Goal: Task Accomplishment & Management: Use online tool/utility

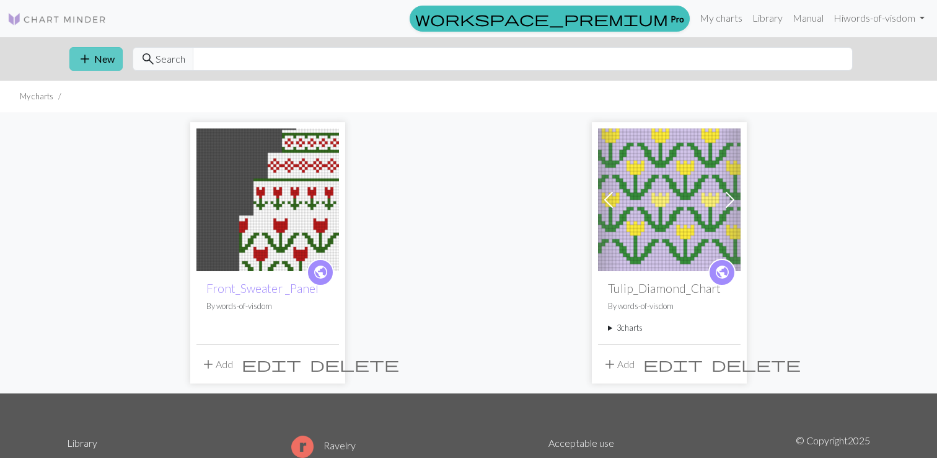
click at [104, 61] on button "add New" at bounding box center [95, 59] width 53 height 24
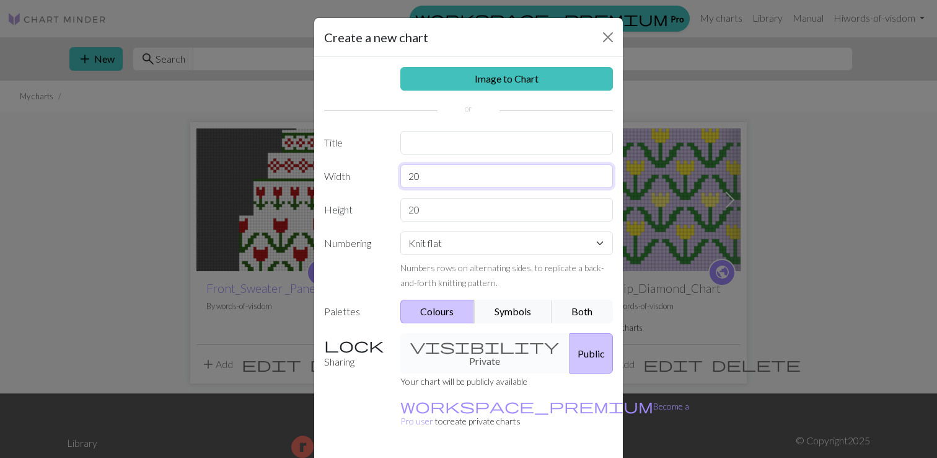
click at [462, 181] on input "20" at bounding box center [506, 176] width 213 height 24
type input "2"
type input "60"
click at [440, 210] on input "20" at bounding box center [506, 210] width 213 height 24
type input "2"
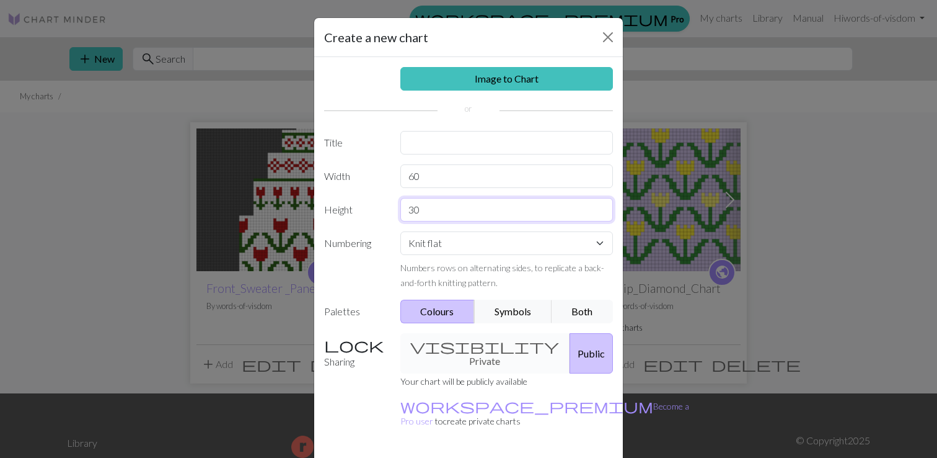
type input "30"
click at [423, 145] on input "text" at bounding box center [506, 143] width 213 height 24
type input "Chess_sweater"
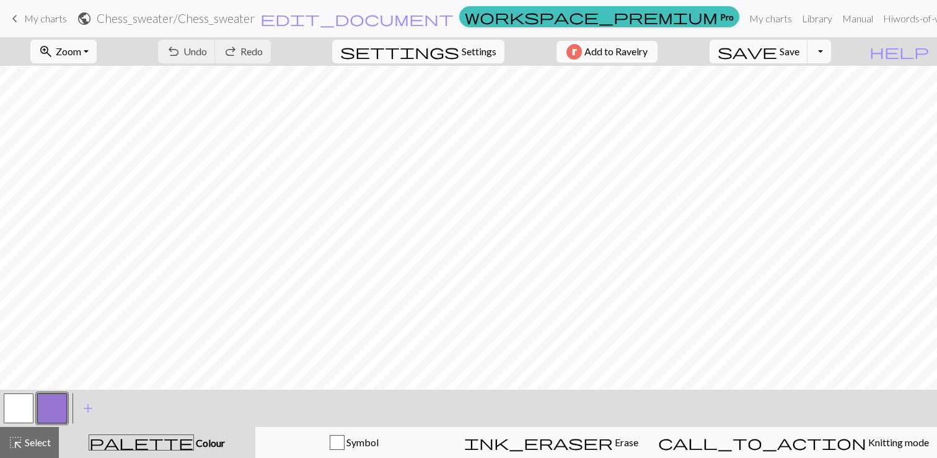
click at [59, 22] on span "My charts" at bounding box center [45, 18] width 43 height 12
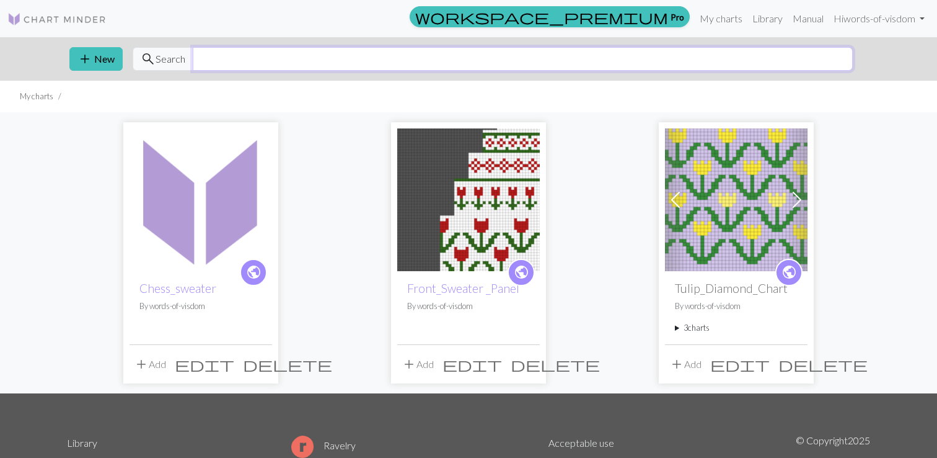
click at [230, 58] on input "text" at bounding box center [523, 59] width 660 height 24
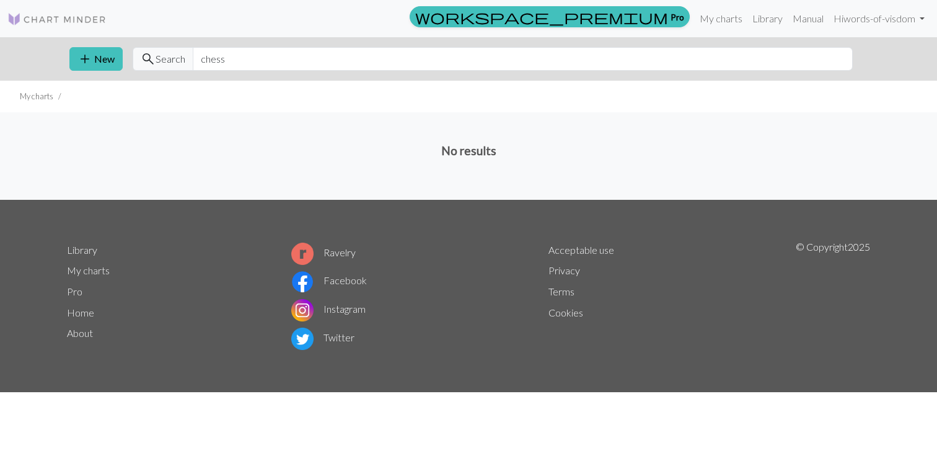
click at [162, 62] on span "Search" at bounding box center [171, 58] width 30 height 15
click at [236, 59] on input "chess" at bounding box center [523, 59] width 660 height 24
type input "c"
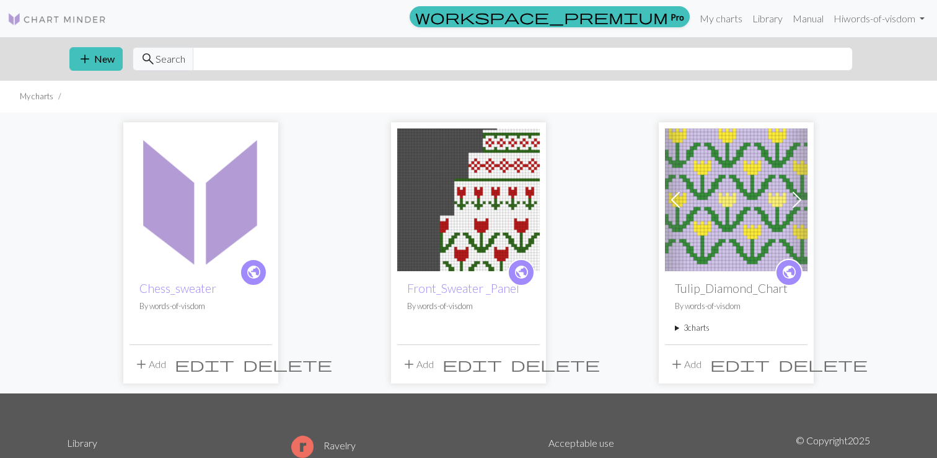
click at [81, 15] on img at bounding box center [56, 19] width 99 height 15
click at [87, 50] on span "add" at bounding box center [84, 58] width 15 height 17
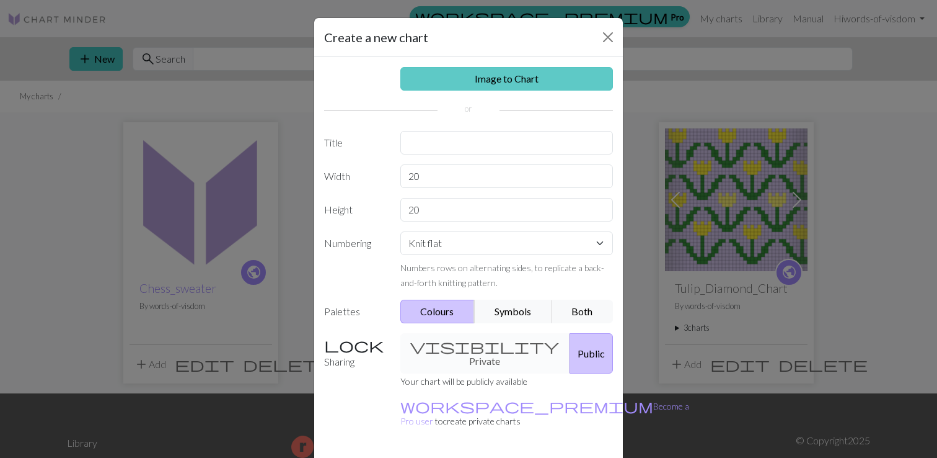
click at [496, 83] on link "Image to Chart" at bounding box center [506, 79] width 213 height 24
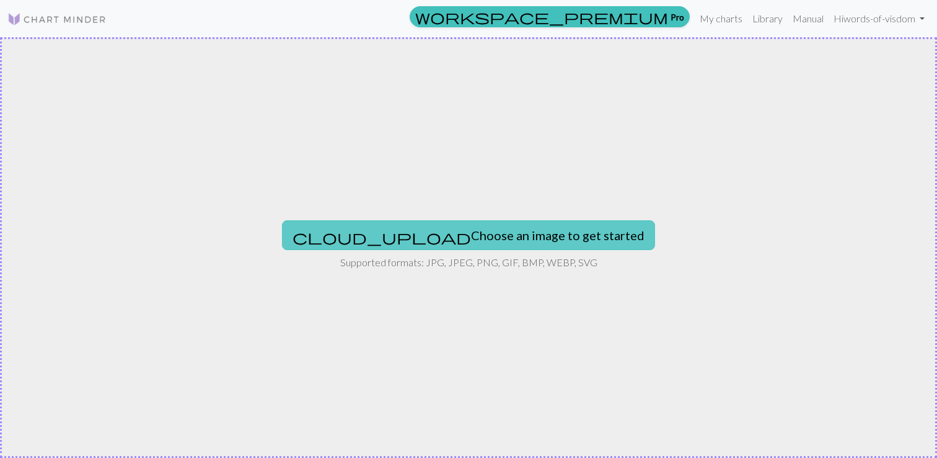
click at [422, 243] on button "cloud_upload Choose an image to get started" at bounding box center [468, 235] width 373 height 30
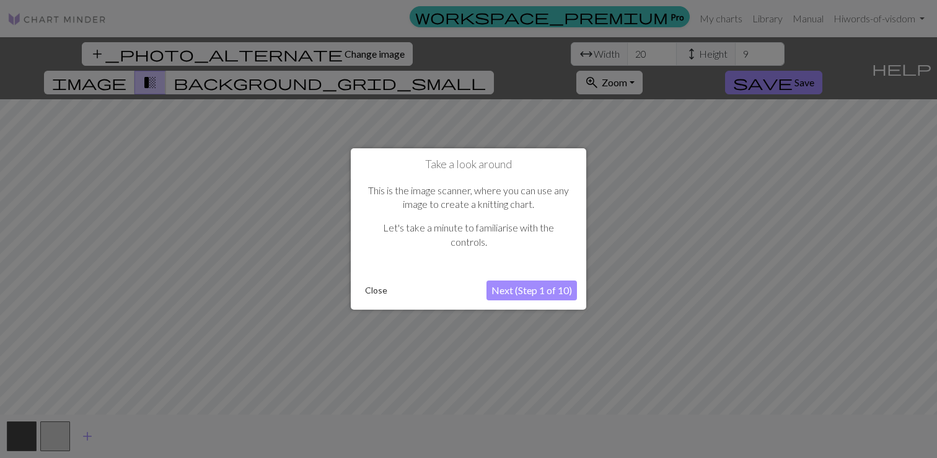
click at [553, 291] on button "Next (Step 1 of 10)" at bounding box center [532, 290] width 91 height 20
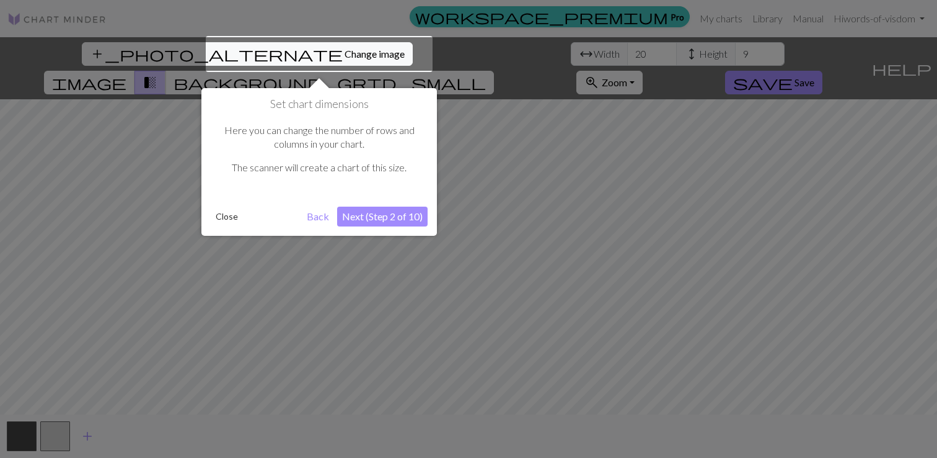
click at [377, 223] on button "Next (Step 2 of 10)" at bounding box center [382, 216] width 91 height 20
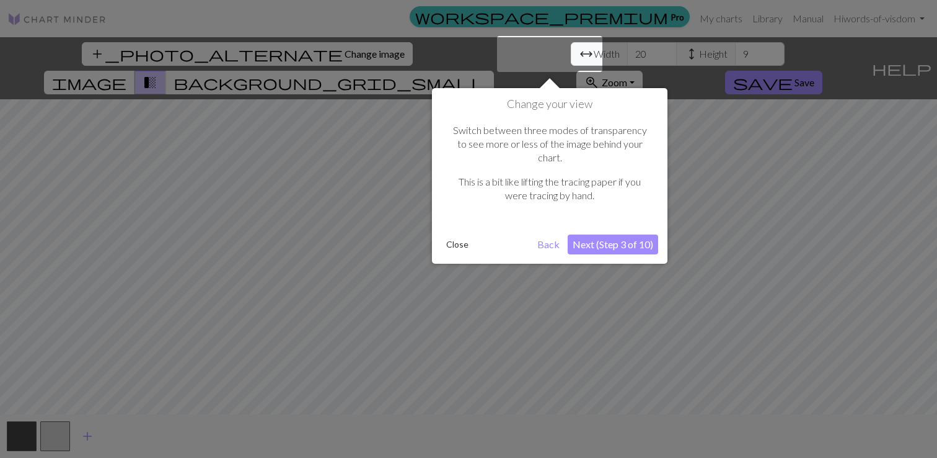
click at [616, 234] on button "Next (Step 3 of 10)" at bounding box center [613, 244] width 91 height 20
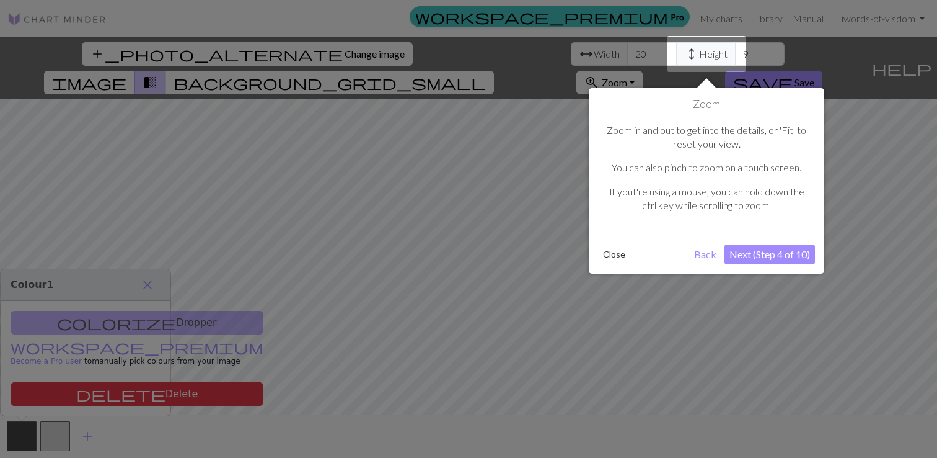
click at [766, 253] on button "Next (Step 4 of 10)" at bounding box center [770, 254] width 91 height 20
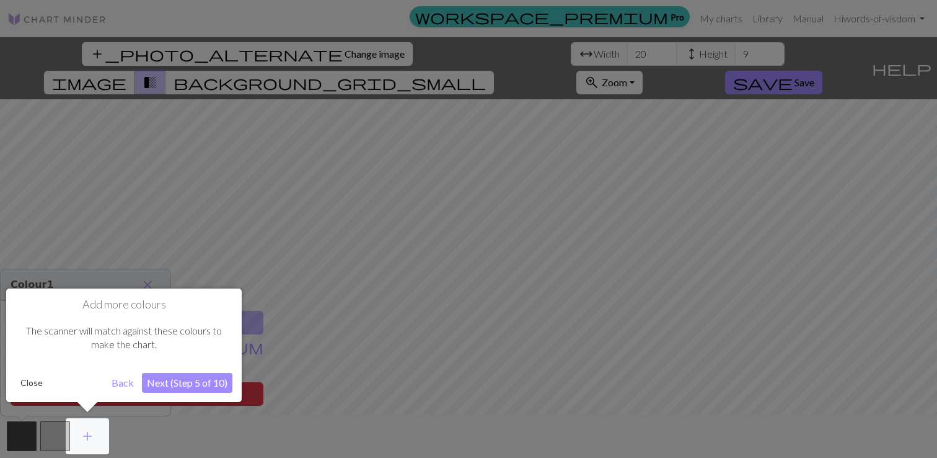
click at [186, 381] on button "Next (Step 5 of 10)" at bounding box center [187, 383] width 91 height 20
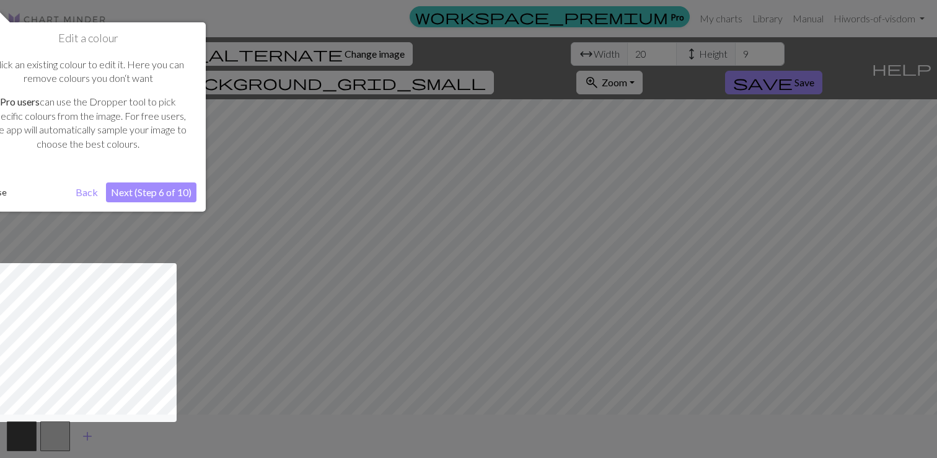
click at [156, 197] on button "Next (Step 6 of 10)" at bounding box center [151, 192] width 91 height 20
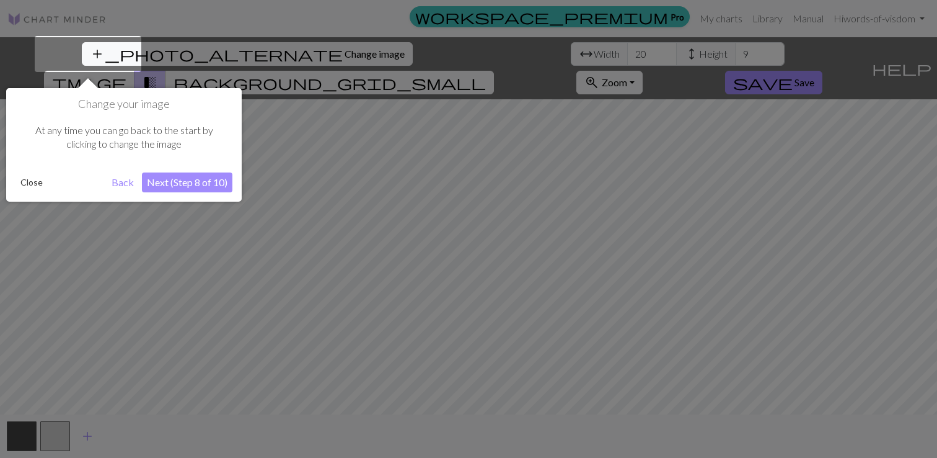
click at [171, 189] on button "Next (Step 8 of 10)" at bounding box center [187, 182] width 91 height 20
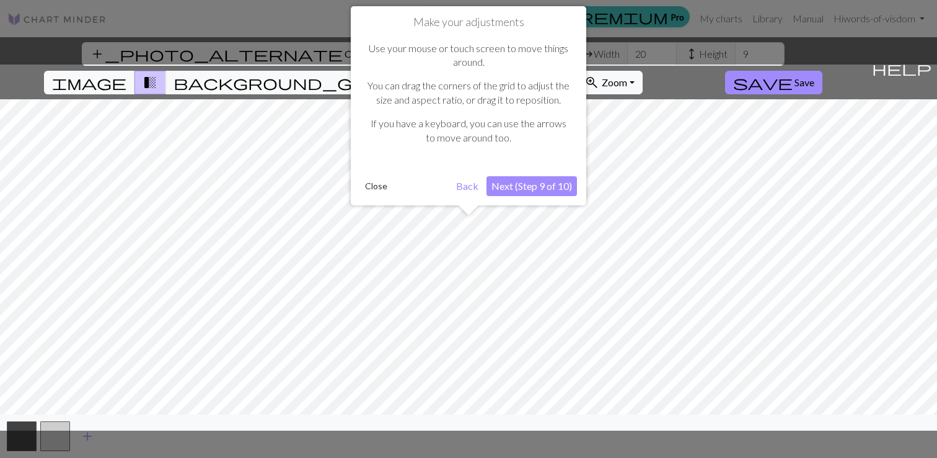
click at [562, 190] on button "Next (Step 9 of 10)" at bounding box center [532, 186] width 91 height 20
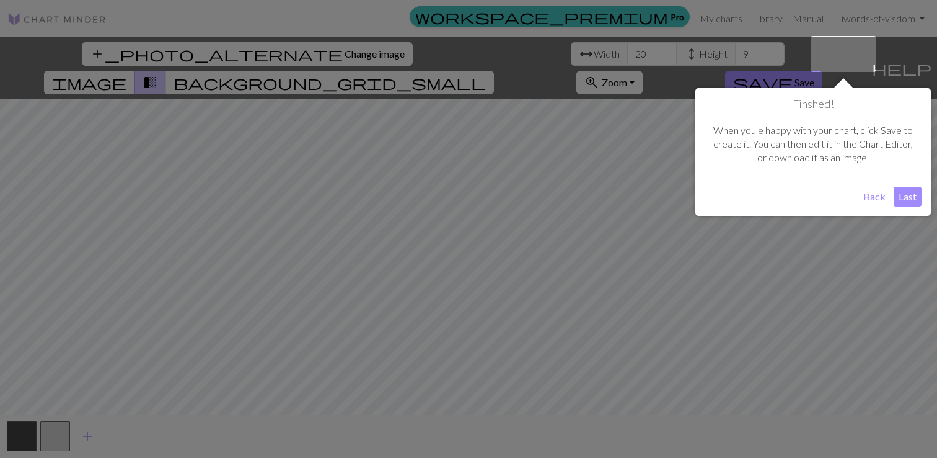
click at [916, 197] on button "Last" at bounding box center [908, 197] width 28 height 20
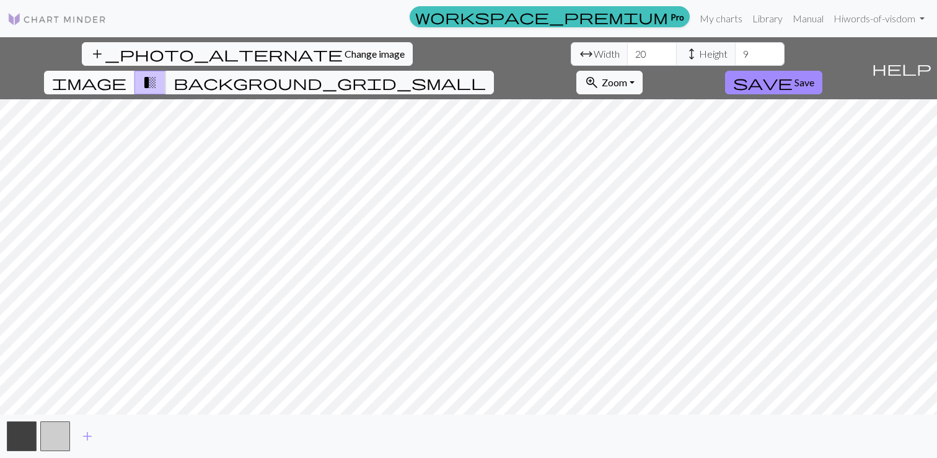
click at [126, 74] on span "image" at bounding box center [89, 82] width 74 height 17
click at [486, 74] on span "background_grid_small" at bounding box center [330, 82] width 312 height 17
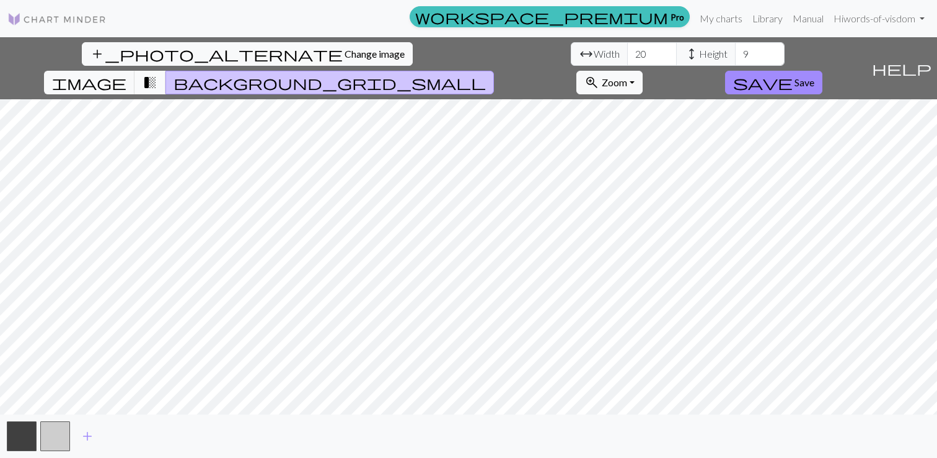
click at [157, 74] on span "transition_fade" at bounding box center [150, 82] width 15 height 17
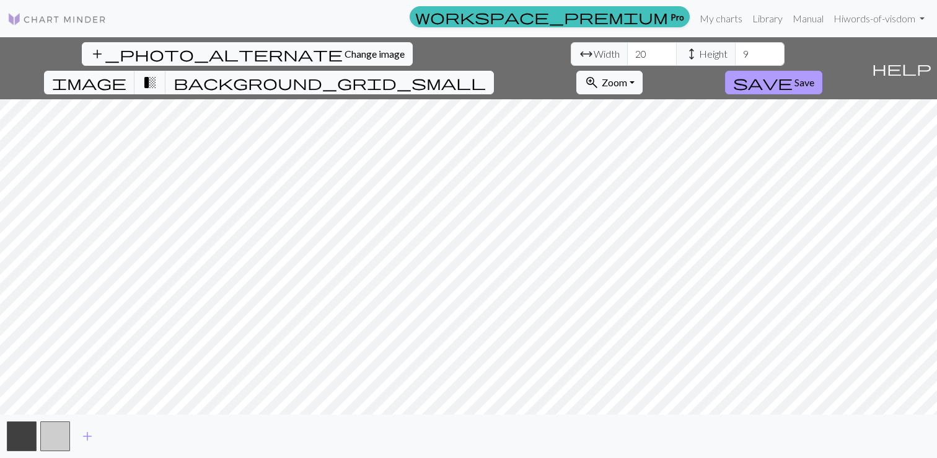
click at [793, 74] on span "save" at bounding box center [763, 82] width 60 height 17
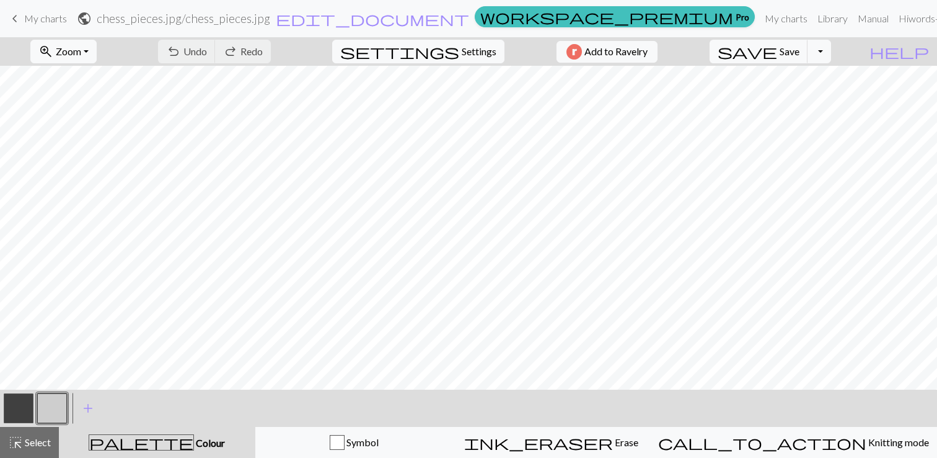
click at [37, 16] on span "My charts" at bounding box center [45, 18] width 43 height 12
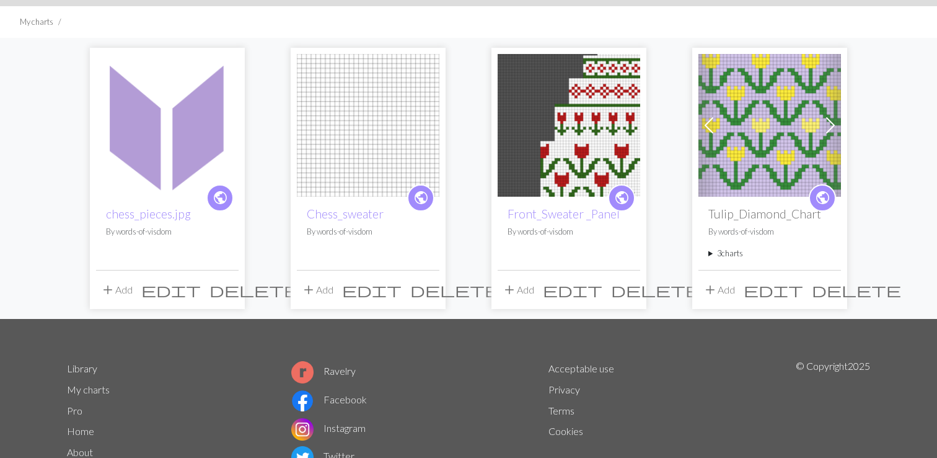
scroll to position [79, 0]
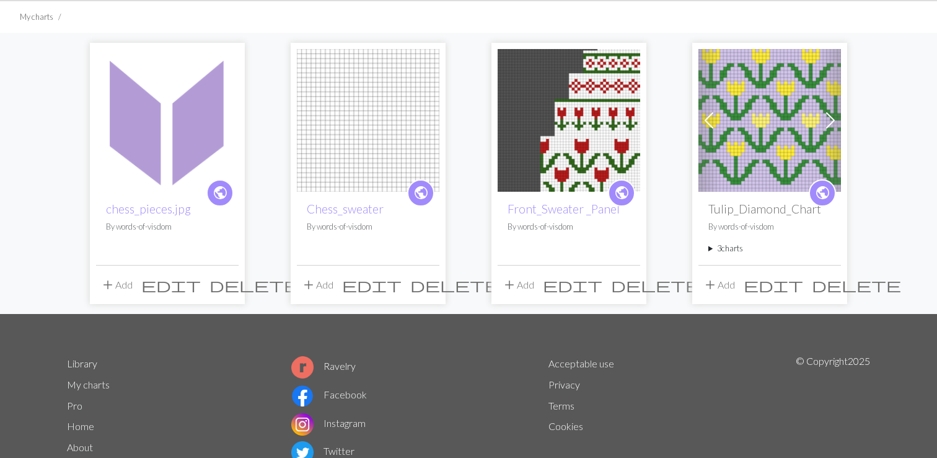
click at [231, 284] on span "delete" at bounding box center [254, 284] width 89 height 17
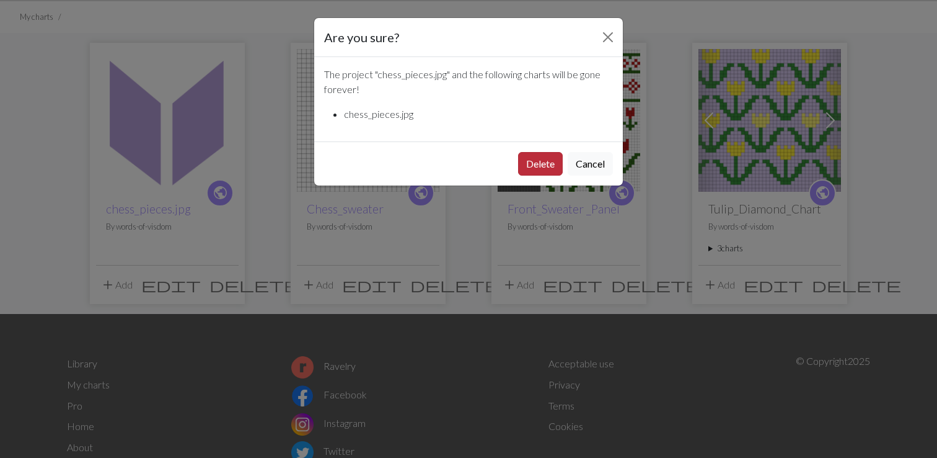
click at [535, 164] on button "Delete" at bounding box center [540, 164] width 45 height 24
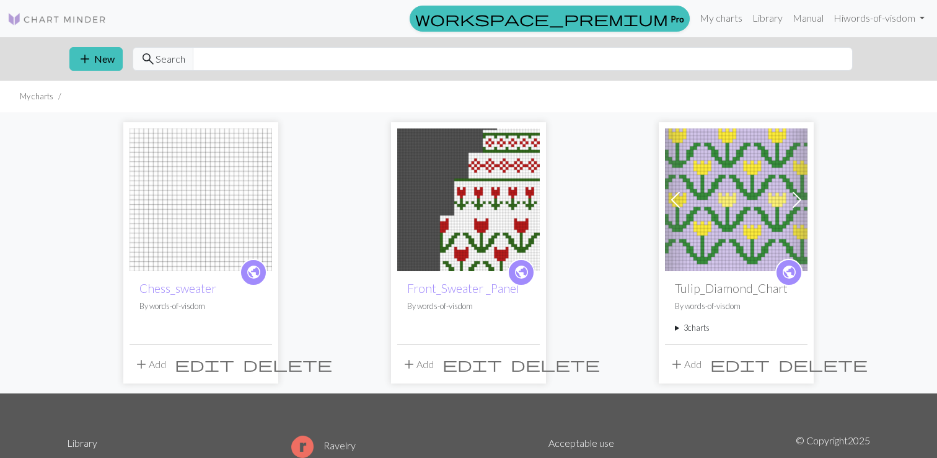
scroll to position [79, 0]
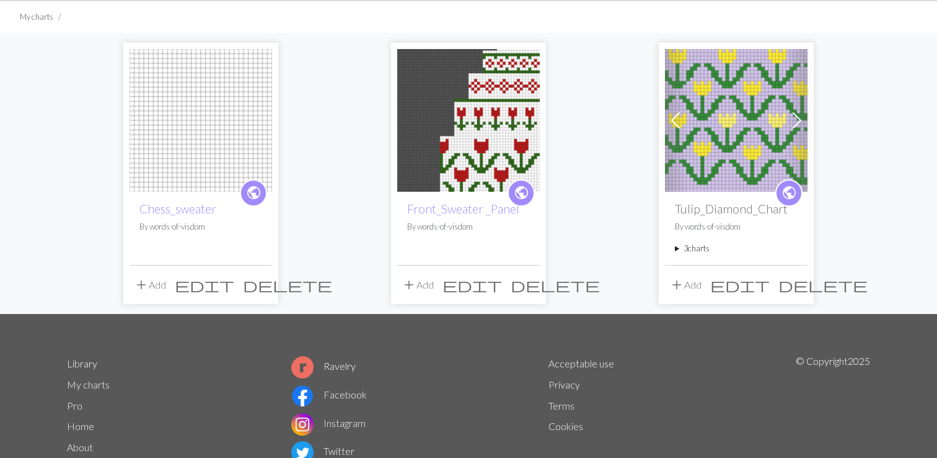
click at [259, 281] on span "delete" at bounding box center [287, 284] width 89 height 17
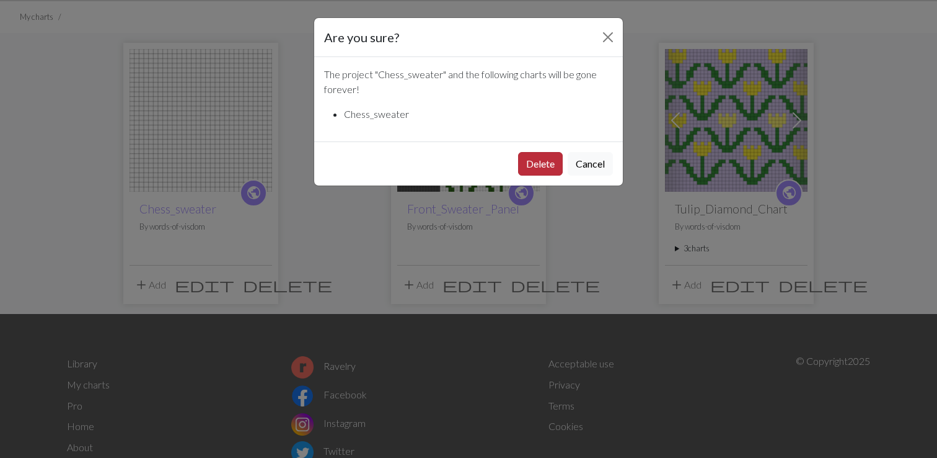
click at [547, 156] on button "Delete" at bounding box center [540, 164] width 45 height 24
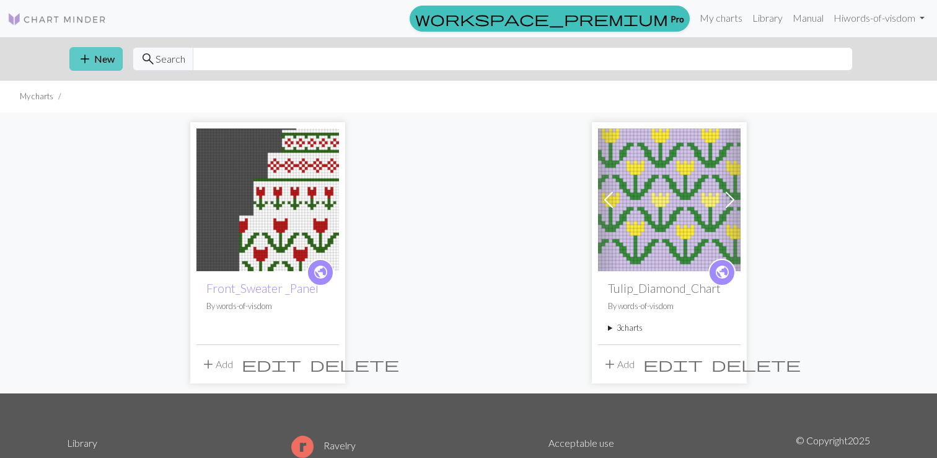
click at [100, 53] on button "add New" at bounding box center [95, 59] width 53 height 24
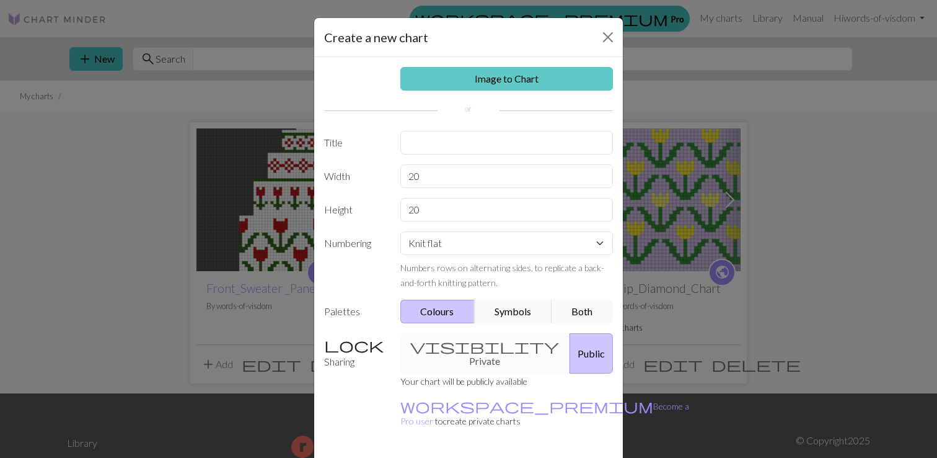
click at [444, 81] on link "Image to Chart" at bounding box center [506, 79] width 213 height 24
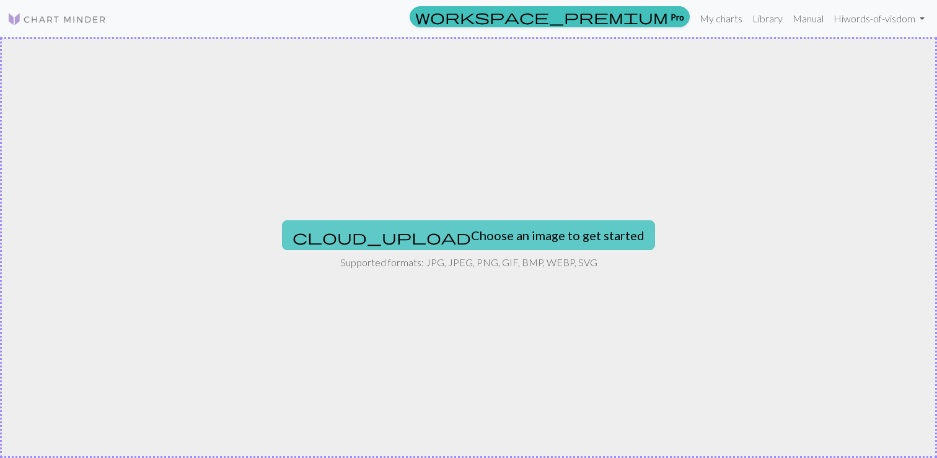
click at [422, 237] on button "cloud_upload Choose an image to get started" at bounding box center [468, 235] width 373 height 30
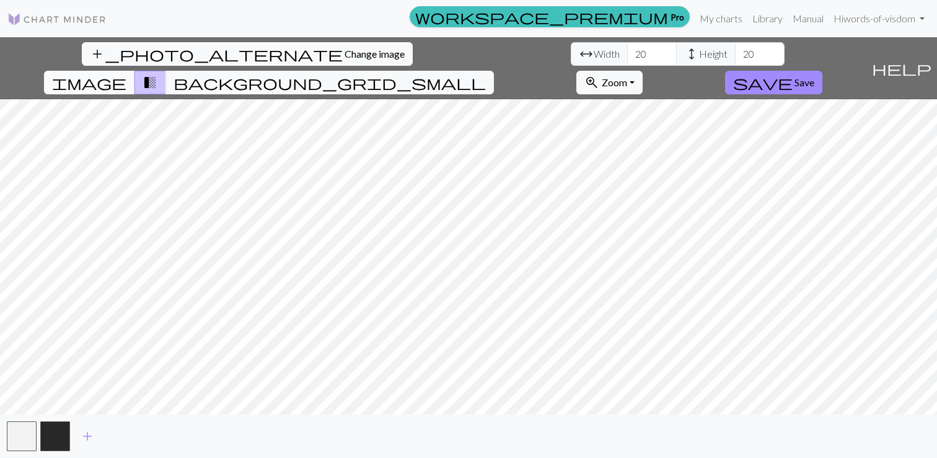
click at [126, 74] on span "image" at bounding box center [89, 82] width 74 height 17
click at [157, 74] on span "transition_fade" at bounding box center [150, 82] width 15 height 17
click at [486, 74] on span "background_grid_small" at bounding box center [330, 82] width 312 height 17
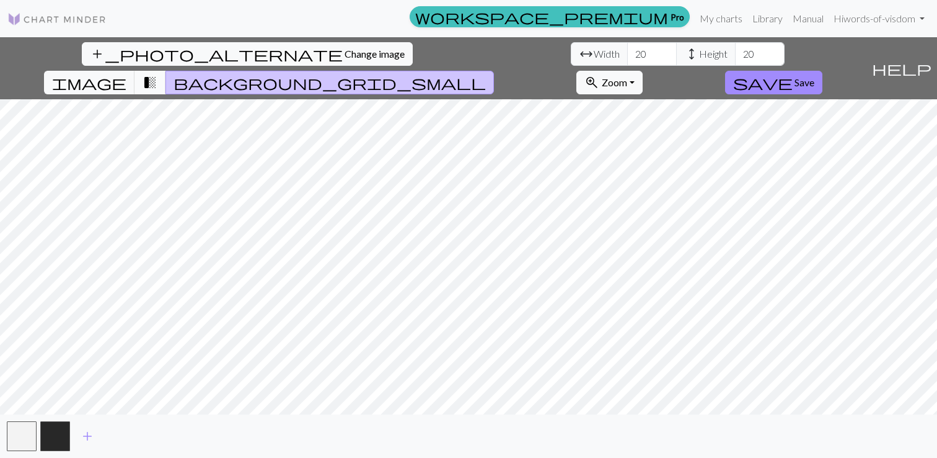
click at [157, 74] on span "transition_fade" at bounding box center [150, 82] width 15 height 17
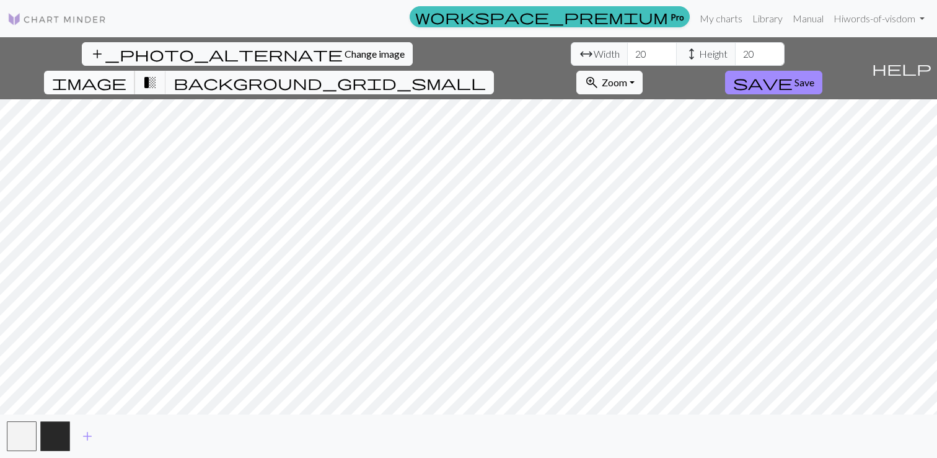
click at [126, 74] on span "image" at bounding box center [89, 82] width 74 height 17
click at [345, 58] on span "Change image" at bounding box center [375, 54] width 60 height 12
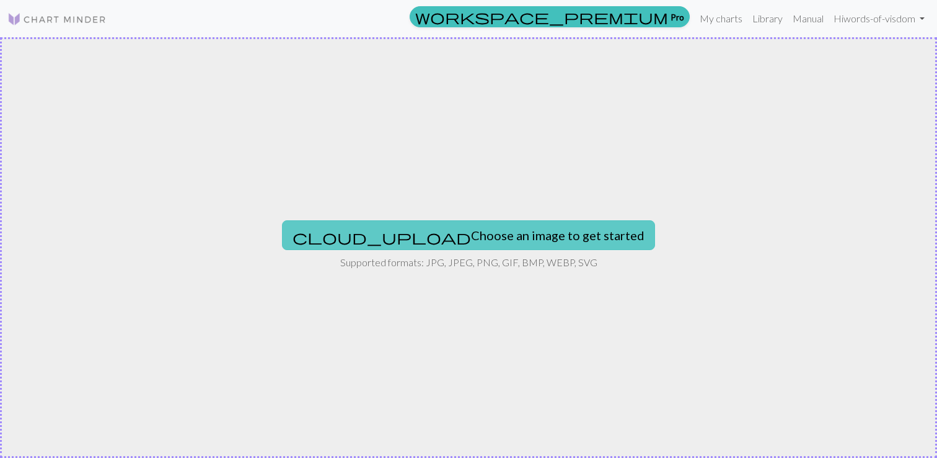
click at [431, 231] on button "cloud_upload Choose an image to get started" at bounding box center [468, 235] width 373 height 30
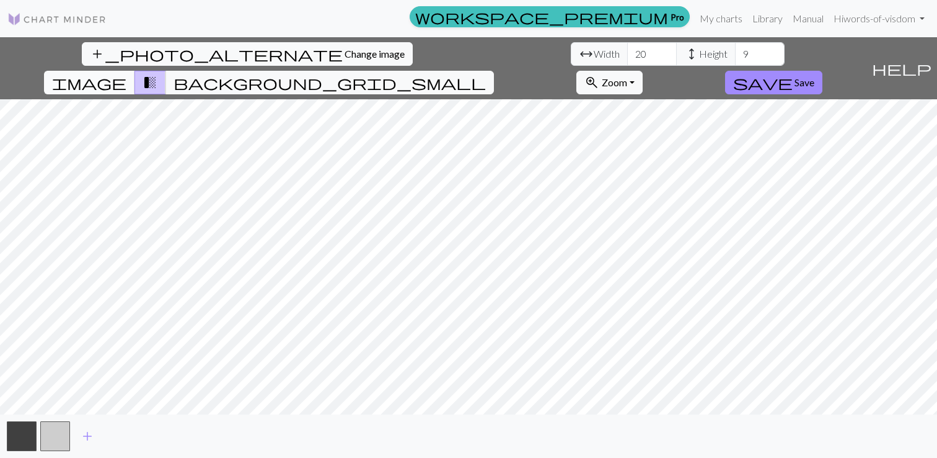
click at [126, 74] on span "image" at bounding box center [89, 82] width 74 height 17
click at [88, 435] on span "add" at bounding box center [87, 435] width 15 height 17
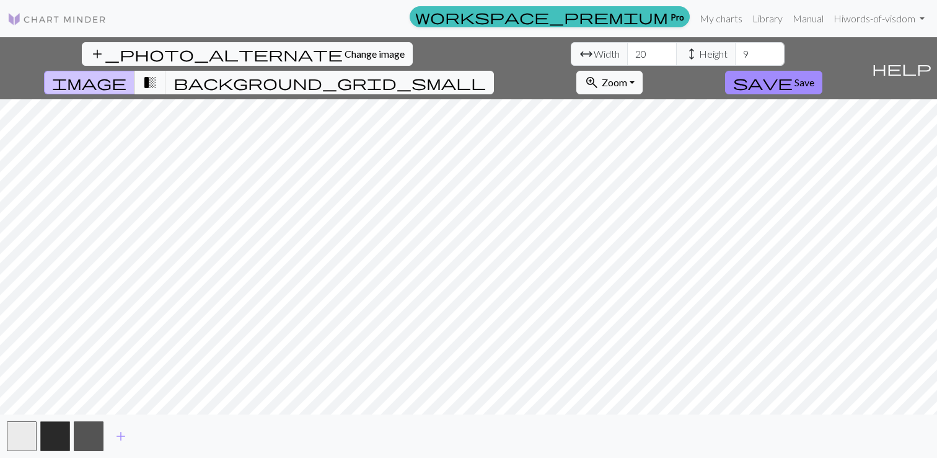
click at [436, 433] on div "add_photo_alternate Change image arrow_range Width 20 height Height 9 image tra…" at bounding box center [468, 247] width 937 height 420
click at [15, 440] on button "button" at bounding box center [22, 436] width 30 height 30
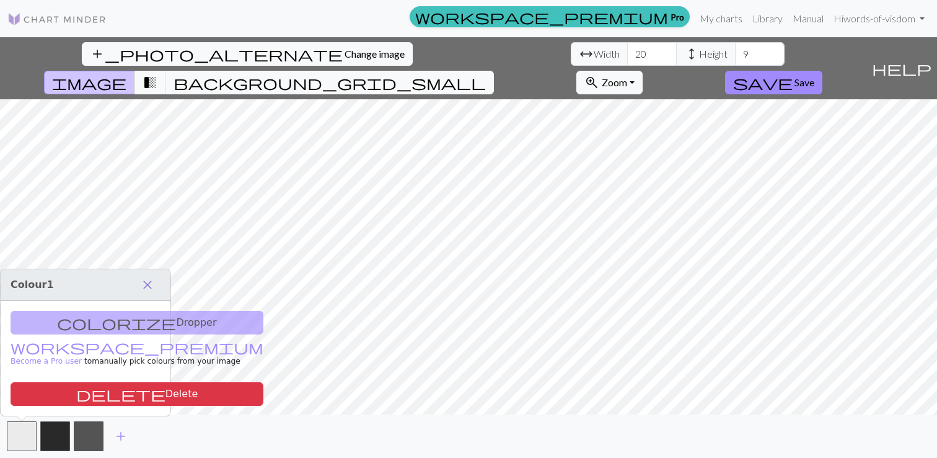
click at [149, 287] on span "close" at bounding box center [147, 284] width 15 height 17
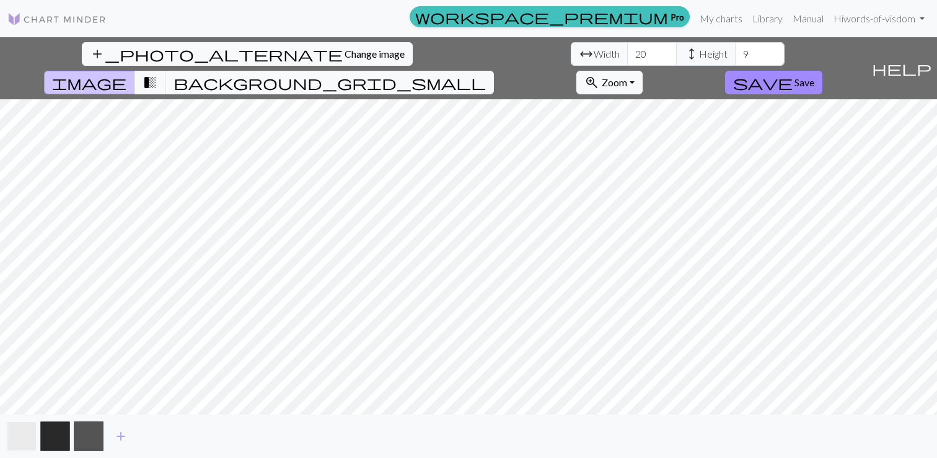
click at [27, 438] on button "button" at bounding box center [22, 436] width 30 height 30
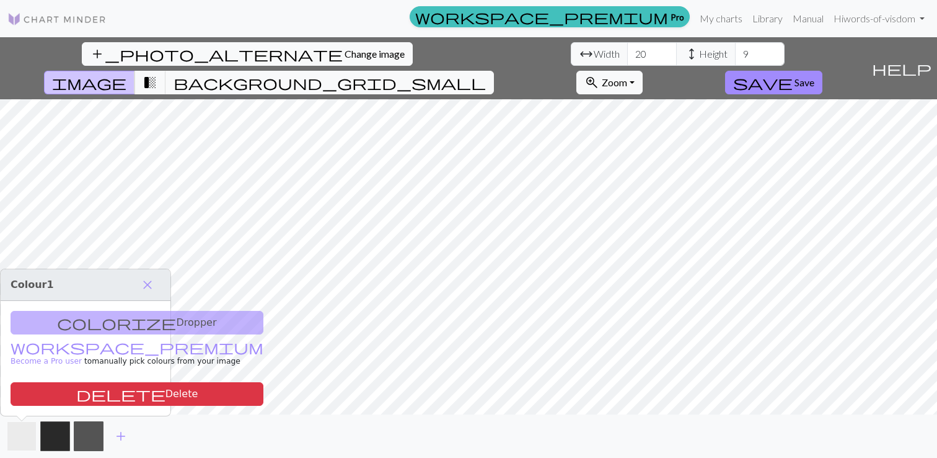
click at [27, 438] on button "button" at bounding box center [22, 436] width 30 height 30
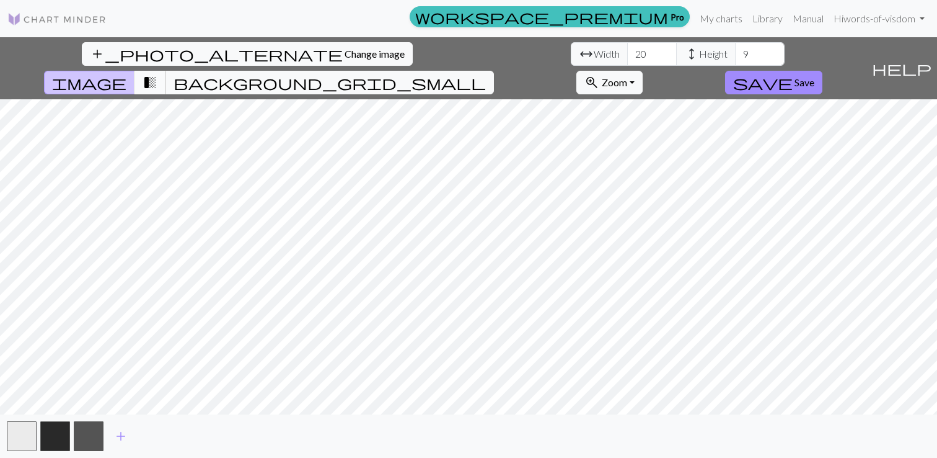
click at [157, 74] on span "transition_fade" at bounding box center [150, 82] width 15 height 17
click at [486, 74] on span "background_grid_small" at bounding box center [330, 82] width 312 height 17
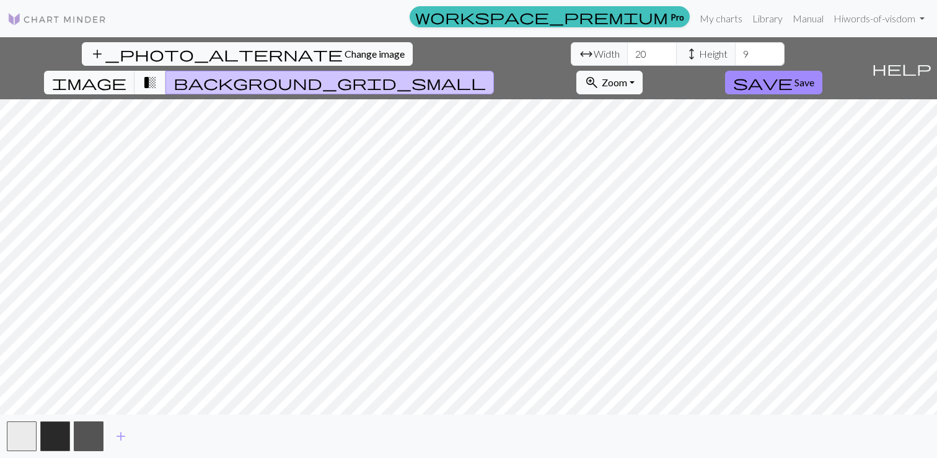
click at [157, 74] on span "transition_fade" at bounding box center [150, 82] width 15 height 17
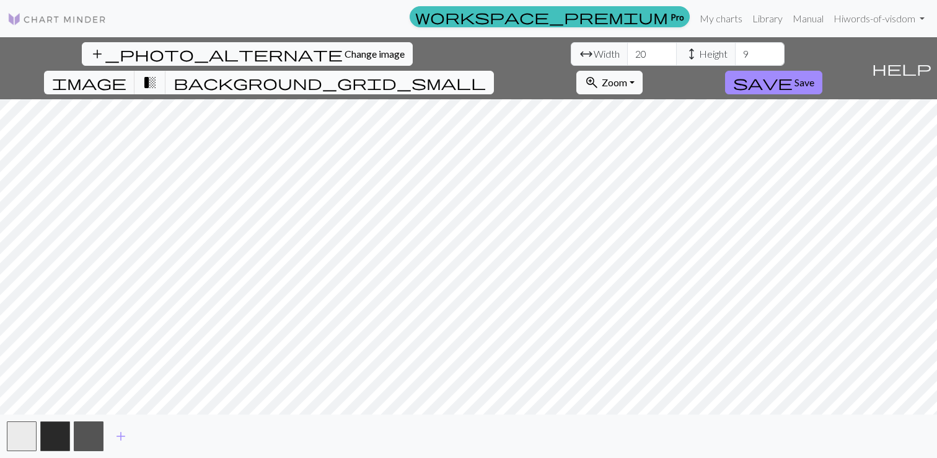
click at [486, 74] on span "background_grid_small" at bounding box center [330, 82] width 312 height 17
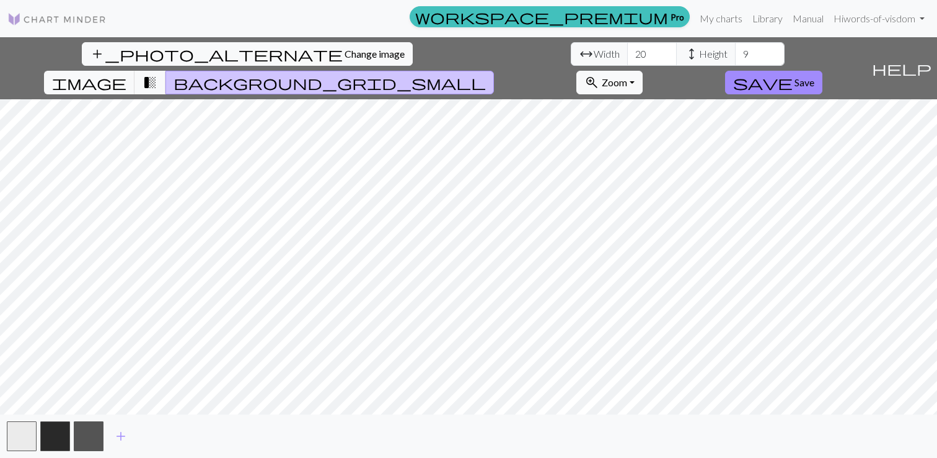
click at [45, 28] on link at bounding box center [56, 18] width 99 height 22
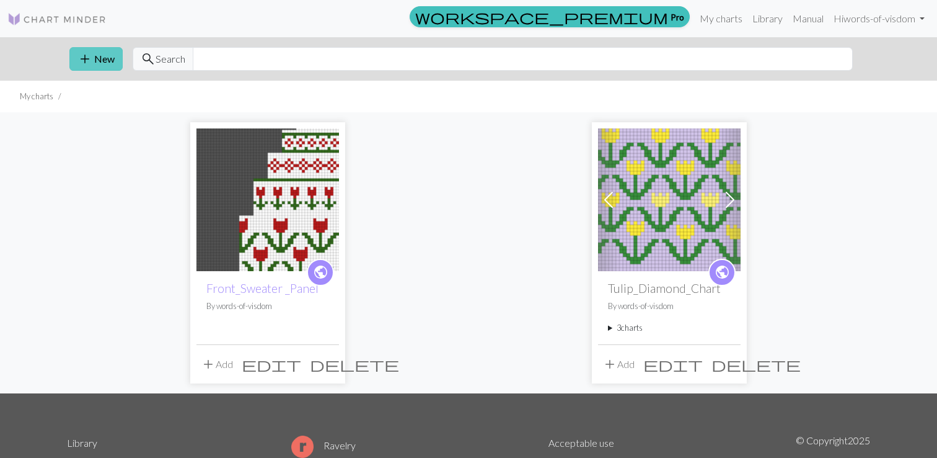
click at [90, 60] on span "add" at bounding box center [84, 58] width 15 height 17
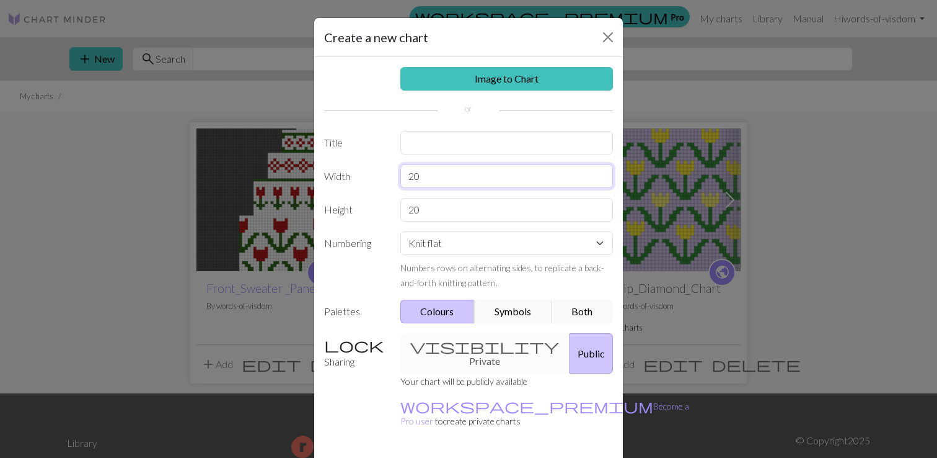
click at [464, 181] on input "20" at bounding box center [506, 176] width 213 height 24
type input "2"
type input "60"
click at [448, 210] on input "20" at bounding box center [506, 210] width 213 height 24
type input "2"
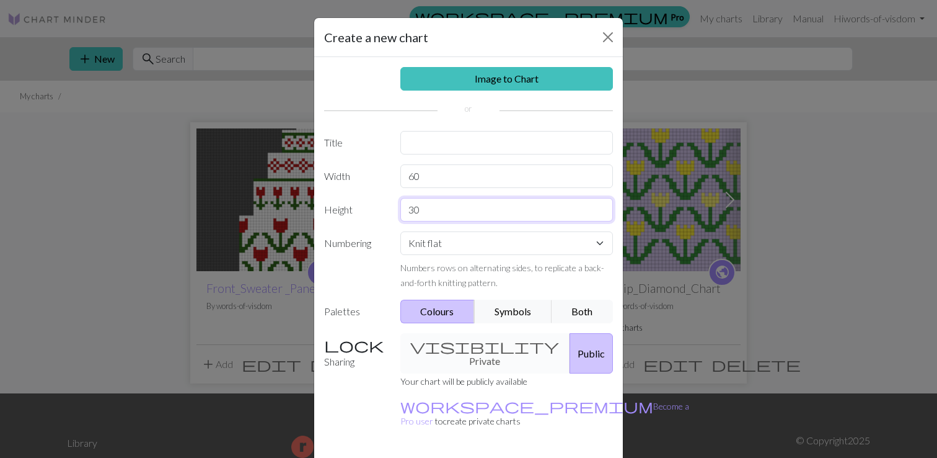
type input "30"
click at [432, 143] on input "text" at bounding box center [506, 143] width 213 height 24
type input "Chess_sweater"
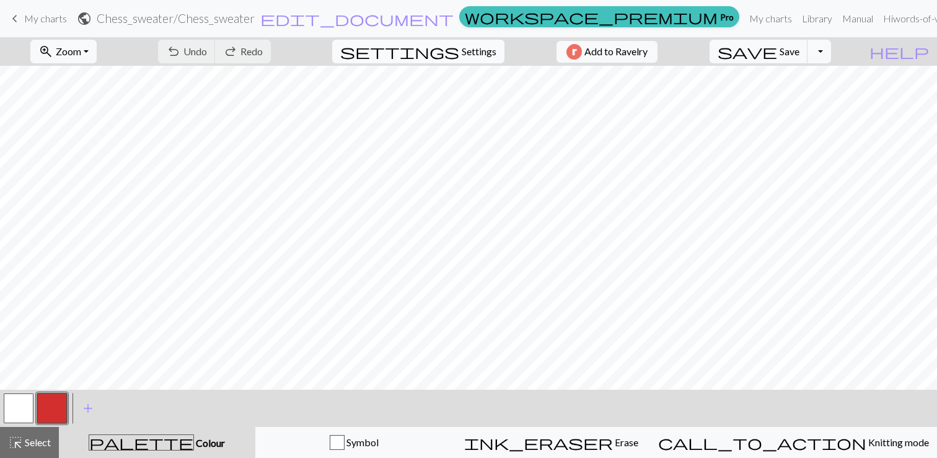
click at [467, 48] on span "Settings" at bounding box center [479, 51] width 35 height 15
select select "aran"
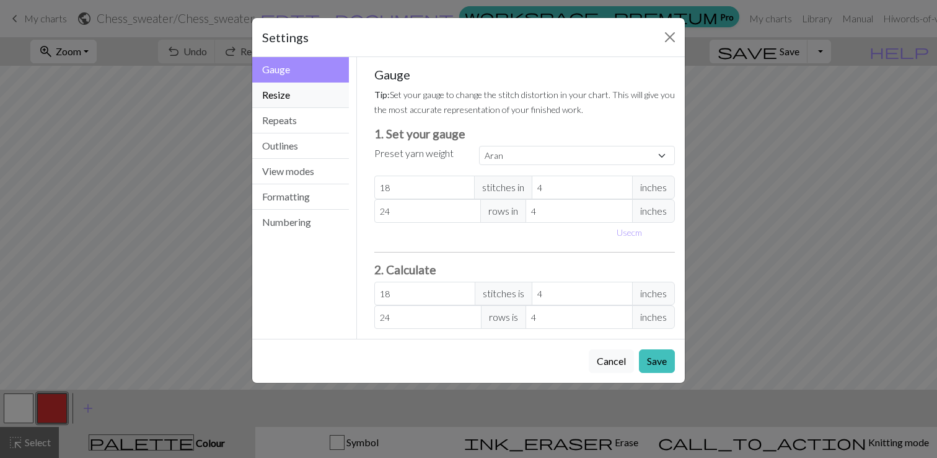
click at [294, 98] on button "Resize" at bounding box center [300, 94] width 97 height 25
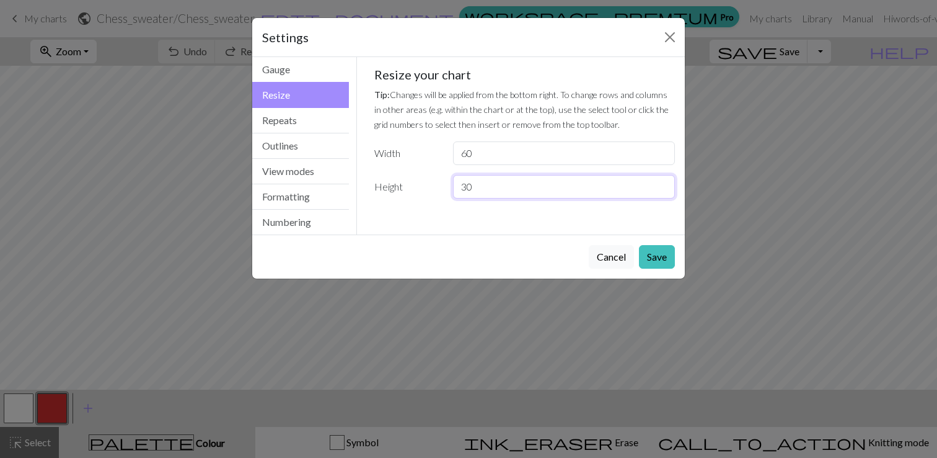
click at [487, 180] on input "30" at bounding box center [564, 187] width 222 height 24
type input "3"
type input "20"
click at [659, 252] on button "Save" at bounding box center [657, 257] width 36 height 24
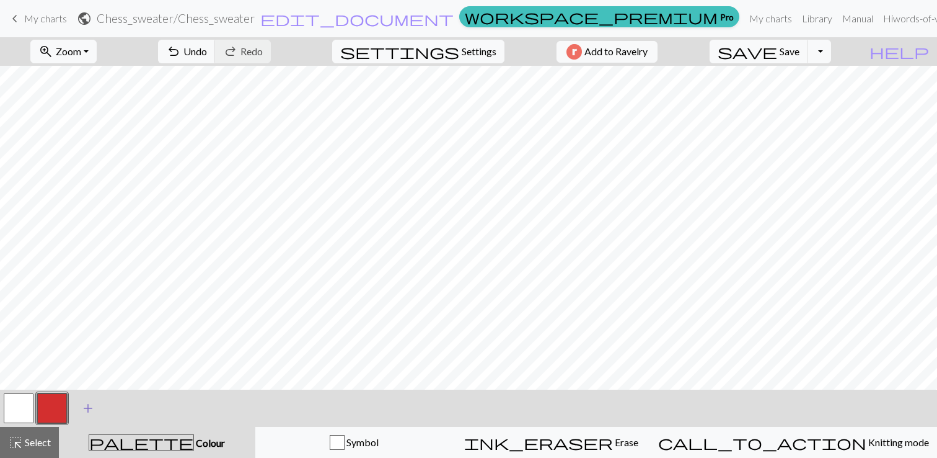
click at [85, 409] on span "add" at bounding box center [88, 407] width 15 height 17
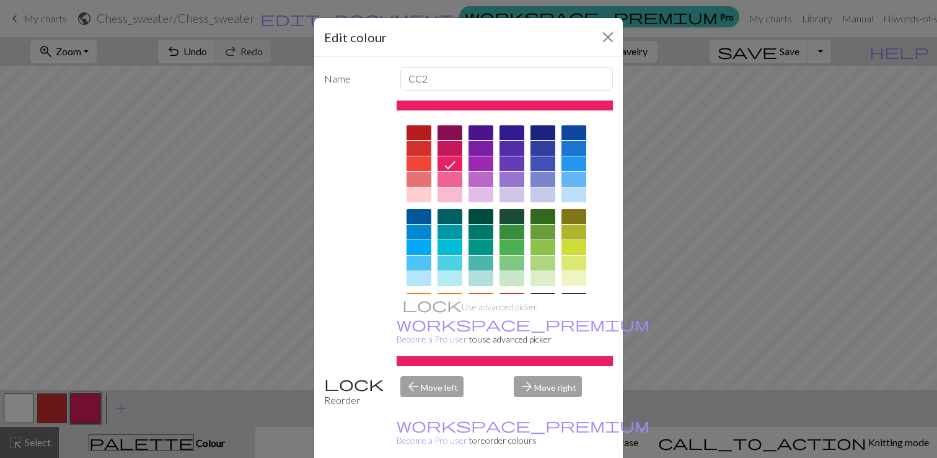
scroll to position [174, 0]
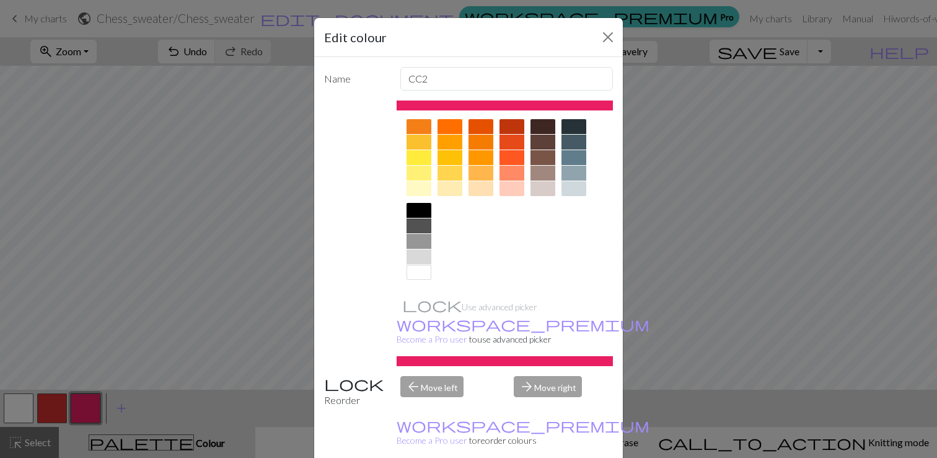
click at [418, 213] on div at bounding box center [419, 210] width 25 height 15
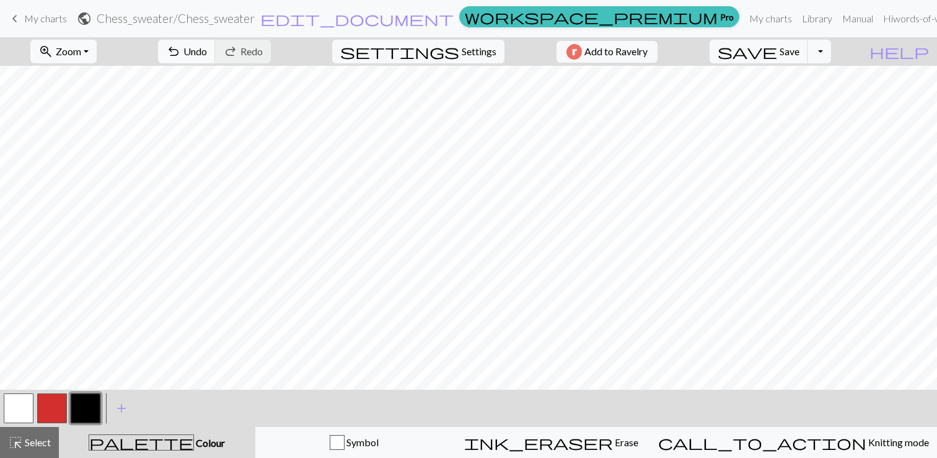
click at [16, 415] on button "button" at bounding box center [19, 408] width 30 height 30
click at [122, 412] on span "add" at bounding box center [121, 407] width 15 height 17
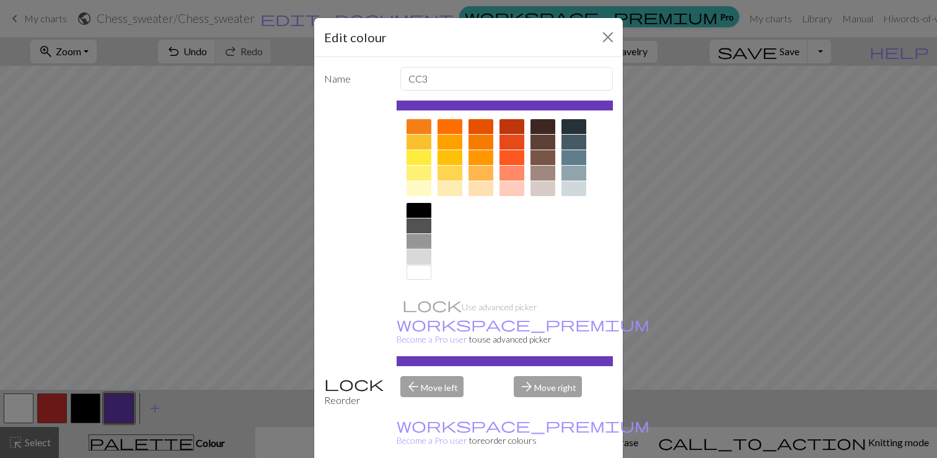
click at [423, 258] on div at bounding box center [419, 256] width 25 height 15
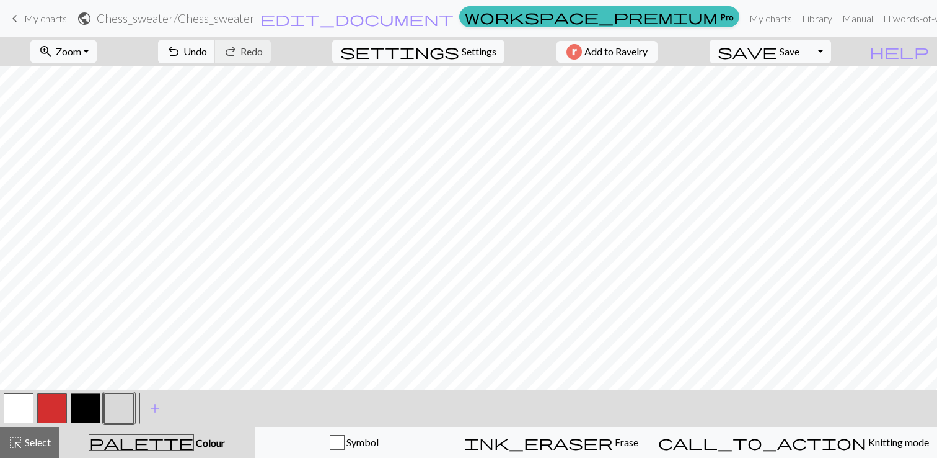
click at [86, 407] on button "button" at bounding box center [86, 408] width 30 height 30
click at [116, 404] on button "button" at bounding box center [119, 408] width 30 height 30
click at [86, 409] on button "button" at bounding box center [86, 408] width 30 height 30
click at [126, 401] on button "button" at bounding box center [119, 408] width 30 height 30
click at [91, 402] on button "button" at bounding box center [86, 408] width 30 height 30
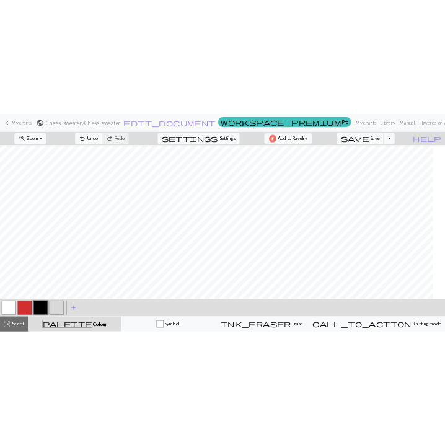
scroll to position [0, 0]
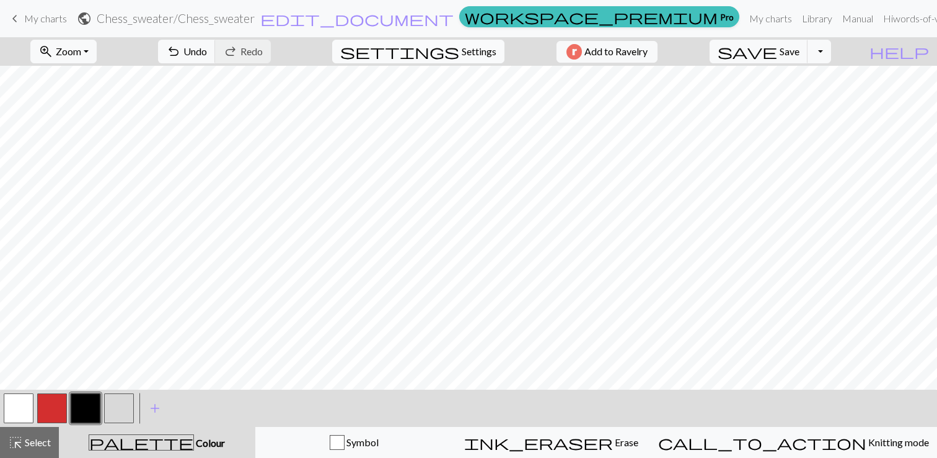
click at [475, 54] on span "Settings" at bounding box center [479, 51] width 35 height 15
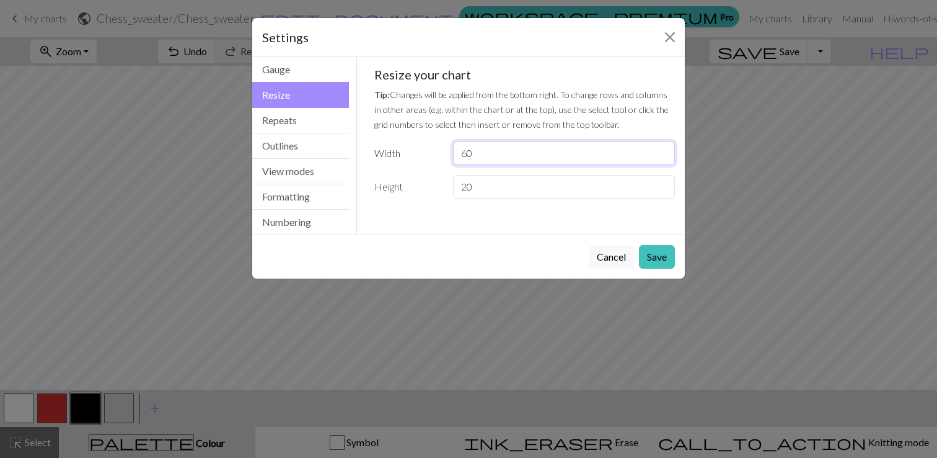
click at [479, 155] on input "60" at bounding box center [564, 153] width 222 height 24
type input "6"
type input "40"
click at [665, 260] on button "Save" at bounding box center [657, 257] width 36 height 24
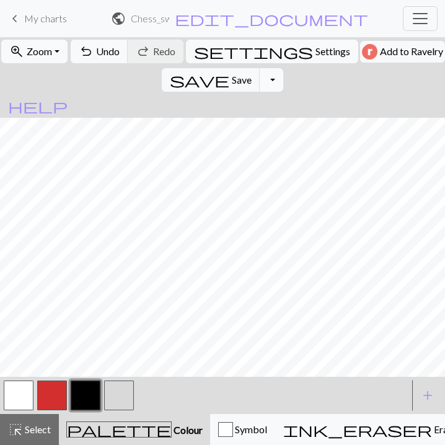
scroll to position [16, 0]
click at [113, 398] on button "button" at bounding box center [119, 396] width 30 height 30
click at [428, 398] on span "add" at bounding box center [427, 395] width 15 height 17
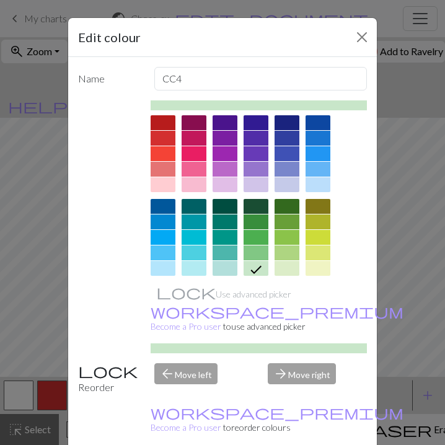
scroll to position [172, 0]
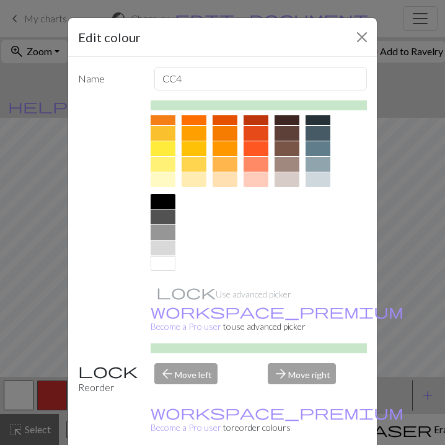
click at [164, 231] on div at bounding box center [163, 232] width 25 height 15
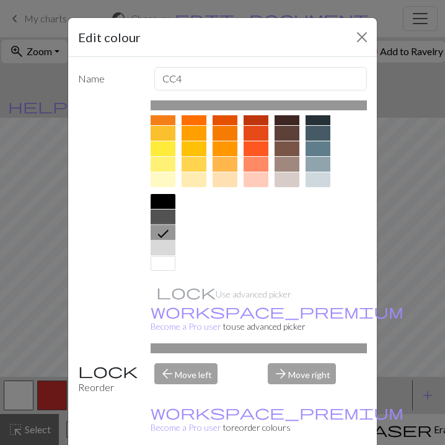
drag, startPoint x: 164, startPoint y: 231, endPoint x: 294, endPoint y: 429, distance: 236.8
click at [294, 429] on form "Edit colour Name CC4 Use advanced picker workspace_premium Become a Pro user to…" at bounding box center [222, 258] width 309 height 480
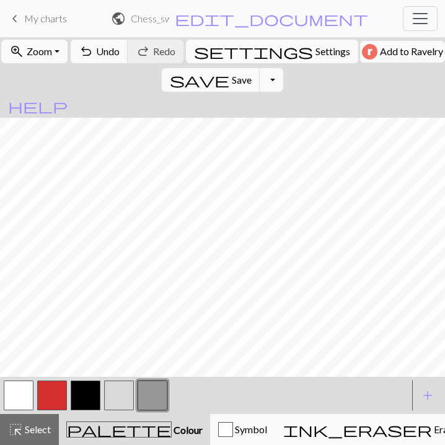
click at [91, 391] on button "button" at bounding box center [86, 396] width 30 height 30
click at [152, 400] on button "button" at bounding box center [153, 396] width 30 height 30
click at [122, 392] on button "button" at bounding box center [119, 396] width 30 height 30
click at [11, 405] on button "button" at bounding box center [19, 396] width 30 height 30
click at [92, 399] on button "button" at bounding box center [86, 396] width 30 height 30
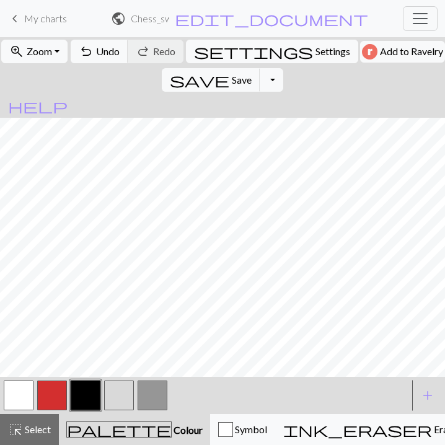
click at [128, 394] on button "button" at bounding box center [119, 396] width 30 height 30
click at [92, 391] on button "button" at bounding box center [86, 396] width 30 height 30
click at [151, 408] on button "button" at bounding box center [153, 396] width 30 height 30
click at [84, 404] on button "button" at bounding box center [86, 396] width 30 height 30
click at [16, 396] on button "button" at bounding box center [19, 396] width 30 height 30
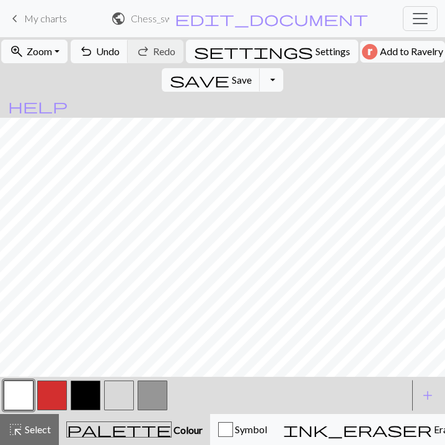
click at [128, 391] on button "button" at bounding box center [119, 396] width 30 height 30
click at [86, 392] on button "button" at bounding box center [86, 396] width 30 height 30
click at [159, 398] on button "button" at bounding box center [153, 396] width 30 height 30
click at [316, 57] on span "Settings" at bounding box center [333, 51] width 35 height 15
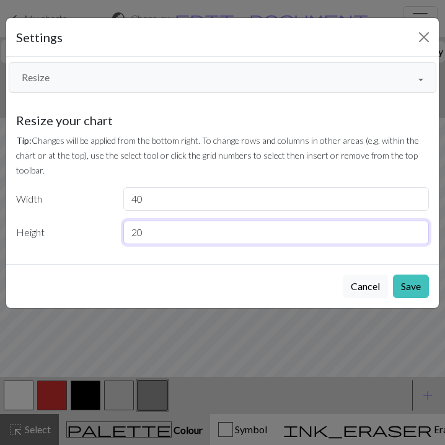
click at [164, 230] on input "20" at bounding box center [276, 233] width 306 height 24
type input "2"
type input "30"
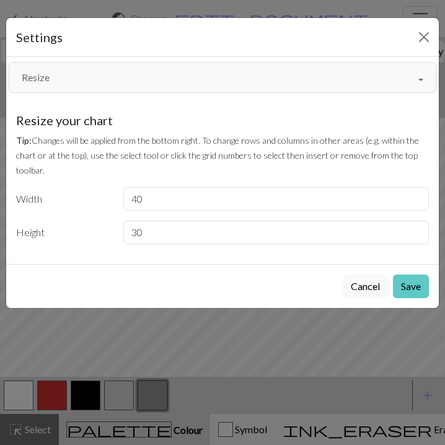
click at [419, 291] on button "Save" at bounding box center [411, 287] width 36 height 24
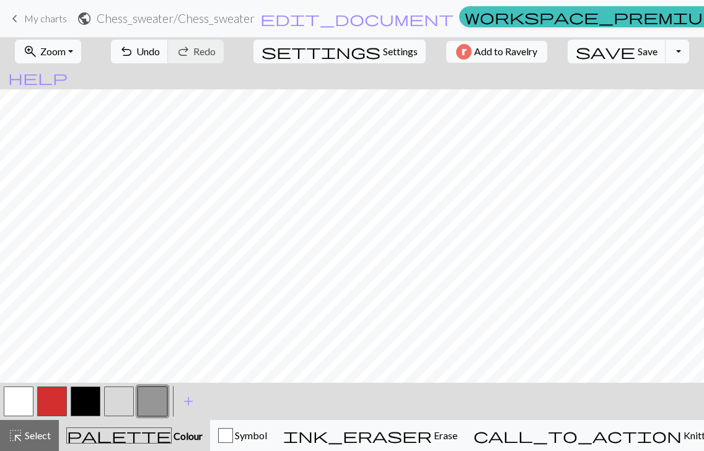
click at [40, 20] on span "My charts" at bounding box center [45, 18] width 43 height 12
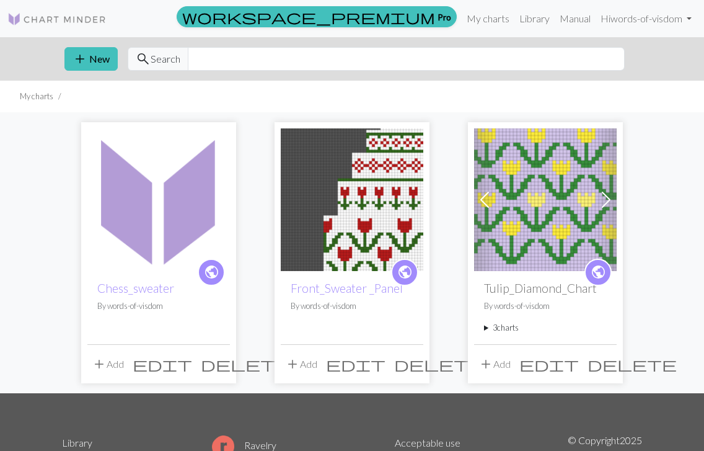
click at [192, 364] on span "edit" at bounding box center [163, 363] width 60 height 17
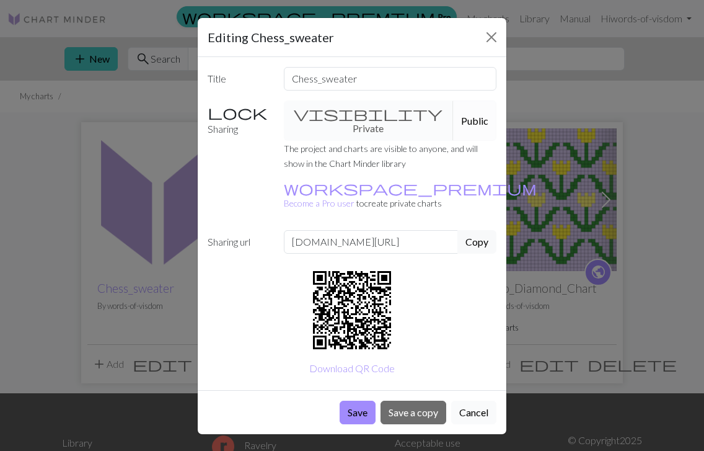
click at [489, 400] on button "Cancel" at bounding box center [473, 412] width 45 height 24
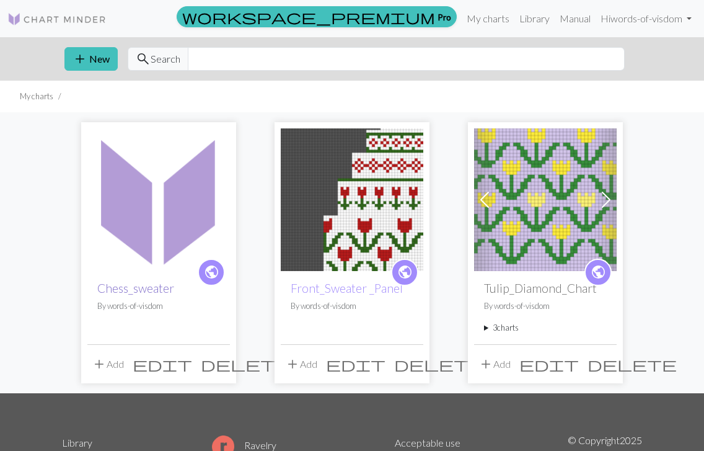
click at [131, 288] on link "Chess_sweater" at bounding box center [135, 288] width 77 height 14
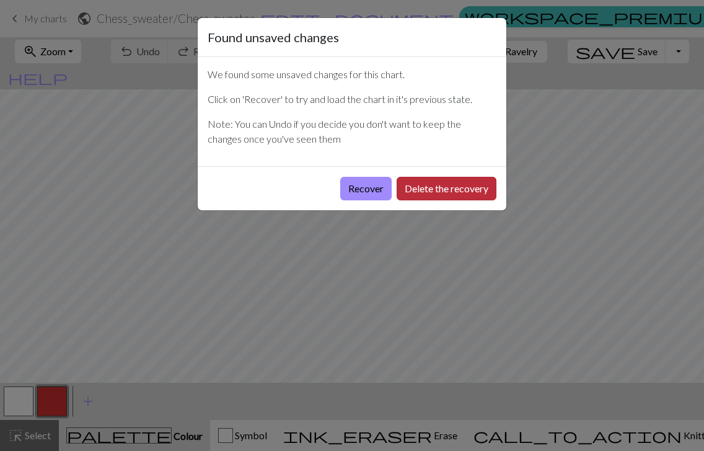
click at [420, 192] on button "Delete the recovery" at bounding box center [447, 189] width 100 height 24
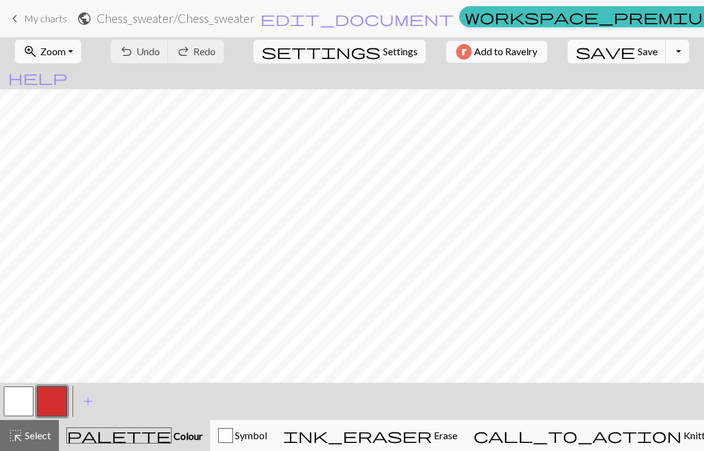
scroll to position [103, 0]
click at [383, 53] on span "Settings" at bounding box center [400, 51] width 35 height 15
select select "aran"
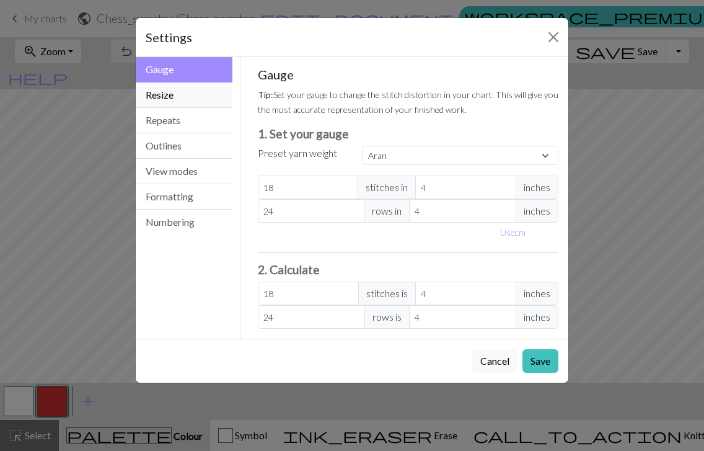
click at [151, 99] on button "Resize" at bounding box center [184, 94] width 97 height 25
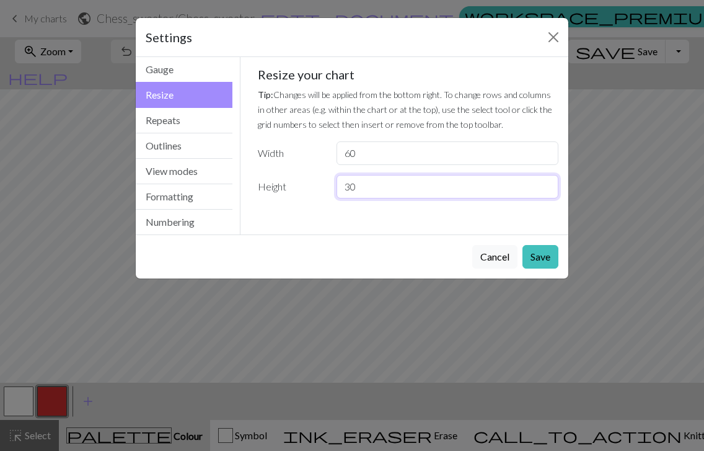
drag, startPoint x: 373, startPoint y: 189, endPoint x: 347, endPoint y: 188, distance: 25.4
click at [347, 188] on input "30" at bounding box center [448, 187] width 222 height 24
drag, startPoint x: 374, startPoint y: 151, endPoint x: 334, endPoint y: 150, distance: 40.9
click at [334, 150] on div "60" at bounding box center [447, 153] width 237 height 24
type input "40"
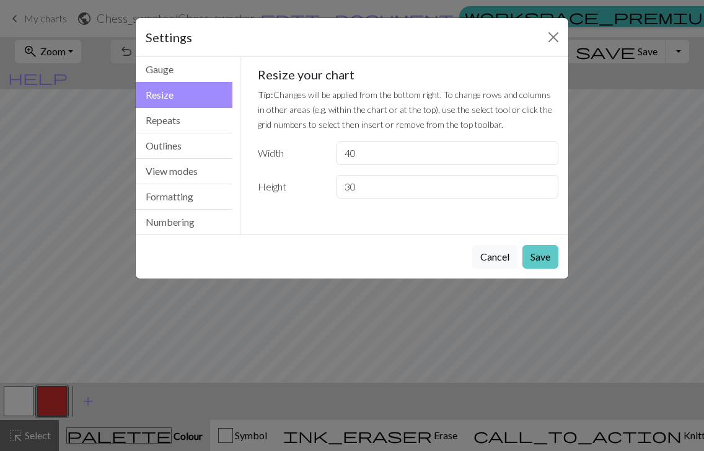
click at [541, 258] on button "Save" at bounding box center [541, 257] width 36 height 24
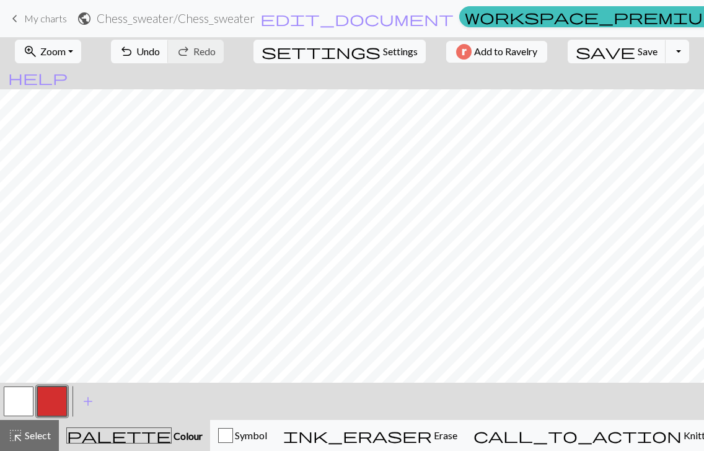
scroll to position [111, 0]
click at [92, 404] on span "add" at bounding box center [88, 400] width 15 height 17
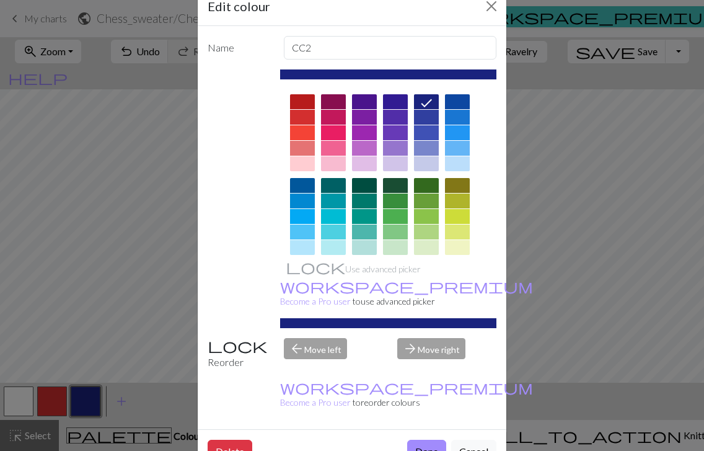
scroll to position [180, 0]
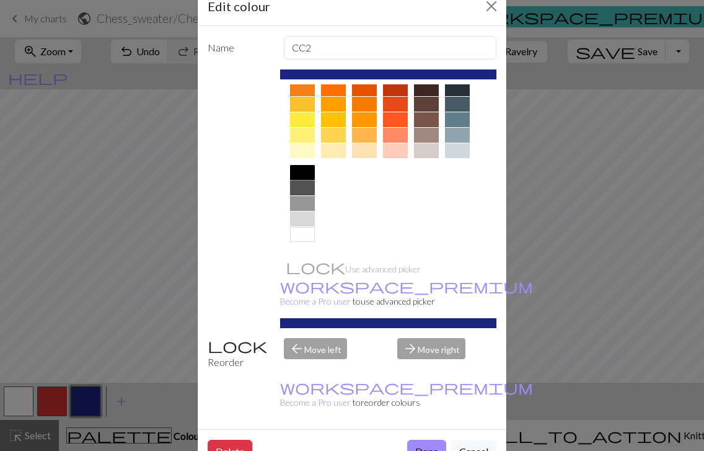
click at [298, 172] on div at bounding box center [302, 172] width 25 height 15
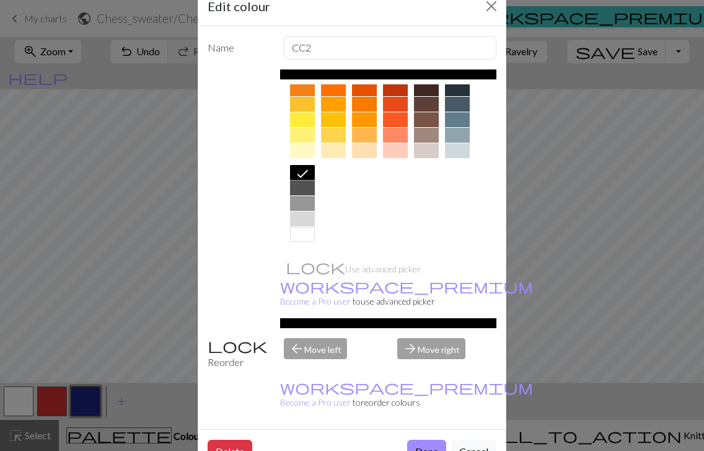
click at [300, 188] on div at bounding box center [302, 187] width 25 height 15
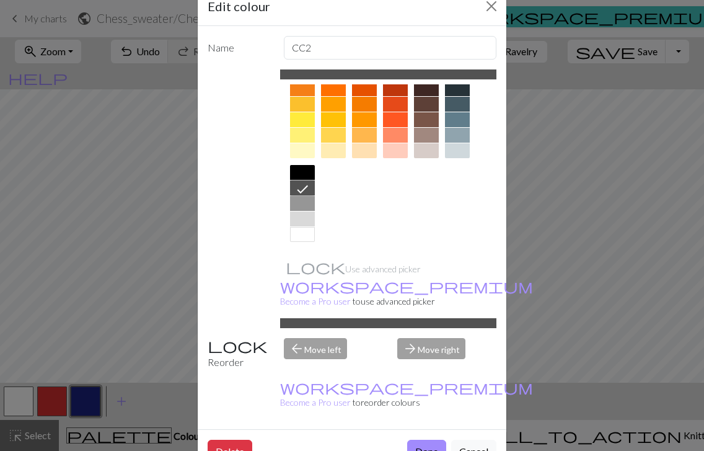
click at [299, 169] on div at bounding box center [302, 172] width 25 height 15
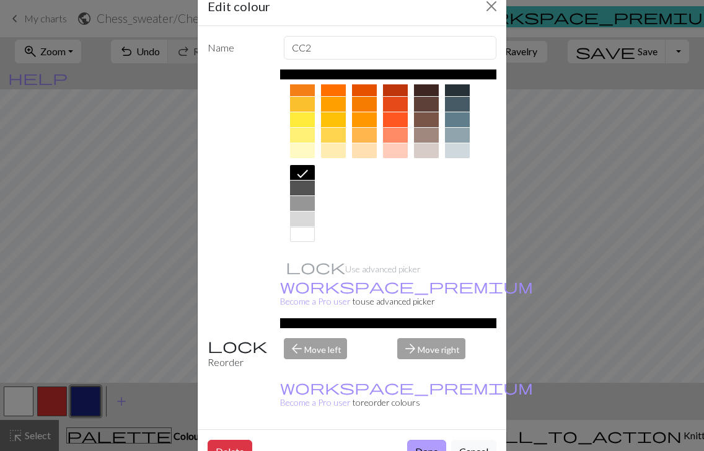
click at [428, 440] on button "Done" at bounding box center [426, 452] width 39 height 24
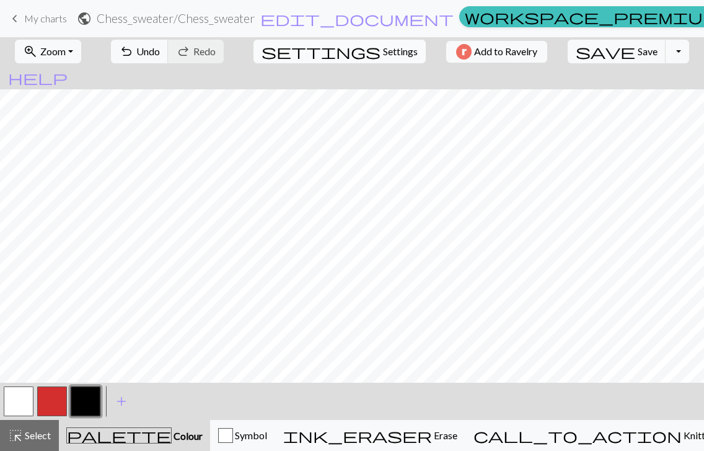
click at [336, 57] on button "settings Settings" at bounding box center [340, 52] width 172 height 24
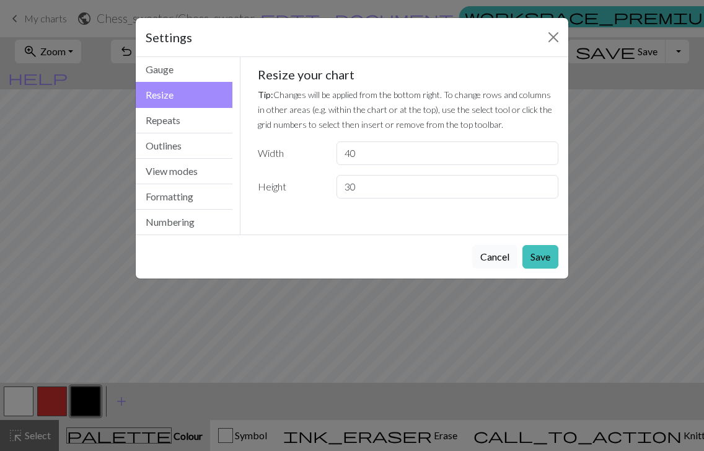
click at [508, 258] on button "Cancel" at bounding box center [494, 257] width 45 height 24
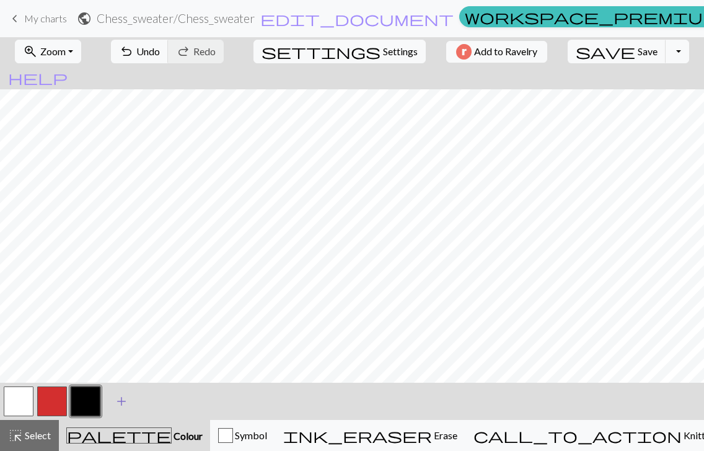
click at [124, 403] on span "add" at bounding box center [121, 400] width 15 height 17
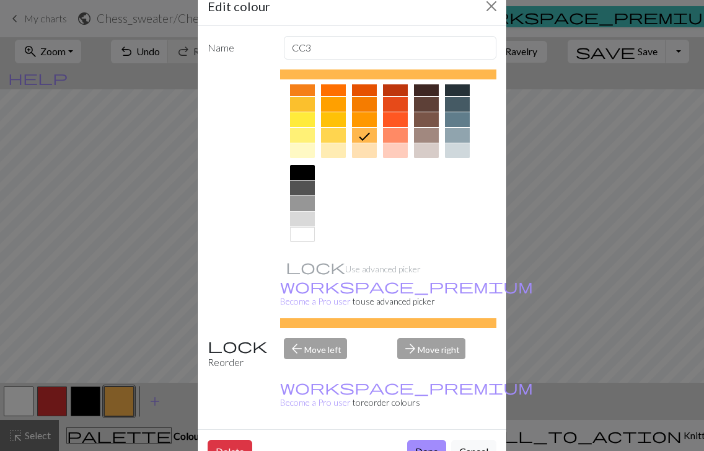
click at [305, 188] on div at bounding box center [302, 187] width 25 height 15
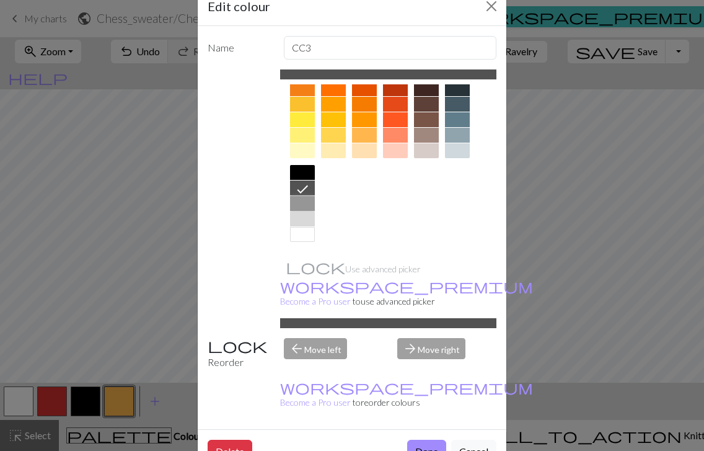
click at [298, 205] on div at bounding box center [302, 203] width 25 height 15
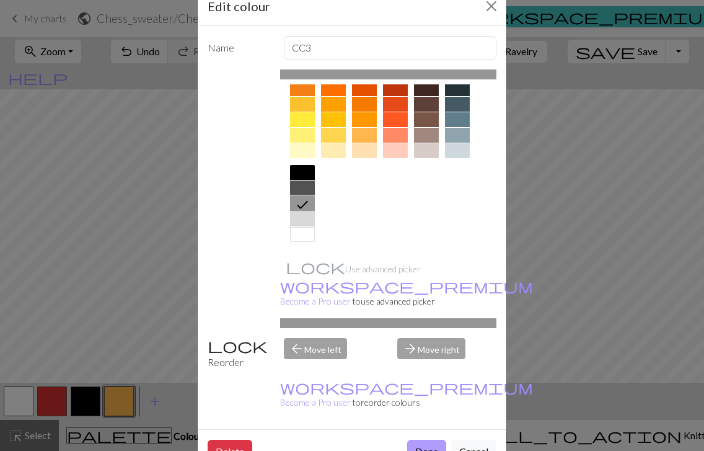
click at [436, 440] on button "Done" at bounding box center [426, 452] width 39 height 24
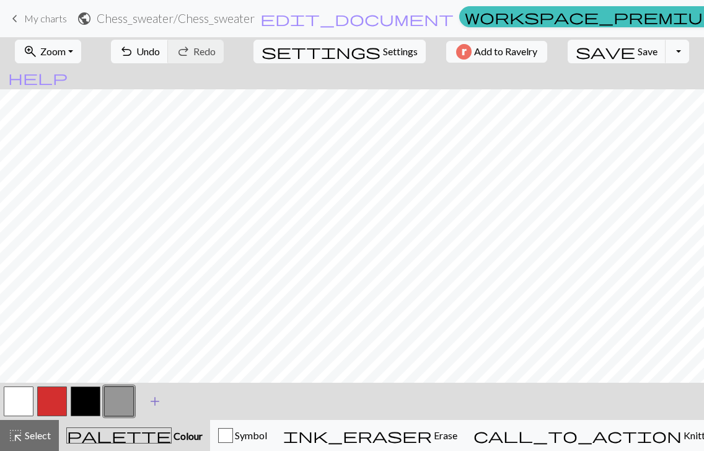
click at [157, 399] on span "add" at bounding box center [155, 400] width 15 height 17
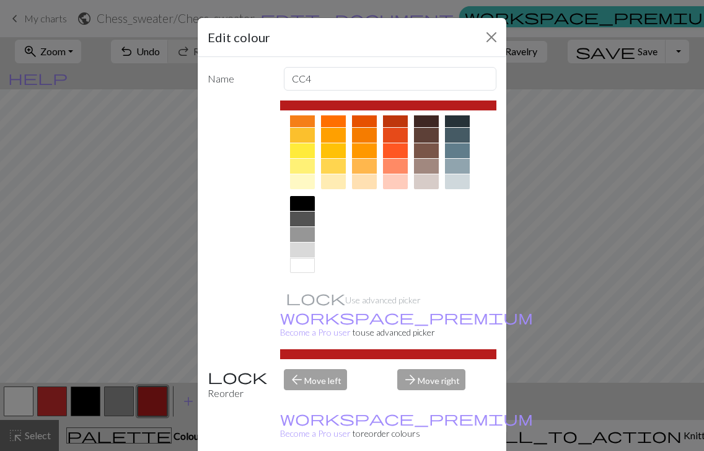
click at [306, 248] on div at bounding box center [302, 249] width 25 height 15
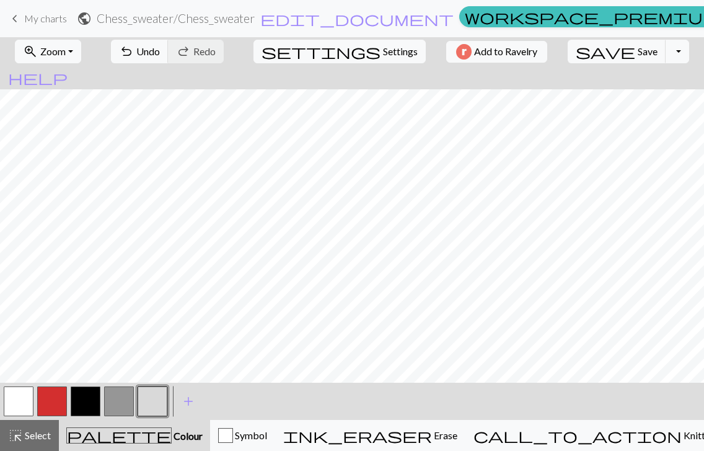
click at [83, 405] on button "button" at bounding box center [86, 401] width 30 height 30
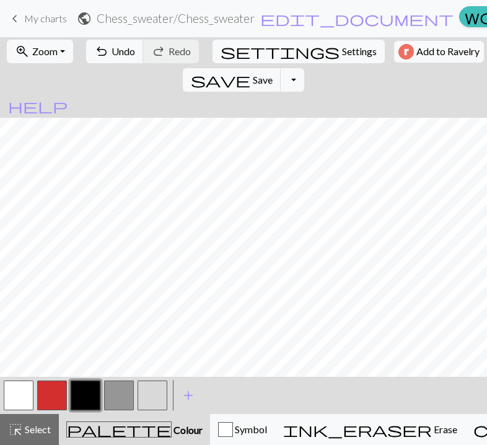
click at [123, 396] on button "button" at bounding box center [119, 396] width 30 height 30
click at [161, 399] on button "button" at bounding box center [153, 396] width 30 height 30
click at [127, 395] on button "button" at bounding box center [119, 396] width 30 height 30
click at [82, 395] on button "button" at bounding box center [86, 396] width 30 height 30
click at [155, 396] on button "button" at bounding box center [153, 396] width 30 height 30
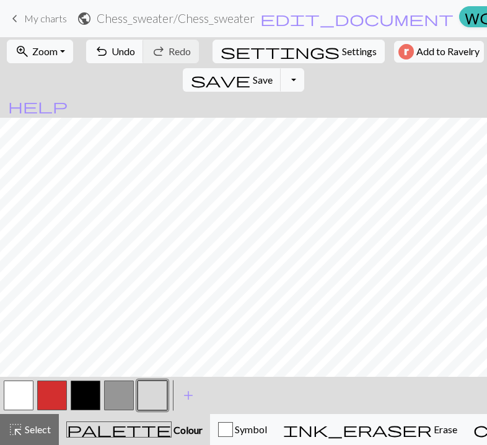
click at [125, 396] on button "button" at bounding box center [119, 396] width 30 height 30
click at [95, 396] on button "button" at bounding box center [86, 396] width 30 height 30
click at [148, 400] on button "button" at bounding box center [153, 396] width 30 height 30
click at [121, 396] on button "button" at bounding box center [119, 396] width 30 height 30
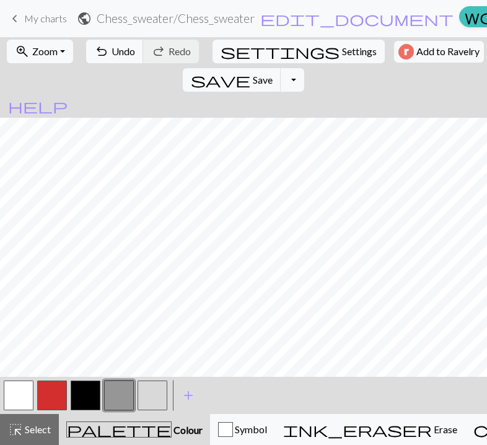
scroll to position [38, 0]
click at [144, 397] on button "button" at bounding box center [153, 396] width 30 height 30
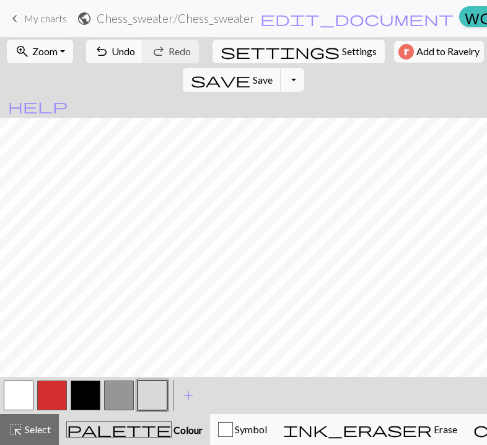
click at [81, 392] on button "button" at bounding box center [86, 396] width 30 height 30
click at [22, 391] on button "button" at bounding box center [19, 396] width 30 height 30
click at [86, 390] on button "button" at bounding box center [86, 396] width 30 height 30
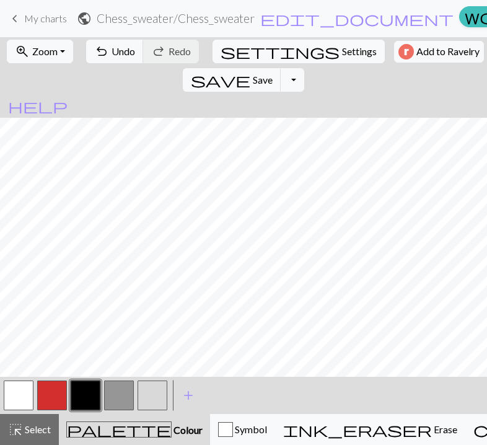
click at [88, 391] on button "button" at bounding box center [86, 396] width 30 height 30
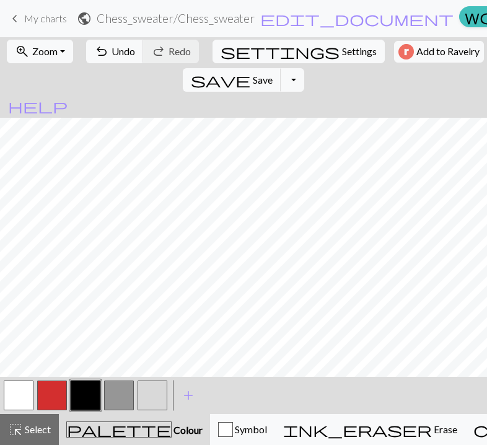
click at [153, 400] on button "button" at bounding box center [153, 396] width 30 height 30
click at [88, 387] on button "button" at bounding box center [86, 396] width 30 height 30
click at [119, 392] on button "button" at bounding box center [119, 396] width 30 height 30
click at [157, 391] on button "button" at bounding box center [153, 396] width 30 height 30
click at [87, 396] on button "button" at bounding box center [86, 396] width 30 height 30
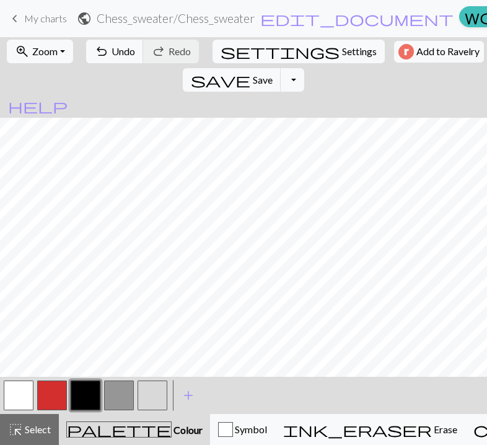
click at [26, 391] on button "button" at bounding box center [19, 396] width 30 height 30
click at [117, 401] on button "button" at bounding box center [119, 396] width 30 height 30
click at [158, 386] on button "button" at bounding box center [153, 396] width 30 height 30
click at [87, 389] on button "button" at bounding box center [86, 396] width 30 height 30
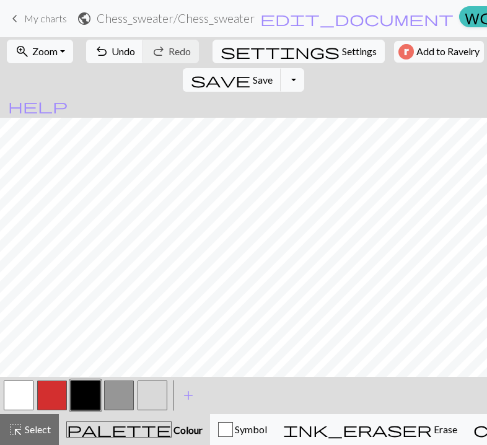
click at [122, 396] on button "button" at bounding box center [119, 396] width 30 height 30
click at [81, 405] on button "button" at bounding box center [86, 396] width 30 height 30
click at [156, 399] on button "button" at bounding box center [153, 396] width 30 height 30
click at [89, 394] on button "button" at bounding box center [86, 396] width 30 height 30
click at [157, 397] on button "button" at bounding box center [153, 396] width 30 height 30
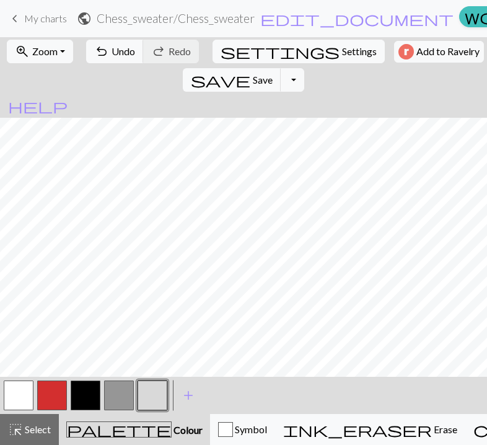
click at [79, 401] on button "button" at bounding box center [86, 396] width 30 height 30
click at [107, 40] on button "undo Undo Undo" at bounding box center [115, 52] width 58 height 24
click at [124, 48] on span "Undo" at bounding box center [124, 51] width 24 height 12
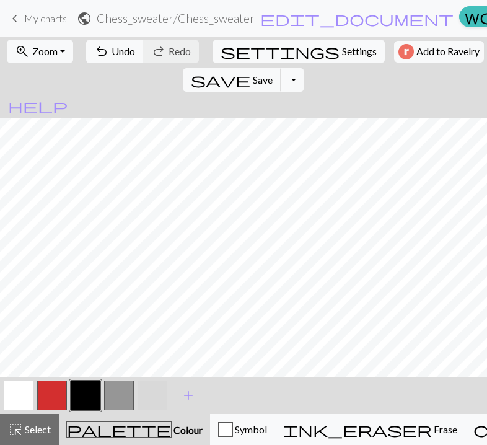
click at [123, 387] on button "button" at bounding box center [119, 396] width 30 height 30
click at [159, 392] on button "button" at bounding box center [153, 396] width 30 height 30
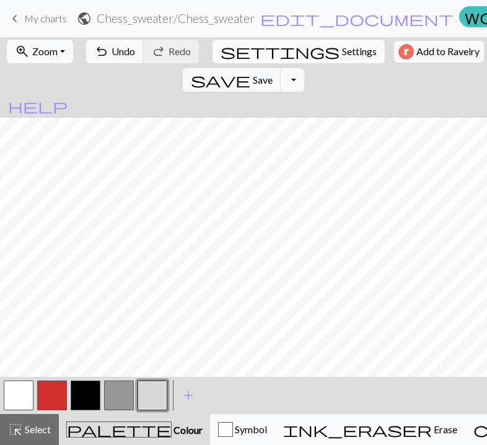
scroll to position [63, 2]
click at [23, 397] on button "button" at bounding box center [19, 396] width 30 height 30
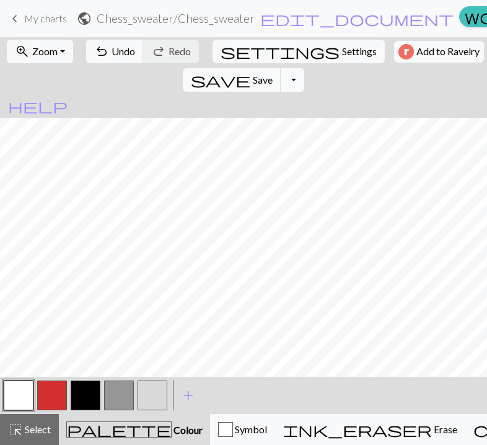
click at [118, 390] on button "button" at bounding box center [119, 396] width 30 height 30
click at [158, 394] on button "button" at bounding box center [153, 396] width 30 height 30
click at [25, 396] on button "button" at bounding box center [19, 396] width 30 height 30
click at [84, 395] on button "button" at bounding box center [86, 396] width 30 height 30
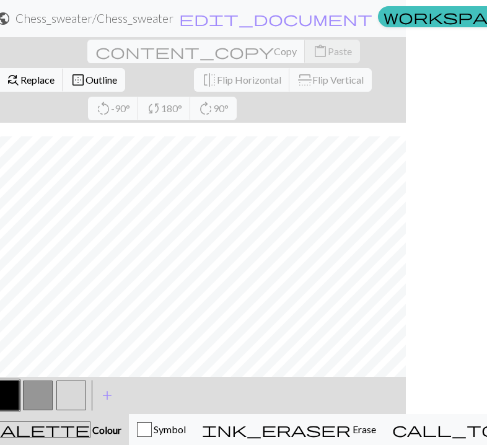
scroll to position [76, 238]
click at [66, 427] on div "palette Colour Colour" at bounding box center [53, 430] width 136 height 16
click at [91, 430] on span "Colour" at bounding box center [106, 430] width 31 height 12
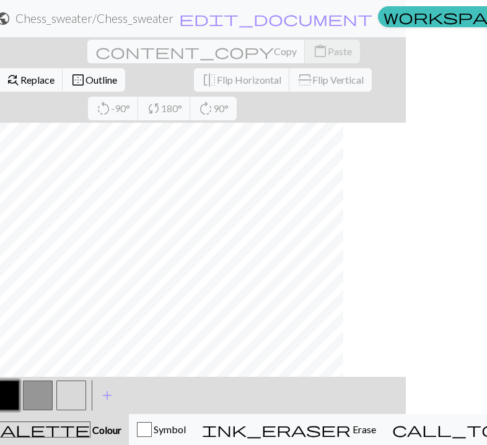
scroll to position [76, 0]
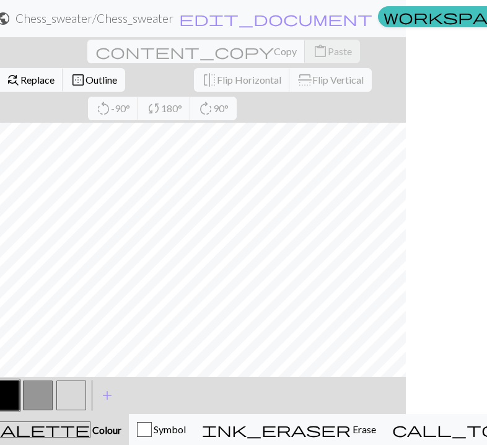
click at [11, 399] on button "button" at bounding box center [4, 396] width 30 height 30
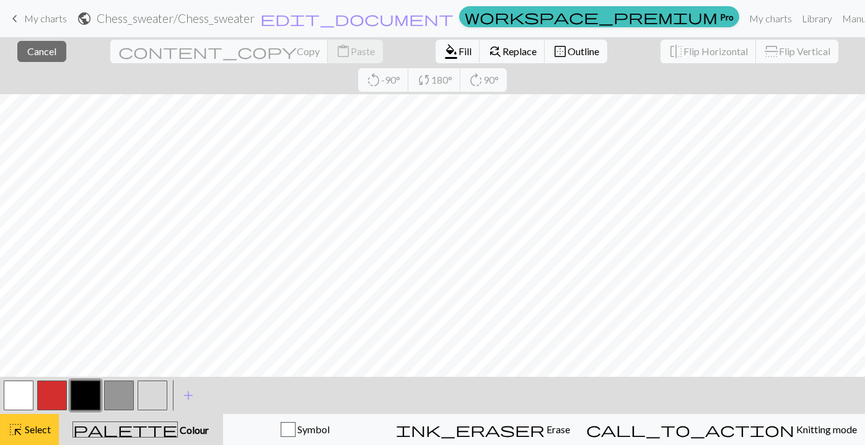
click at [25, 436] on div "highlight_alt Select Select" at bounding box center [29, 429] width 43 height 15
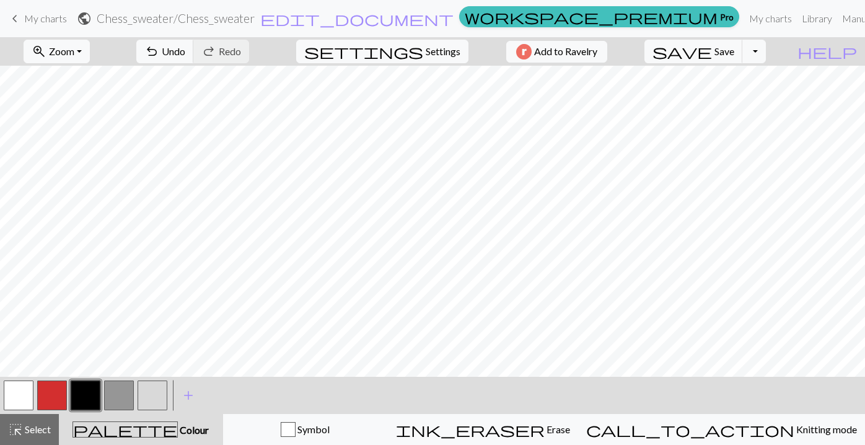
click at [92, 392] on button "button" at bounding box center [86, 396] width 30 height 30
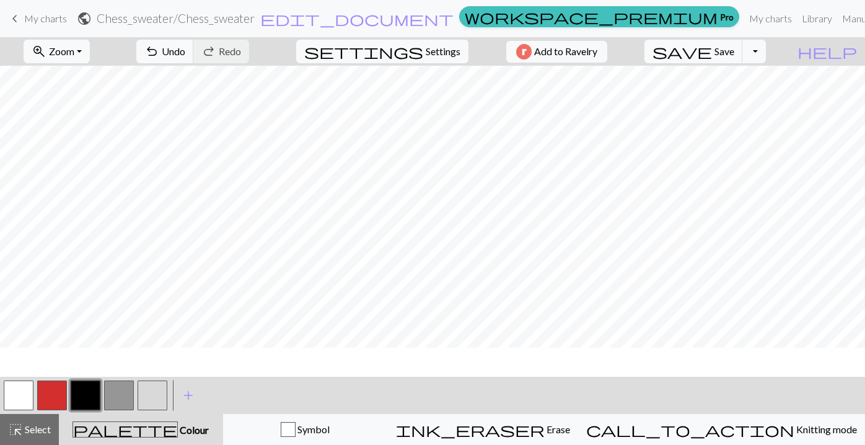
scroll to position [117, 0]
click at [190, 397] on span "add" at bounding box center [188, 395] width 15 height 17
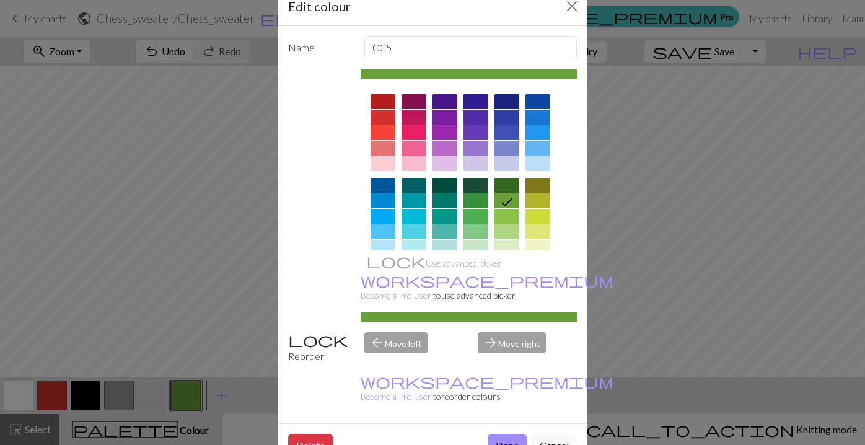
scroll to position [186, 0]
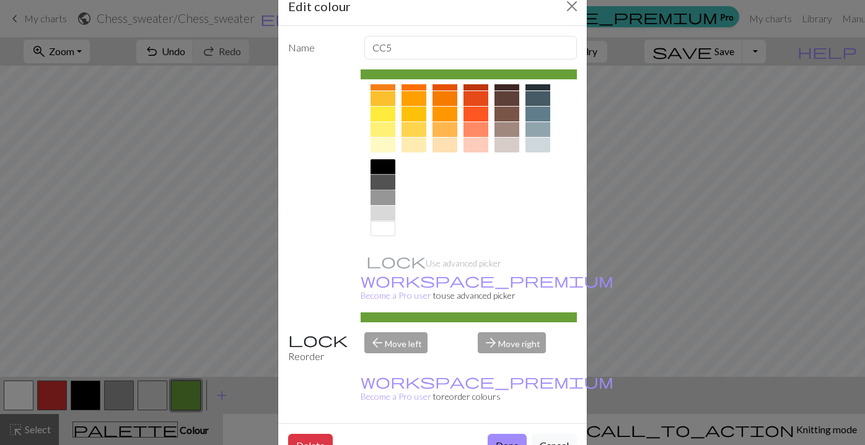
click at [384, 185] on div at bounding box center [383, 182] width 25 height 15
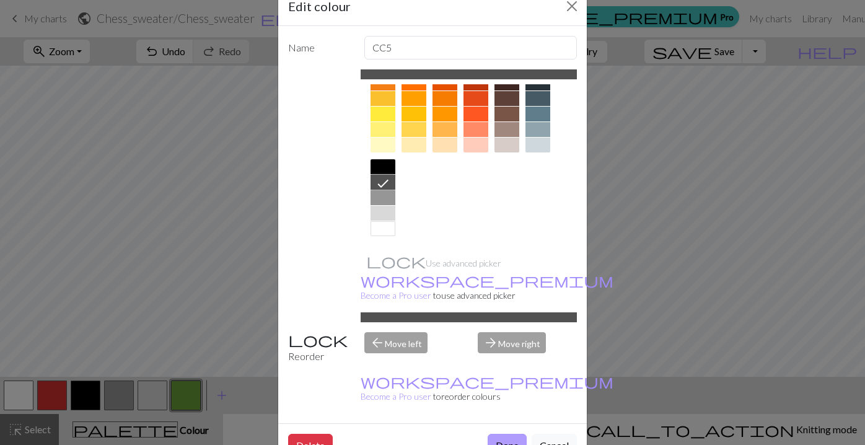
click at [508, 434] on button "Done" at bounding box center [507, 446] width 39 height 24
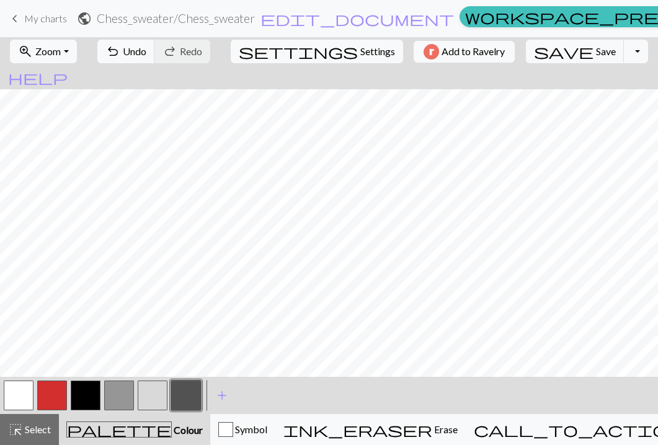
scroll to position [79, 68]
click at [360, 48] on span "Settings" at bounding box center [377, 51] width 35 height 15
select select "aran"
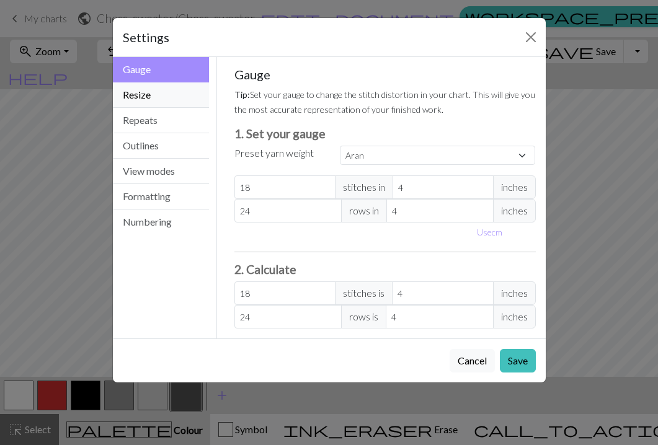
click at [169, 99] on button "Resize" at bounding box center [161, 94] width 97 height 25
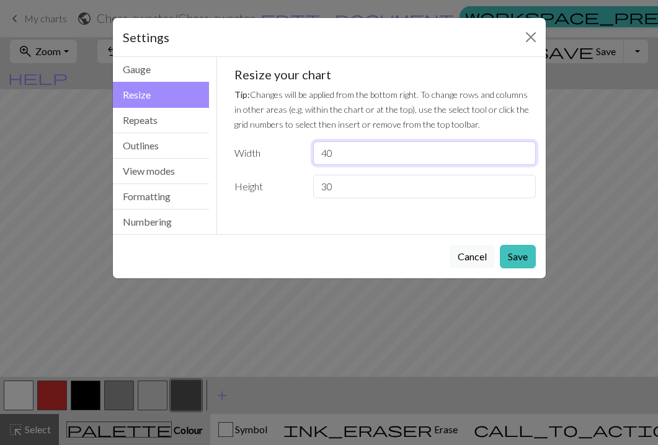
click at [359, 152] on input "40" at bounding box center [424, 153] width 222 height 24
type input "4"
type input "60"
click at [519, 259] on button "Save" at bounding box center [518, 257] width 36 height 24
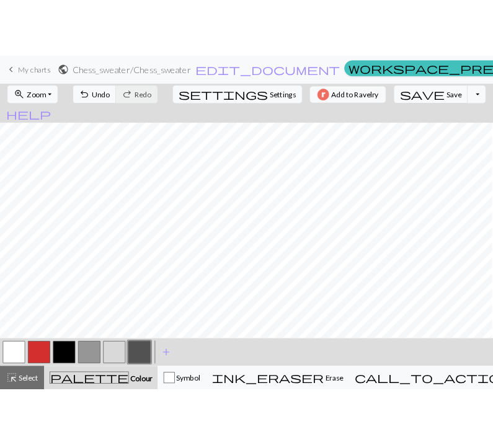
scroll to position [78, 200]
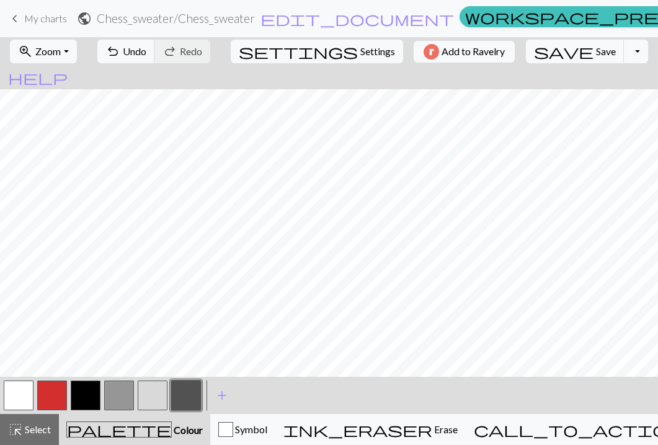
click at [157, 394] on button "button" at bounding box center [153, 396] width 30 height 30
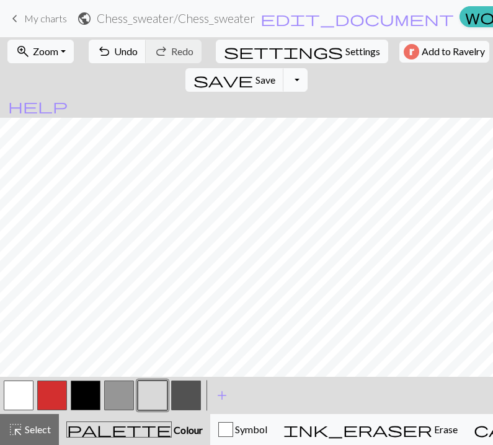
scroll to position [79, 266]
click at [30, 396] on button "button" at bounding box center [19, 396] width 30 height 30
click at [120, 396] on button "button" at bounding box center [119, 396] width 30 height 30
click at [157, 394] on button "button" at bounding box center [153, 396] width 30 height 30
click at [24, 399] on button "button" at bounding box center [19, 396] width 30 height 30
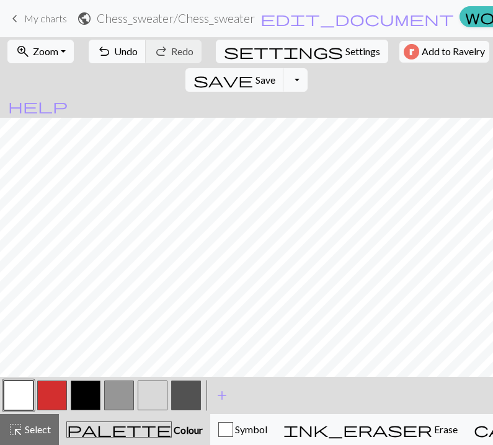
click at [123, 404] on button "button" at bounding box center [119, 396] width 30 height 30
click at [156, 405] on button "button" at bounding box center [153, 396] width 30 height 30
click at [16, 401] on button "button" at bounding box center [19, 396] width 30 height 30
click at [150, 394] on button "button" at bounding box center [153, 396] width 30 height 30
click at [25, 399] on button "button" at bounding box center [19, 396] width 30 height 30
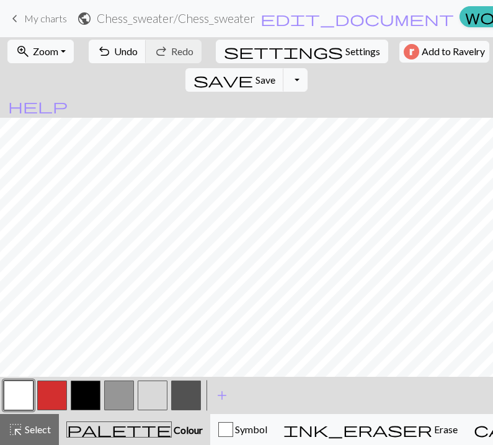
click at [150, 396] on button "button" at bounding box center [153, 396] width 30 height 30
click at [25, 391] on button "button" at bounding box center [19, 396] width 30 height 30
click at [133, 402] on button "button" at bounding box center [119, 396] width 30 height 30
click at [149, 397] on button "button" at bounding box center [153, 396] width 30 height 30
click at [26, 398] on button "button" at bounding box center [19, 396] width 30 height 30
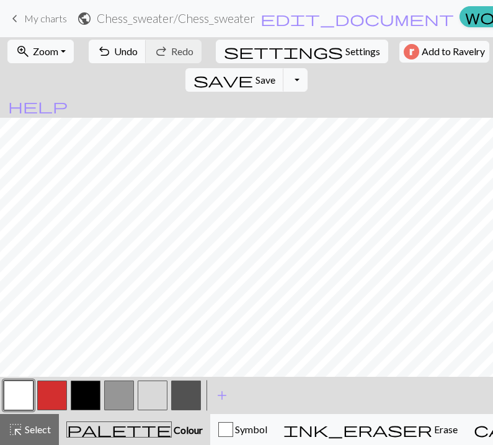
click at [183, 401] on button "button" at bounding box center [186, 396] width 30 height 30
click at [153, 398] on button "button" at bounding box center [153, 396] width 30 height 30
click at [26, 400] on button "button" at bounding box center [19, 396] width 30 height 30
click at [162, 387] on button "button" at bounding box center [153, 396] width 30 height 30
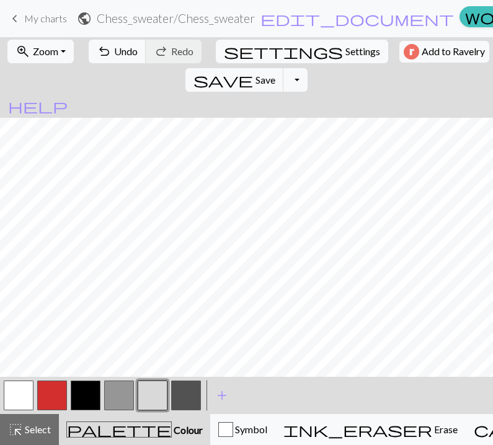
click at [29, 399] on button "button" at bounding box center [19, 396] width 30 height 30
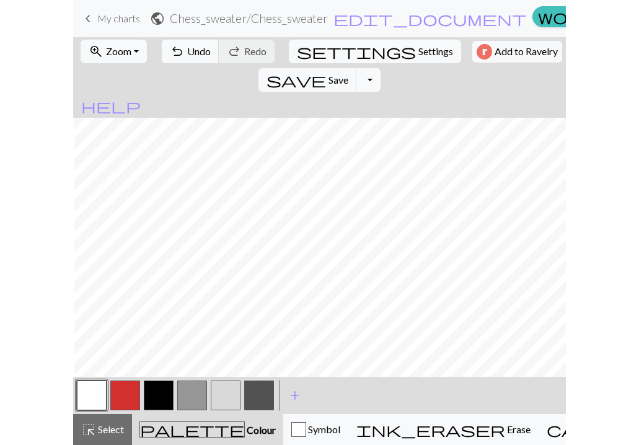
scroll to position [84, 495]
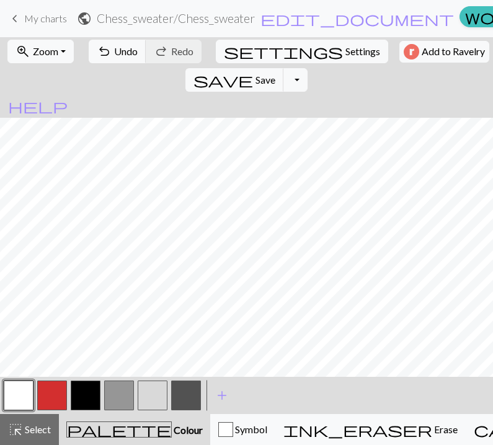
click at [192, 399] on button "button" at bounding box center [186, 396] width 30 height 30
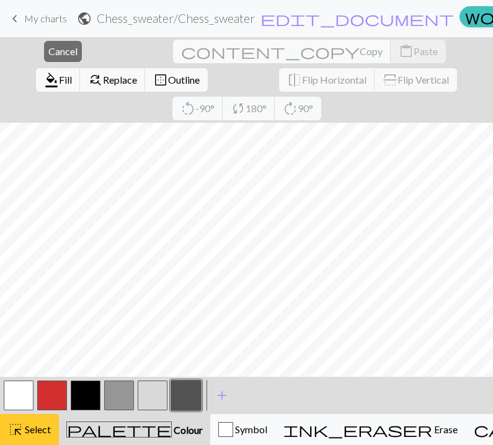
click at [41, 428] on span "Select" at bounding box center [37, 429] width 28 height 12
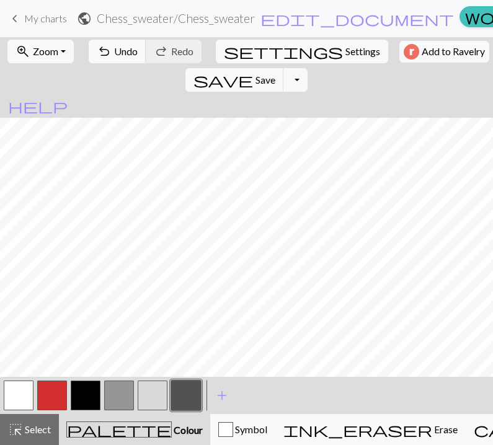
click at [188, 389] on button "button" at bounding box center [186, 396] width 30 height 30
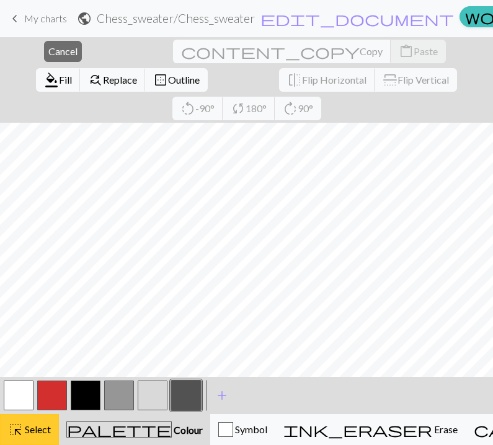
click at [28, 431] on span "Select" at bounding box center [37, 429] width 28 height 12
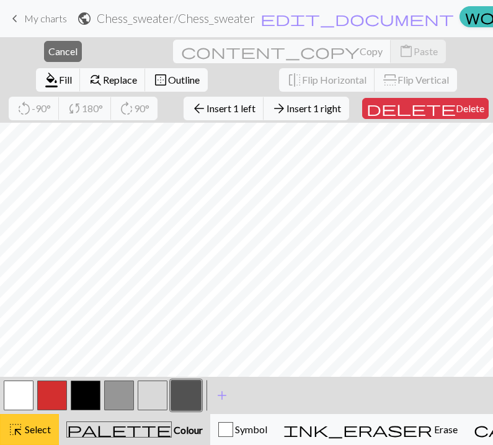
click at [37, 432] on span "Select" at bounding box center [37, 429] width 28 height 12
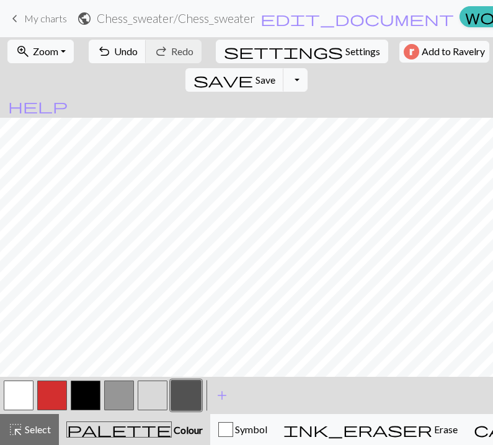
click at [85, 390] on button "button" at bounding box center [86, 396] width 30 height 30
click at [190, 397] on button "button" at bounding box center [186, 396] width 30 height 30
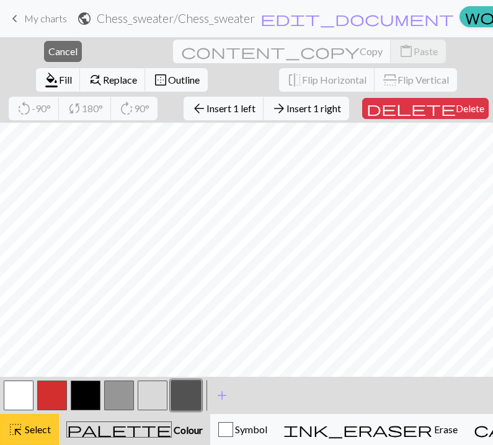
click at [32, 425] on span "Select" at bounding box center [37, 429] width 28 height 12
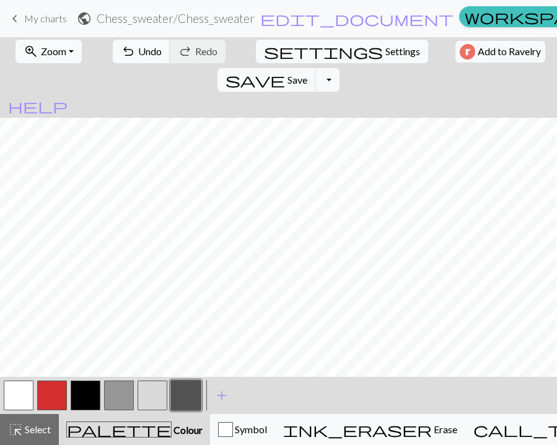
scroll to position [117, 493]
click at [153, 389] on button "button" at bounding box center [153, 396] width 30 height 30
click at [19, 404] on button "button" at bounding box center [19, 396] width 30 height 30
click at [86, 394] on button "button" at bounding box center [86, 396] width 30 height 30
click at [198, 394] on button "button" at bounding box center [186, 396] width 30 height 30
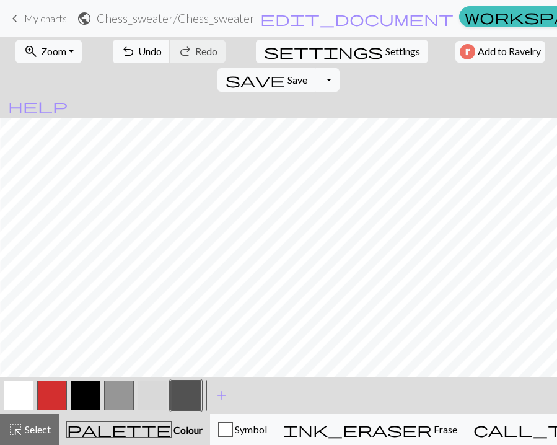
click at [123, 394] on button "button" at bounding box center [119, 396] width 30 height 30
click at [188, 399] on button "button" at bounding box center [186, 396] width 30 height 30
click at [153, 396] on button "button" at bounding box center [153, 396] width 30 height 30
click at [119, 404] on button "button" at bounding box center [119, 396] width 30 height 30
click at [11, 393] on button "button" at bounding box center [19, 396] width 30 height 30
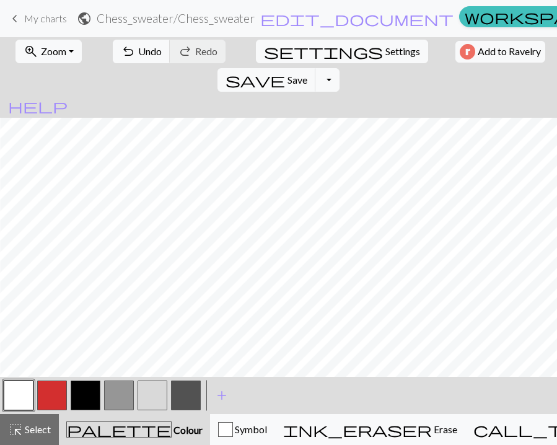
click at [151, 395] on button "button" at bounding box center [153, 396] width 30 height 30
click at [26, 398] on button "button" at bounding box center [19, 396] width 30 height 30
click at [146, 394] on button "button" at bounding box center [153, 396] width 30 height 30
click at [195, 391] on button "button" at bounding box center [186, 396] width 30 height 30
click at [157, 399] on button "button" at bounding box center [153, 396] width 30 height 30
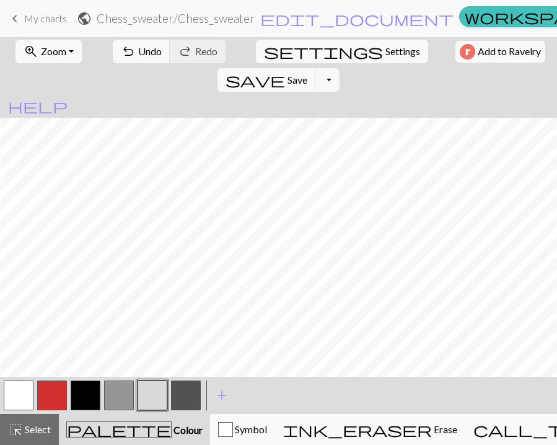
click at [123, 396] on button "button" at bounding box center [119, 396] width 30 height 30
click at [150, 404] on button "button" at bounding box center [153, 396] width 30 height 30
click at [30, 392] on button "button" at bounding box center [19, 396] width 30 height 30
click at [15, 394] on button "button" at bounding box center [19, 396] width 30 height 30
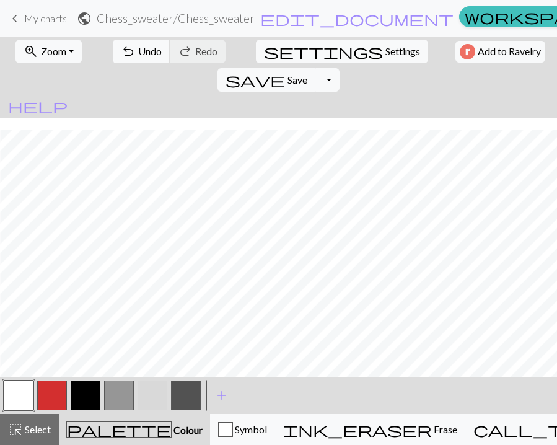
scroll to position [38, 493]
click at [146, 396] on button "button" at bounding box center [153, 396] width 30 height 30
click at [27, 392] on button "button" at bounding box center [19, 396] width 30 height 30
click at [153, 393] on button "button" at bounding box center [153, 396] width 30 height 30
click at [12, 407] on button "button" at bounding box center [19, 396] width 30 height 30
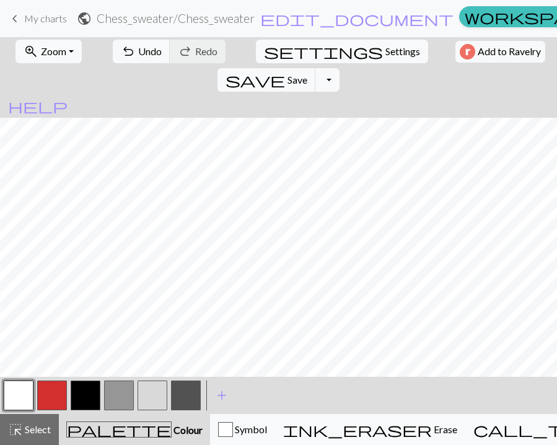
click at [113, 396] on button "button" at bounding box center [119, 396] width 30 height 30
click at [151, 390] on button "button" at bounding box center [153, 396] width 30 height 30
click at [27, 398] on button "button" at bounding box center [19, 396] width 30 height 30
click at [386, 53] on span "Settings" at bounding box center [403, 51] width 35 height 15
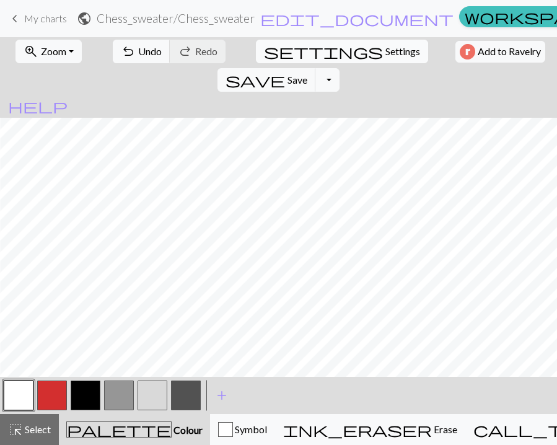
select select "aran"
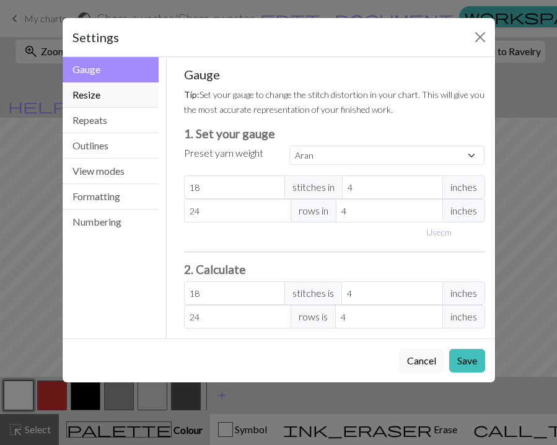
click at [136, 98] on button "Resize" at bounding box center [111, 94] width 97 height 25
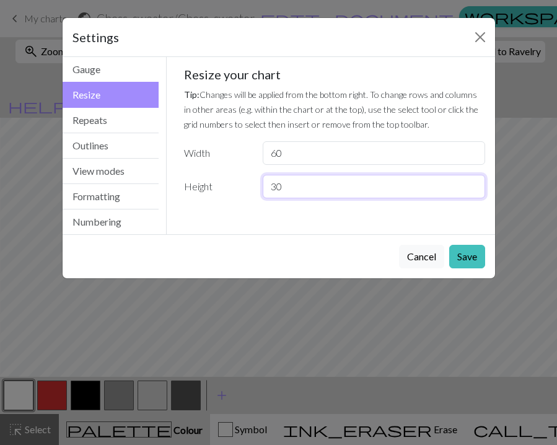
click at [305, 191] on input "30" at bounding box center [374, 187] width 222 height 24
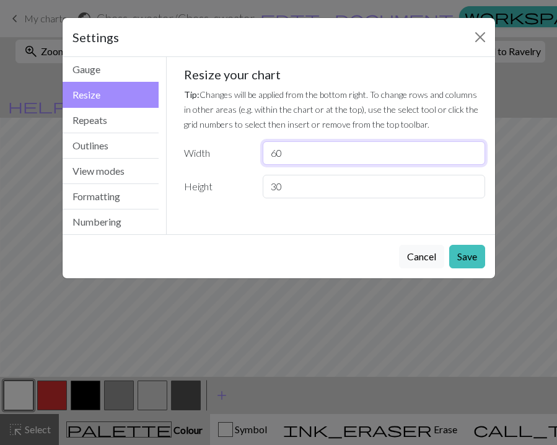
click at [296, 158] on input "60" at bounding box center [374, 153] width 222 height 24
type input "6"
type input "70"
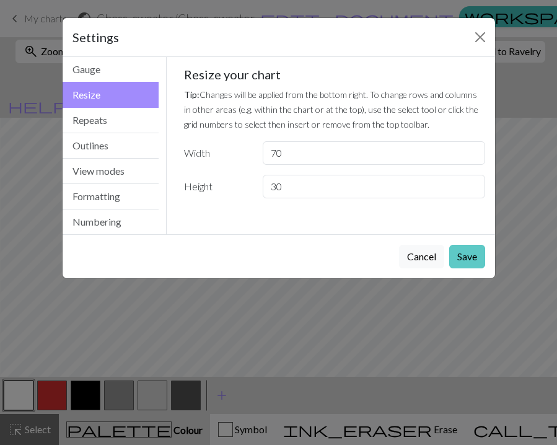
click at [474, 262] on button "Save" at bounding box center [467, 257] width 36 height 24
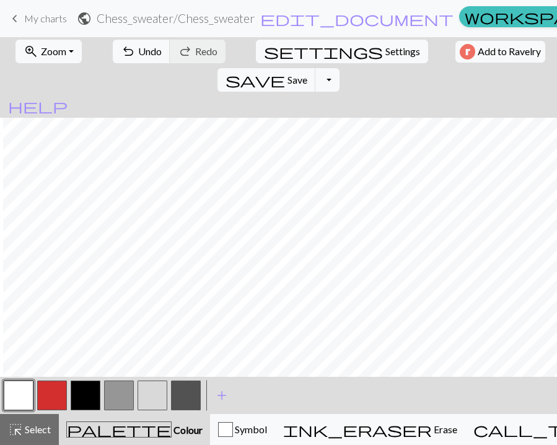
scroll to position [117, 664]
click at [181, 396] on button "button" at bounding box center [186, 396] width 30 height 30
click at [154, 396] on button "button" at bounding box center [153, 396] width 30 height 30
click at [125, 400] on button "button" at bounding box center [119, 396] width 30 height 30
click at [16, 396] on button "button" at bounding box center [19, 396] width 30 height 30
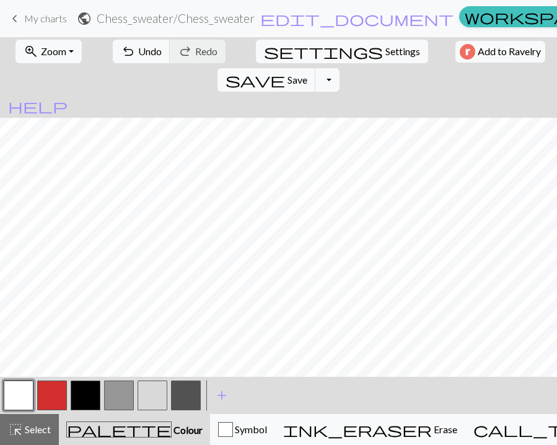
click at [151, 397] on button "button" at bounding box center [153, 396] width 30 height 30
click at [24, 400] on button "button" at bounding box center [19, 396] width 30 height 30
click at [124, 399] on button "button" at bounding box center [119, 396] width 30 height 30
click at [162, 389] on button "button" at bounding box center [153, 396] width 30 height 30
click at [25, 400] on button "button" at bounding box center [19, 396] width 30 height 30
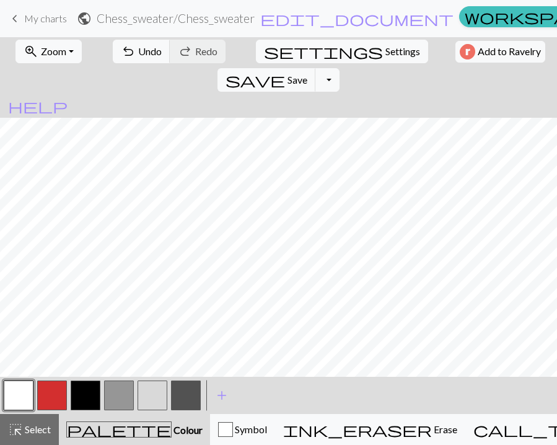
click at [33, 397] on button "button" at bounding box center [19, 396] width 30 height 30
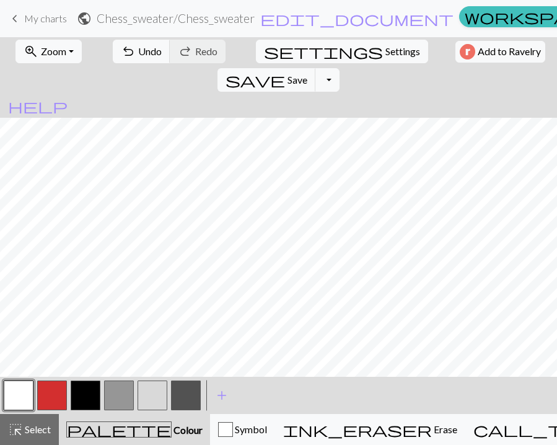
click at [152, 392] on button "button" at bounding box center [153, 396] width 30 height 30
click at [14, 400] on button "button" at bounding box center [19, 396] width 30 height 30
click at [161, 391] on button "button" at bounding box center [153, 396] width 30 height 30
click at [24, 401] on button "button" at bounding box center [19, 396] width 30 height 30
click at [153, 389] on button "button" at bounding box center [153, 396] width 30 height 30
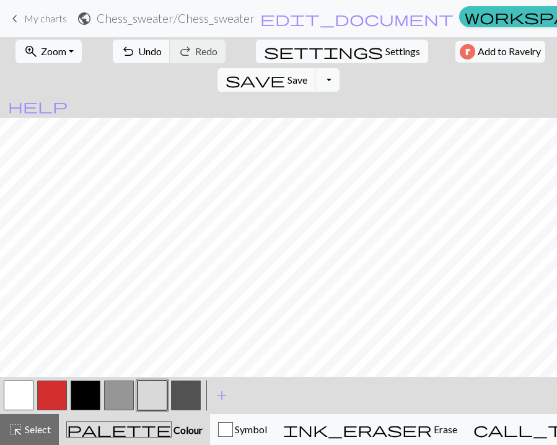
scroll to position [65, 664]
click at [29, 396] on button "button" at bounding box center [19, 396] width 30 height 30
click at [153, 395] on button "button" at bounding box center [153, 396] width 30 height 30
click at [24, 395] on button "button" at bounding box center [19, 396] width 30 height 30
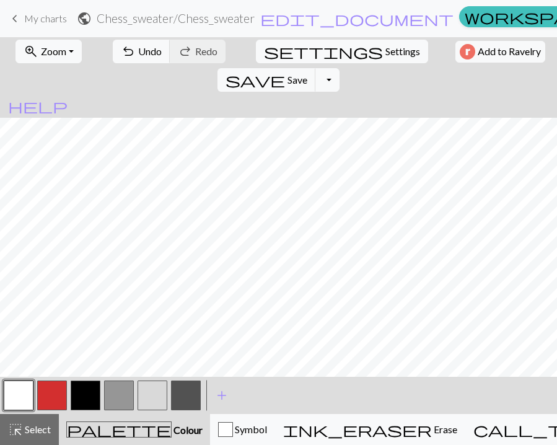
click at [154, 396] on button "button" at bounding box center [153, 396] width 30 height 30
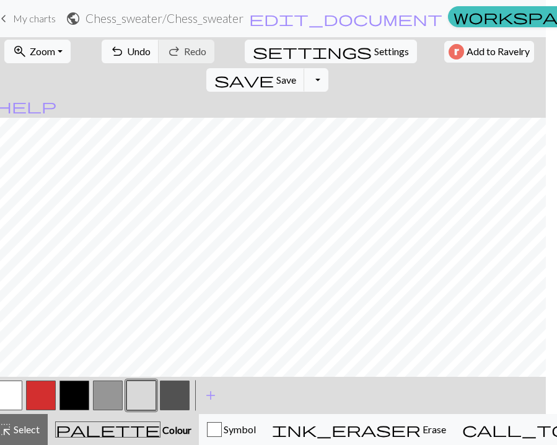
click at [108, 400] on button "button" at bounding box center [108, 396] width 30 height 30
click at [16, 395] on button "button" at bounding box center [8, 396] width 30 height 30
click at [140, 398] on button "button" at bounding box center [141, 396] width 30 height 30
click at [14, 401] on button "button" at bounding box center [8, 396] width 30 height 30
click at [116, 389] on button "button" at bounding box center [108, 396] width 30 height 30
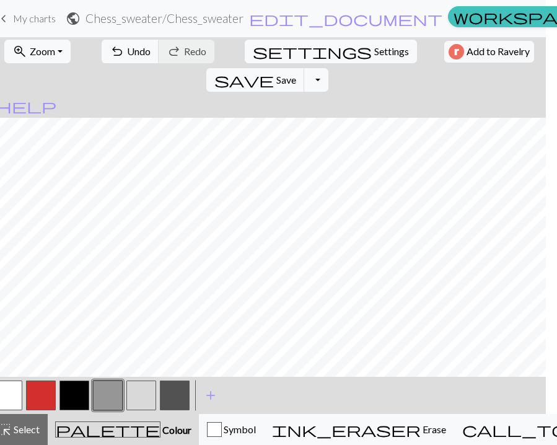
click at [134, 396] on button "button" at bounding box center [141, 396] width 30 height 30
click at [110, 397] on button "button" at bounding box center [108, 396] width 30 height 30
click at [12, 400] on button "button" at bounding box center [8, 396] width 30 height 30
click at [149, 397] on button "button" at bounding box center [141, 396] width 30 height 30
click at [4, 403] on button "button" at bounding box center [8, 396] width 30 height 30
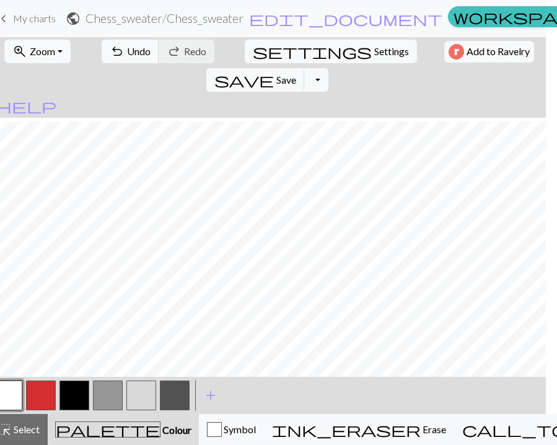
scroll to position [59, 664]
click at [139, 406] on button "button" at bounding box center [141, 396] width 30 height 30
click at [17, 396] on button "button" at bounding box center [8, 396] width 30 height 30
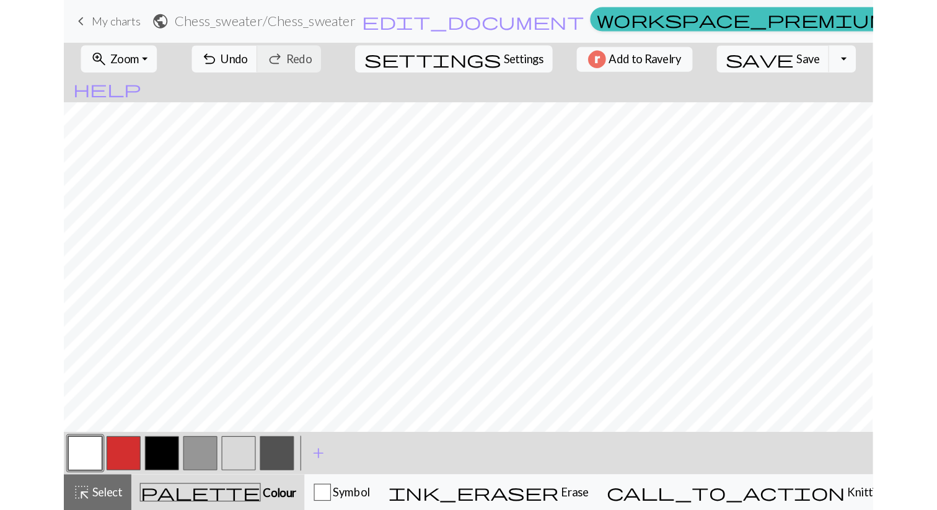
scroll to position [0, 284]
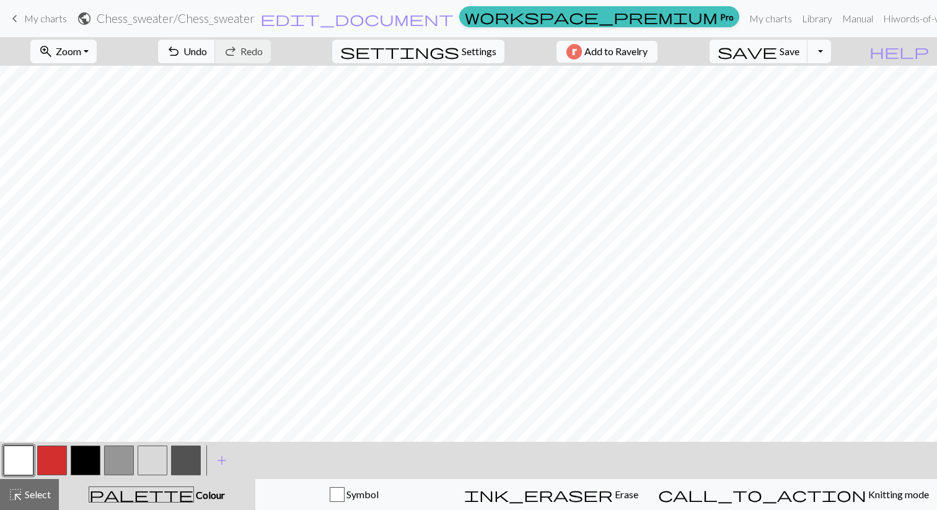
click at [97, 50] on button "zoom_in Zoom Zoom" at bounding box center [63, 52] width 66 height 24
click at [93, 146] on button "50%" at bounding box center [80, 149] width 98 height 20
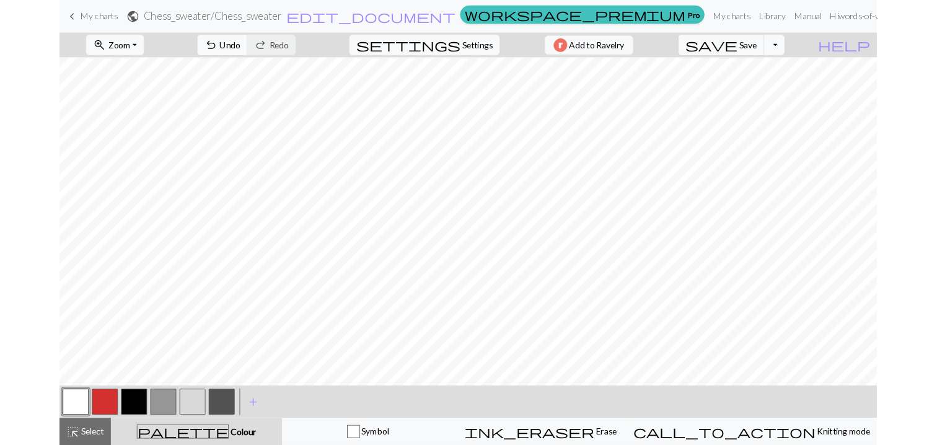
scroll to position [0, 0]
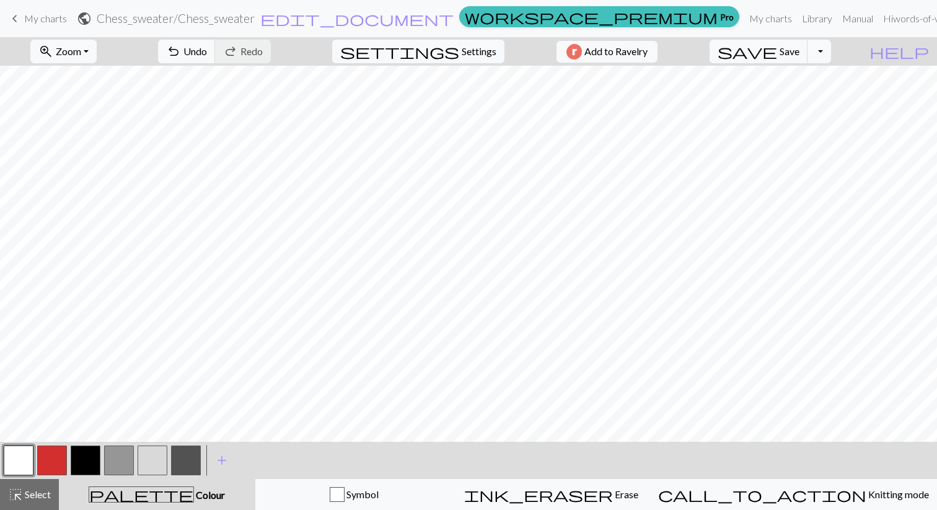
click at [190, 457] on button "button" at bounding box center [186, 461] width 30 height 30
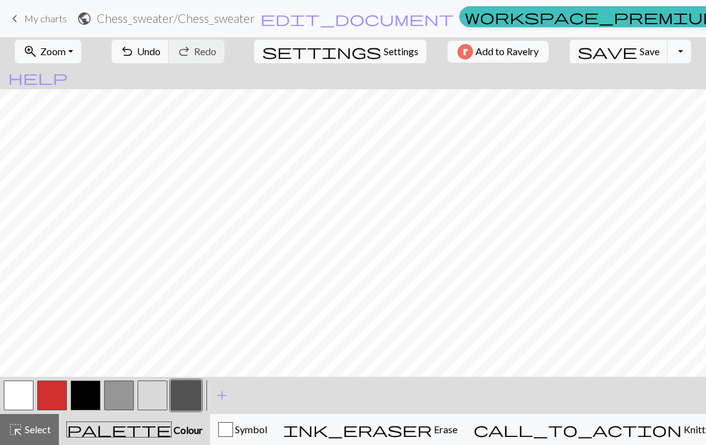
click at [20, 398] on button "button" at bounding box center [19, 396] width 30 height 30
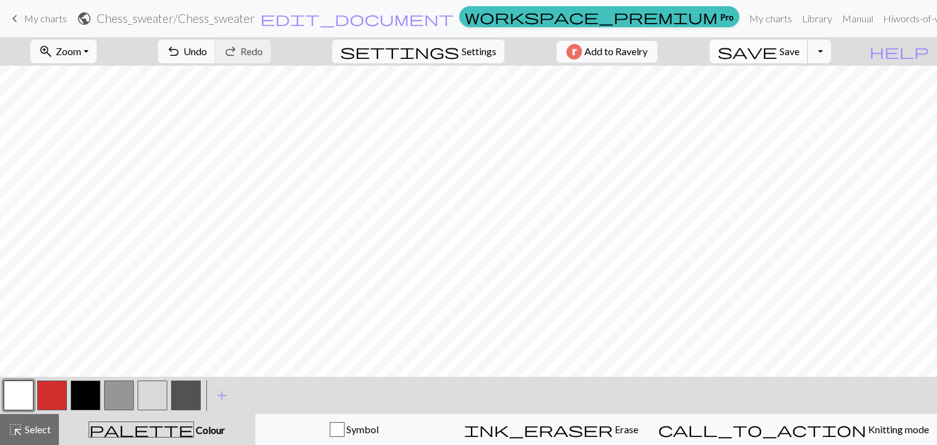
click at [803, 59] on button "save Save Save" at bounding box center [759, 52] width 99 height 24
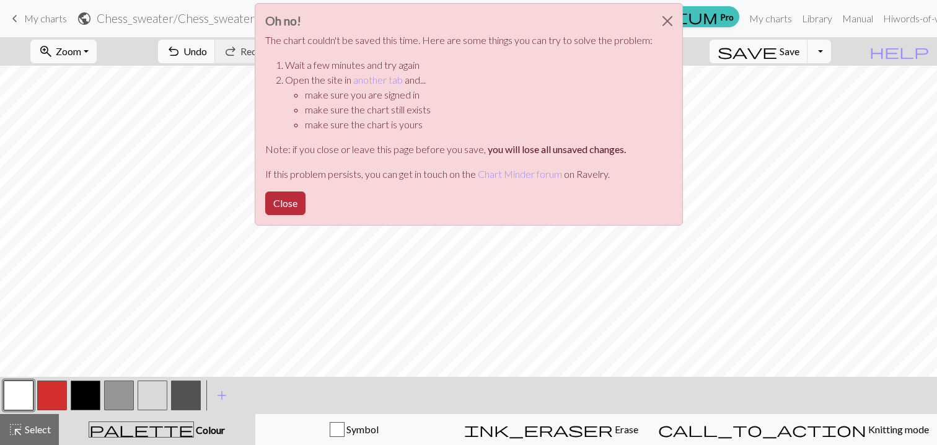
click at [293, 201] on button "Close" at bounding box center [285, 204] width 40 height 24
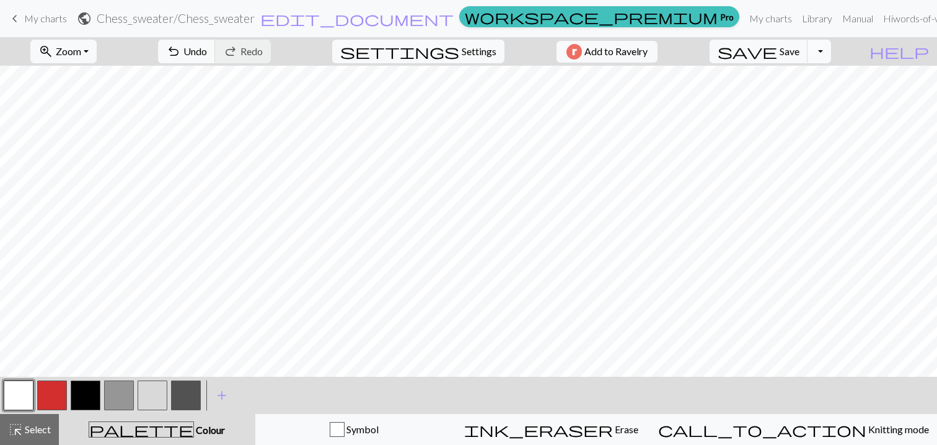
click at [831, 48] on button "Toggle Dropdown" at bounding box center [820, 52] width 24 height 24
click at [823, 97] on button "save_alt Download" at bounding box center [728, 99] width 205 height 20
click at [777, 59] on span "save" at bounding box center [748, 51] width 60 height 17
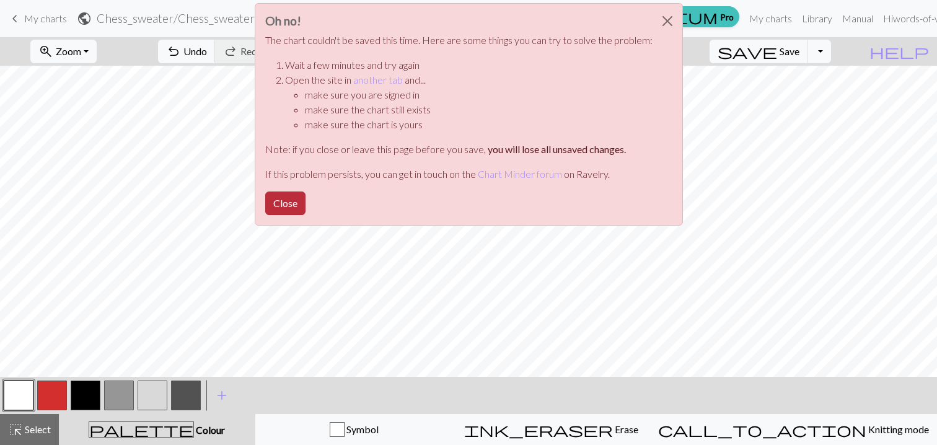
click at [294, 203] on button "Close" at bounding box center [285, 204] width 40 height 24
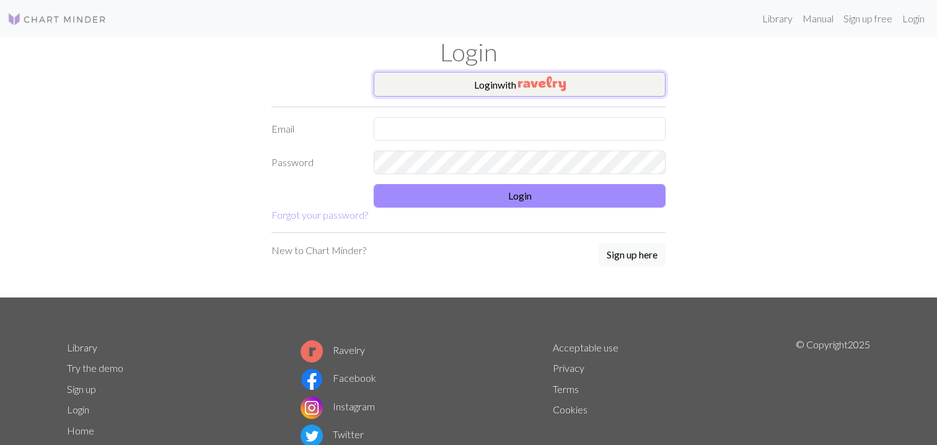
click at [577, 89] on button "Login with" at bounding box center [520, 84] width 292 height 25
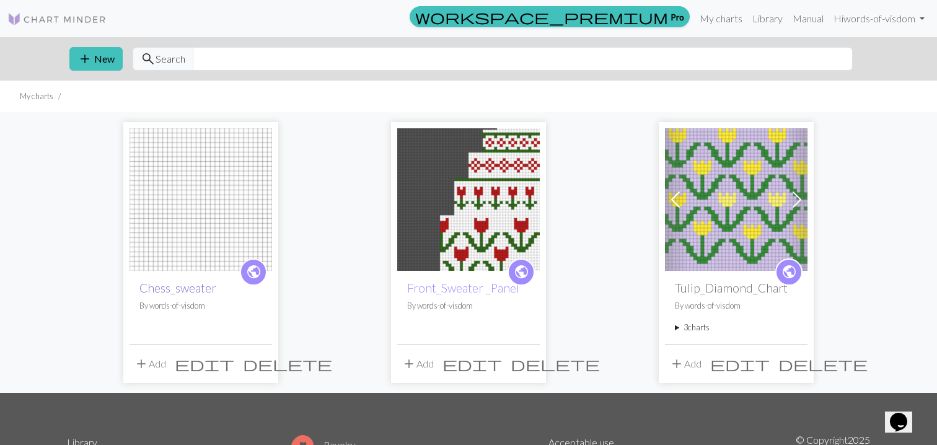
click at [191, 291] on link "Chess_sweater" at bounding box center [177, 288] width 77 height 14
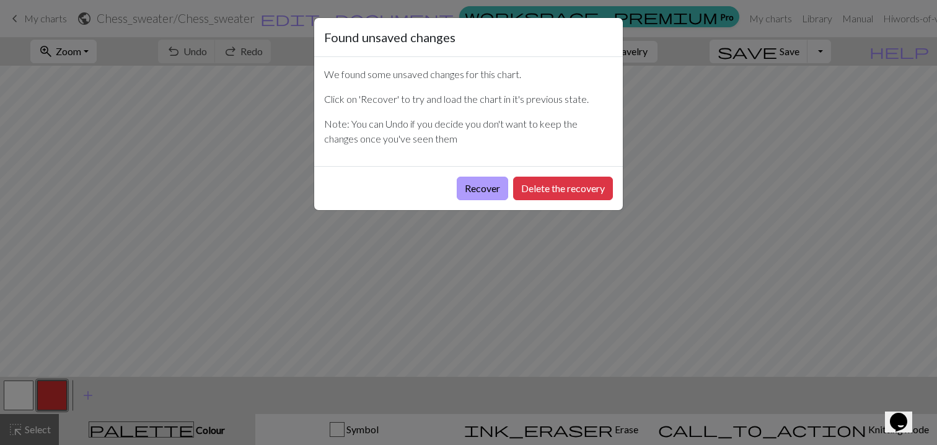
click at [479, 197] on button "Recover" at bounding box center [482, 189] width 51 height 24
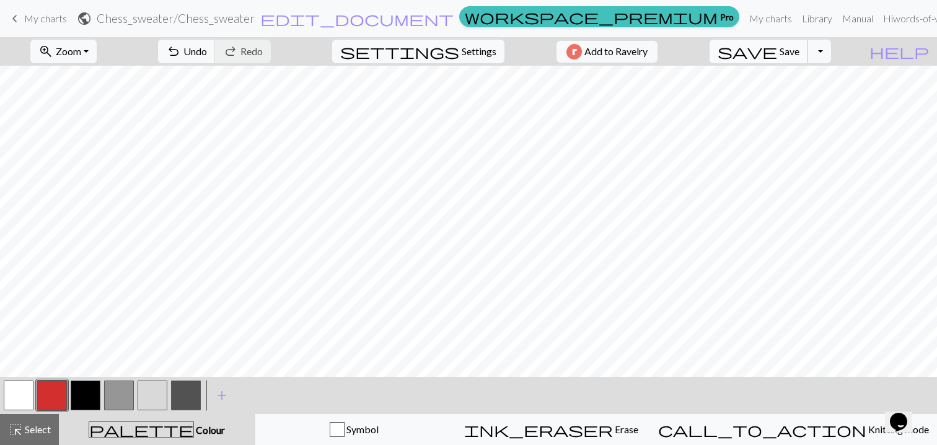
click at [777, 53] on span "save" at bounding box center [748, 51] width 60 height 17
click at [462, 57] on span "Settings" at bounding box center [479, 51] width 35 height 15
select select "aran"
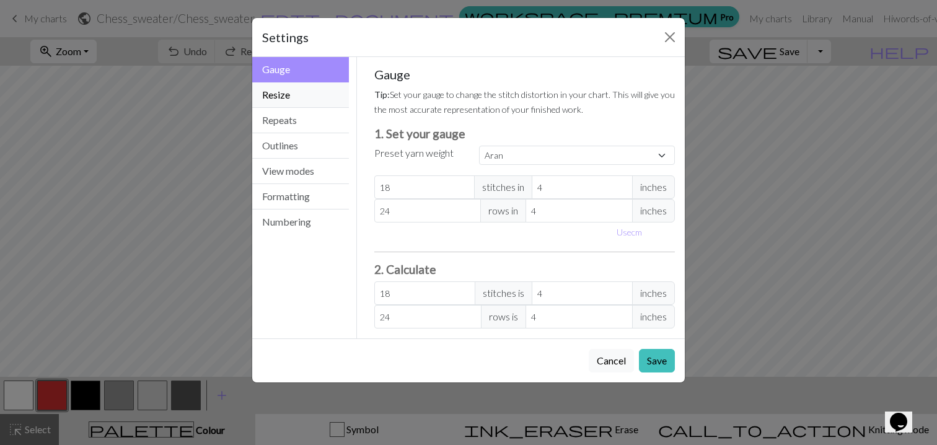
click at [301, 96] on button "Resize" at bounding box center [300, 94] width 97 height 25
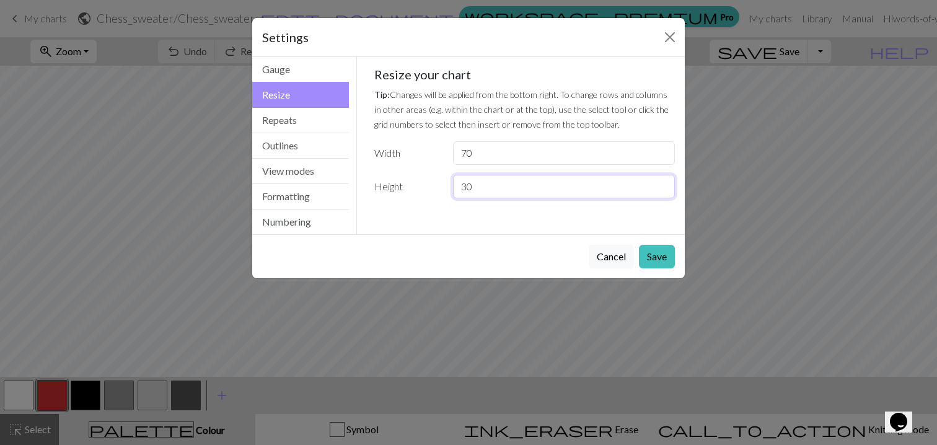
click at [492, 184] on input "30" at bounding box center [564, 187] width 222 height 24
type input "3"
type input "40"
click at [673, 260] on button "Save" at bounding box center [657, 257] width 36 height 24
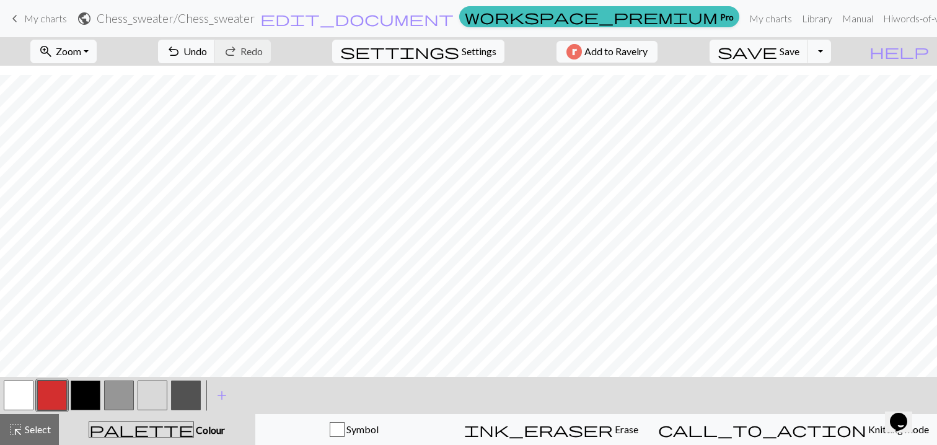
scroll to position [9, 0]
click at [41, 428] on span "Select" at bounding box center [37, 429] width 28 height 12
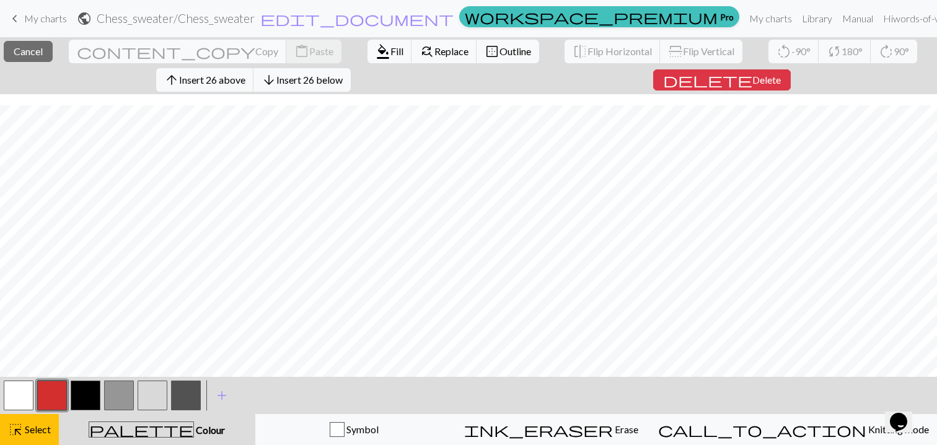
scroll to position [108, 0]
click at [335, 82] on span "Insert 26 below" at bounding box center [309, 80] width 66 height 12
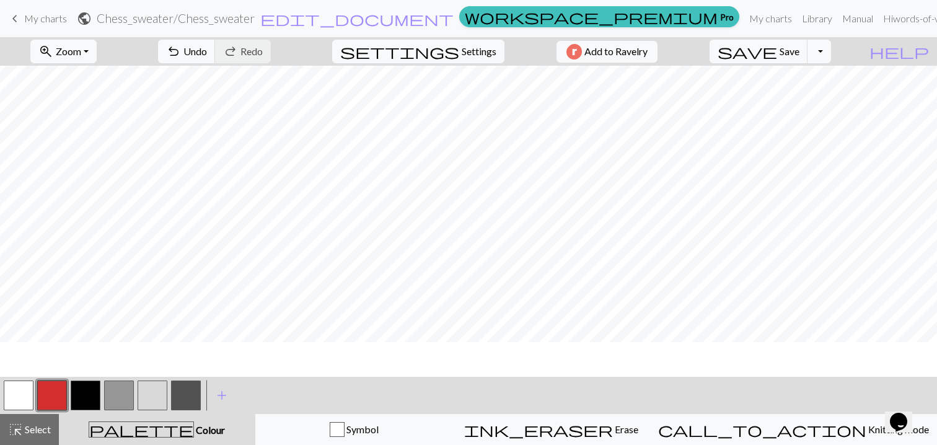
scroll to position [0, 0]
click at [207, 55] on span "Undo" at bounding box center [195, 51] width 24 height 12
click at [39, 433] on span "Select" at bounding box center [37, 429] width 28 height 12
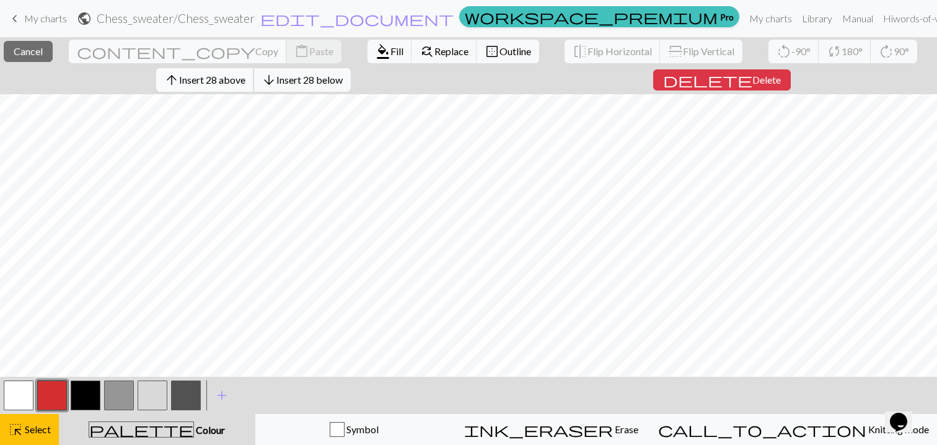
click at [212, 77] on span "Insert 28 above" at bounding box center [212, 80] width 66 height 12
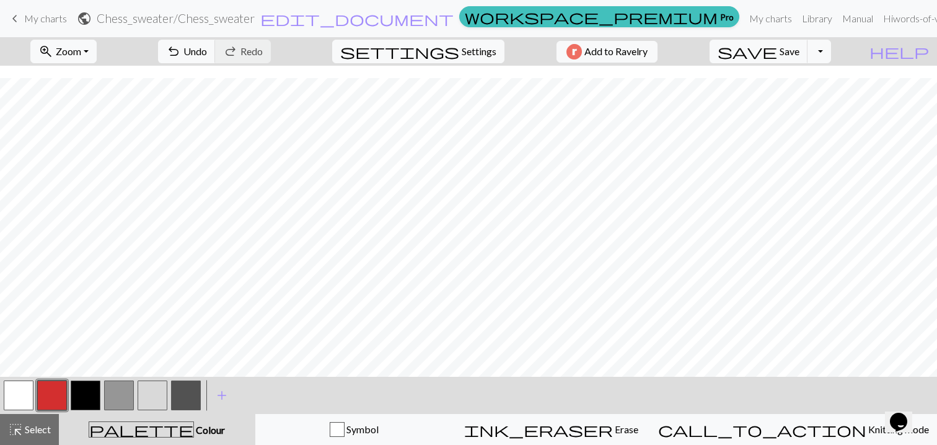
scroll to position [167, 0]
click at [184, 399] on button "button" at bounding box center [186, 396] width 30 height 30
click at [473, 56] on span "Settings" at bounding box center [479, 51] width 35 height 15
select select "aran"
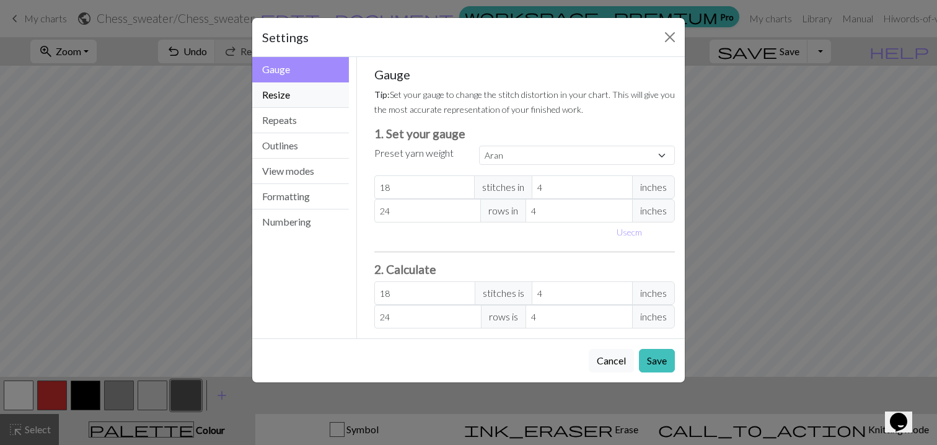
click at [318, 99] on button "Resize" at bounding box center [300, 94] width 97 height 25
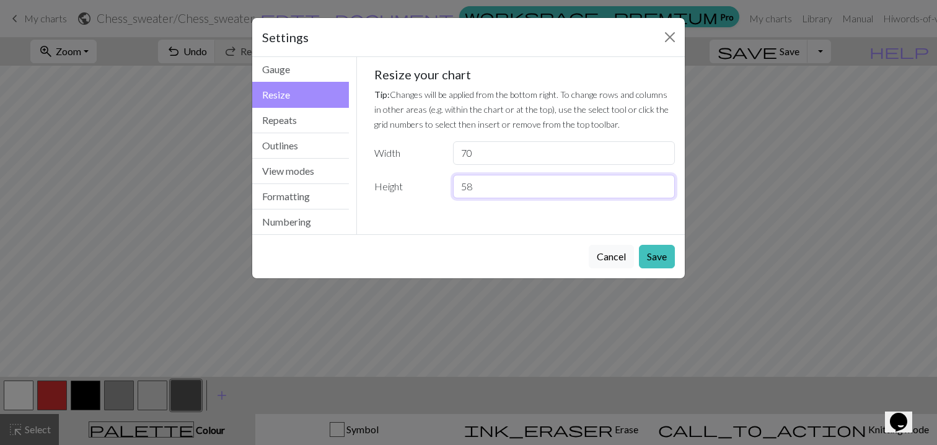
click at [477, 186] on input "58" at bounding box center [564, 187] width 222 height 24
type input "50"
click at [655, 260] on button "Save" at bounding box center [657, 257] width 36 height 24
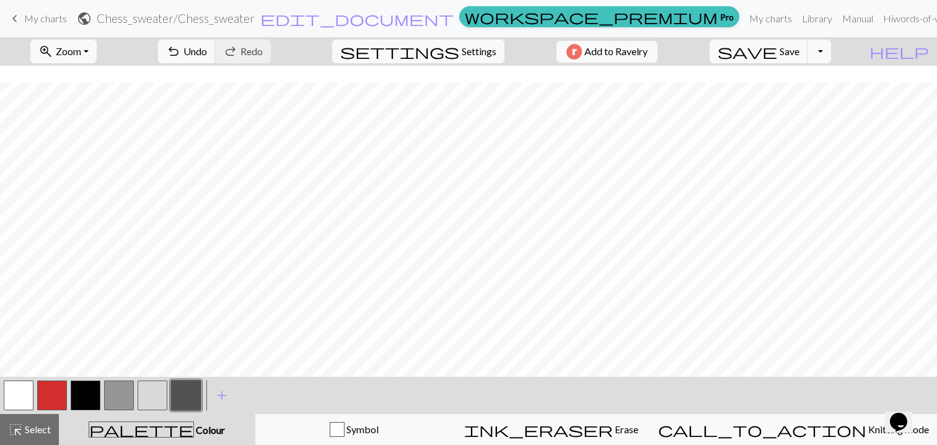
scroll to position [171, 0]
click at [191, 394] on button "button" at bounding box center [186, 396] width 30 height 30
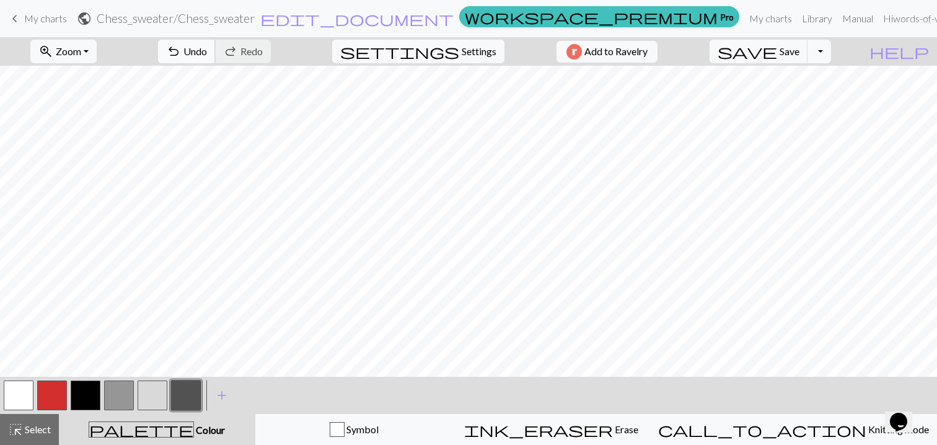
click at [216, 51] on button "undo Undo Undo" at bounding box center [187, 52] width 58 height 24
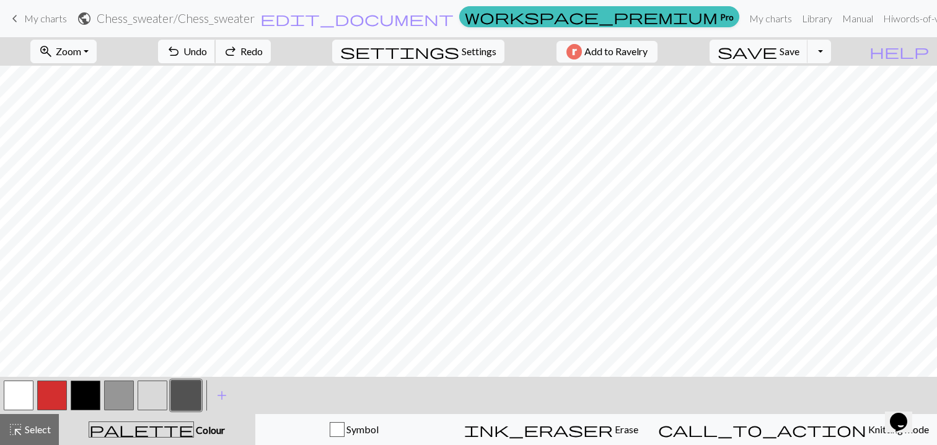
click at [216, 51] on button "undo Undo Undo" at bounding box center [187, 52] width 58 height 24
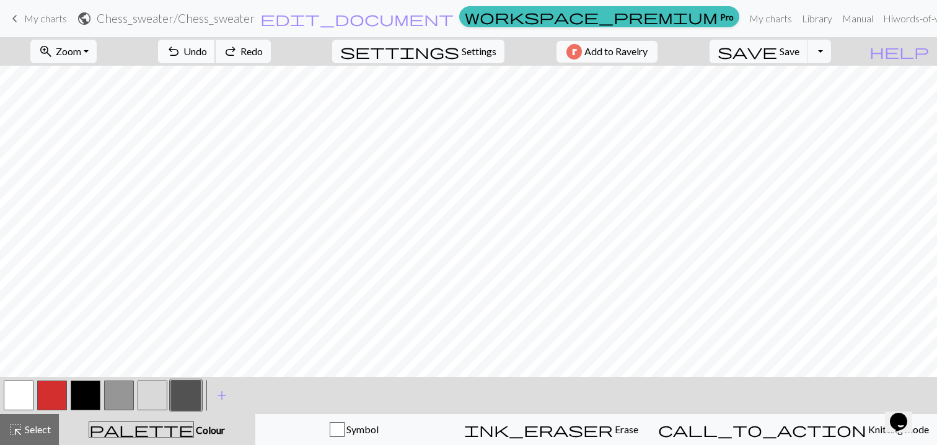
click at [216, 51] on button "undo Undo Undo" at bounding box center [187, 52] width 58 height 24
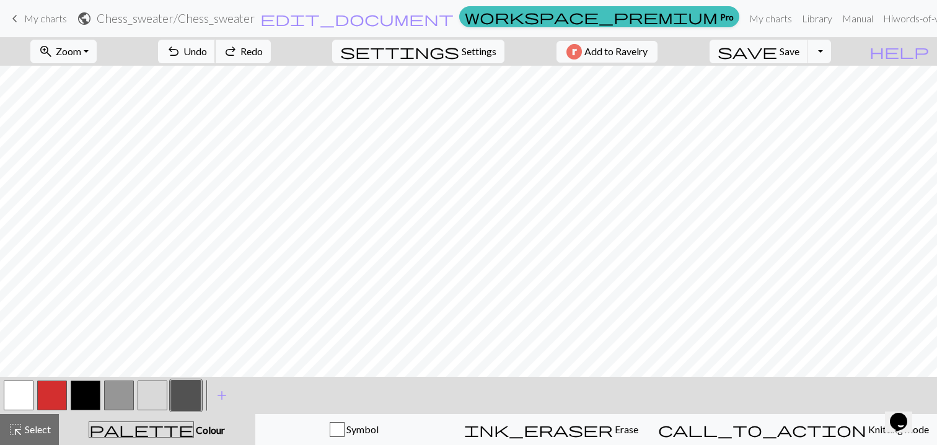
click at [216, 51] on button "undo Undo Undo" at bounding box center [187, 52] width 58 height 24
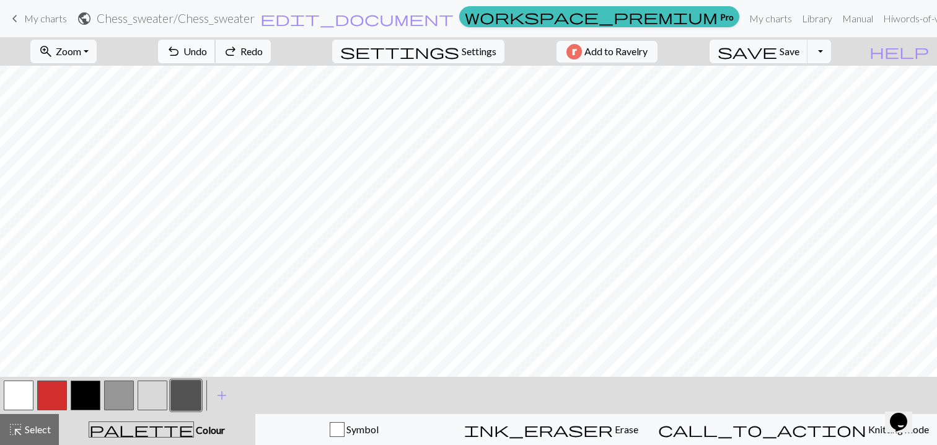
click at [216, 51] on button "undo Undo Undo" at bounding box center [187, 52] width 58 height 24
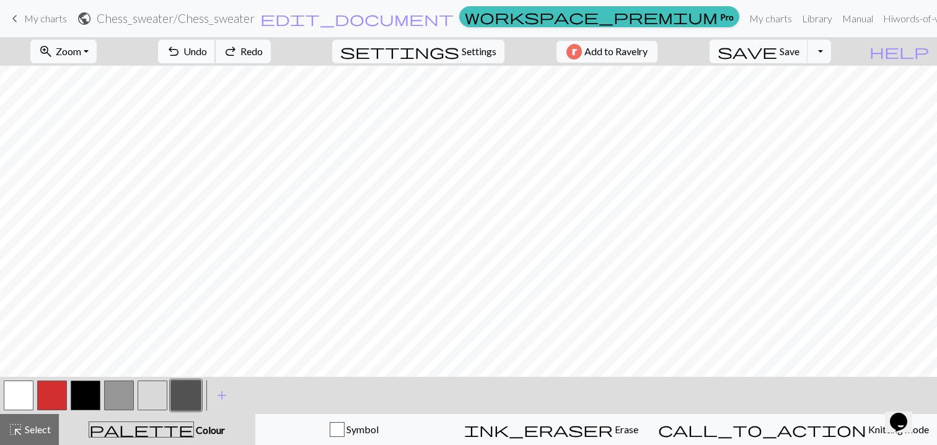
click at [207, 57] on span "Undo" at bounding box center [195, 51] width 24 height 12
click at [207, 53] on span "Undo" at bounding box center [195, 51] width 24 height 12
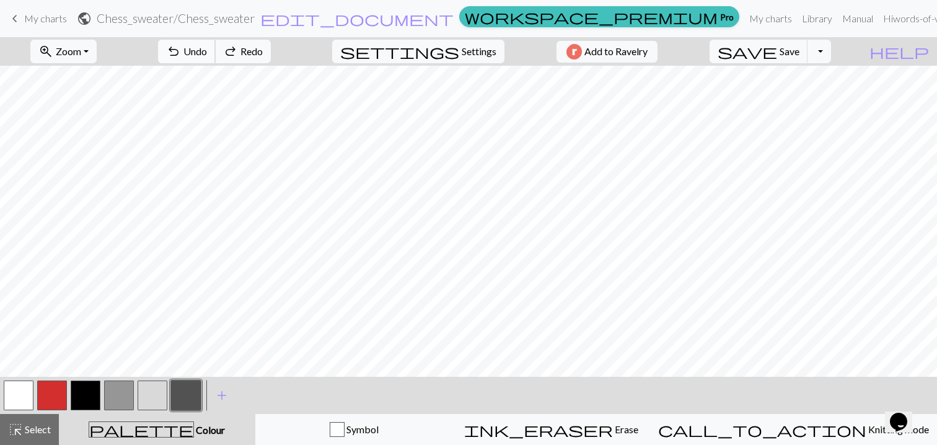
click at [207, 53] on span "Undo" at bounding box center [195, 51] width 24 height 12
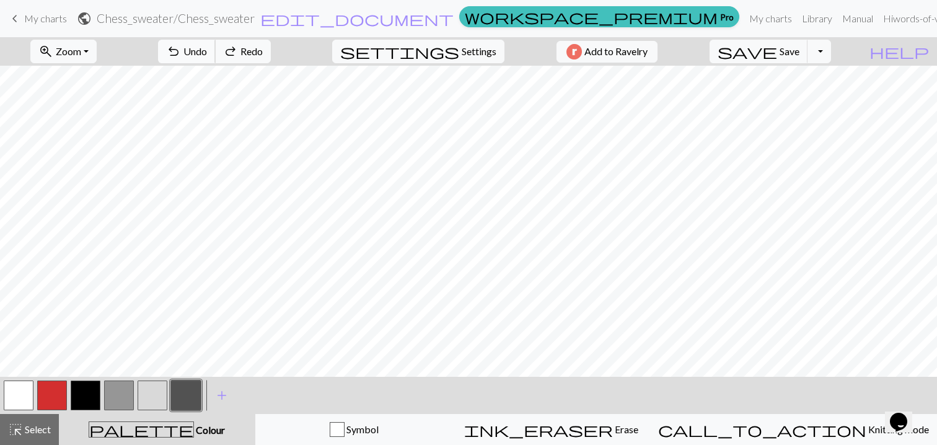
click at [207, 53] on span "Undo" at bounding box center [195, 51] width 24 height 12
click at [42, 426] on span "Select" at bounding box center [37, 429] width 28 height 12
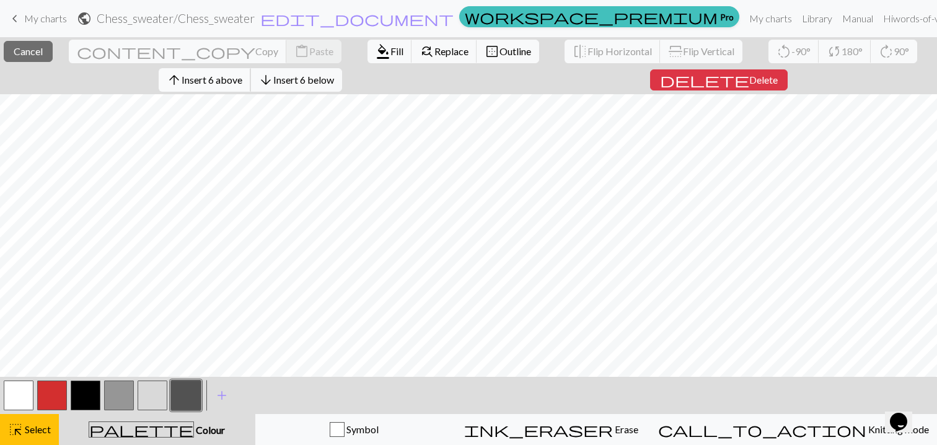
click at [218, 77] on span "Insert 6 above" at bounding box center [212, 80] width 61 height 12
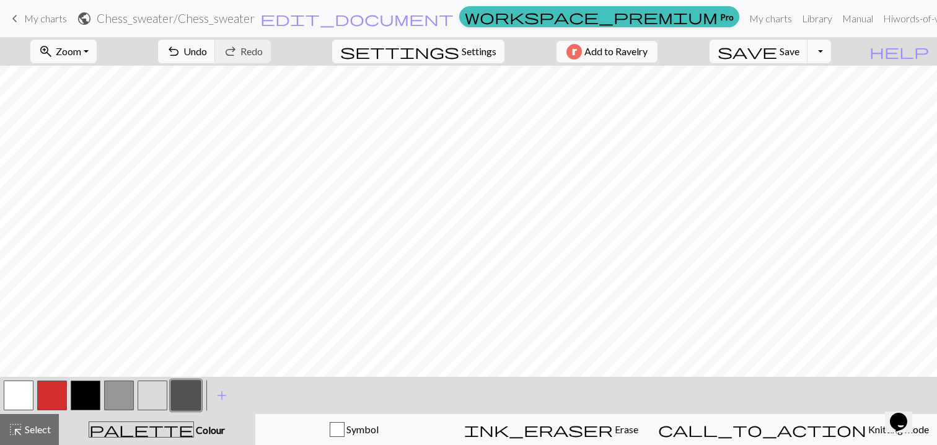
click at [193, 400] on button "button" at bounding box center [186, 396] width 30 height 30
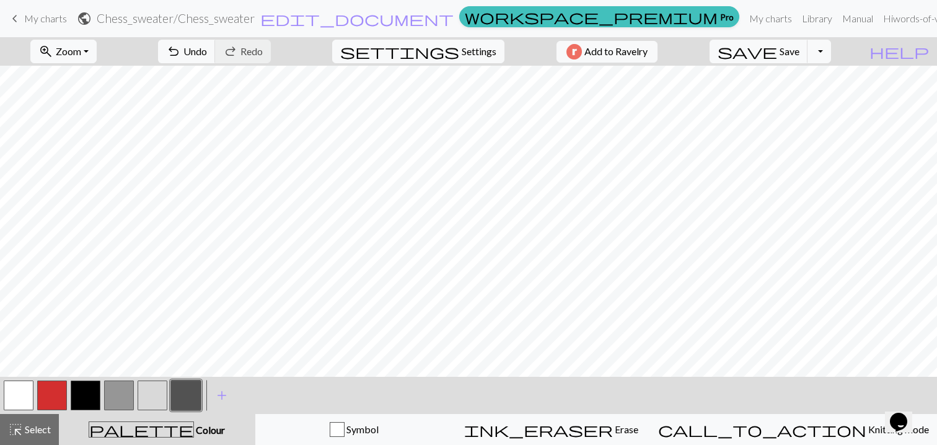
scroll to position [50, 0]
click at [467, 54] on span "Settings" at bounding box center [479, 51] width 35 height 15
select select "aran"
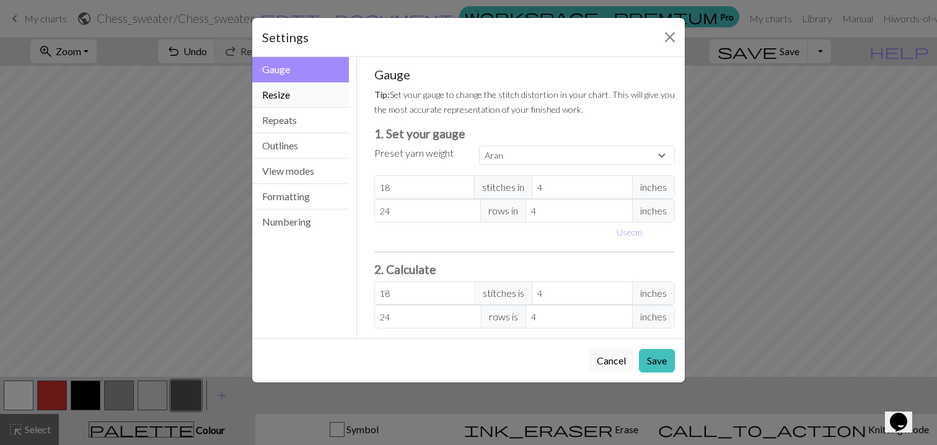
click at [304, 98] on button "Resize" at bounding box center [300, 94] width 97 height 25
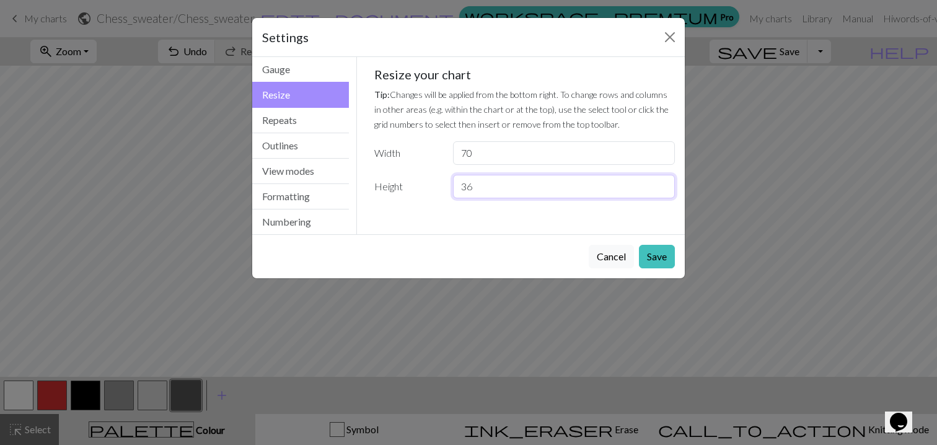
click at [479, 190] on input "36" at bounding box center [564, 187] width 222 height 24
type input "3"
type input "40"
click at [657, 263] on button "Save" at bounding box center [657, 257] width 36 height 24
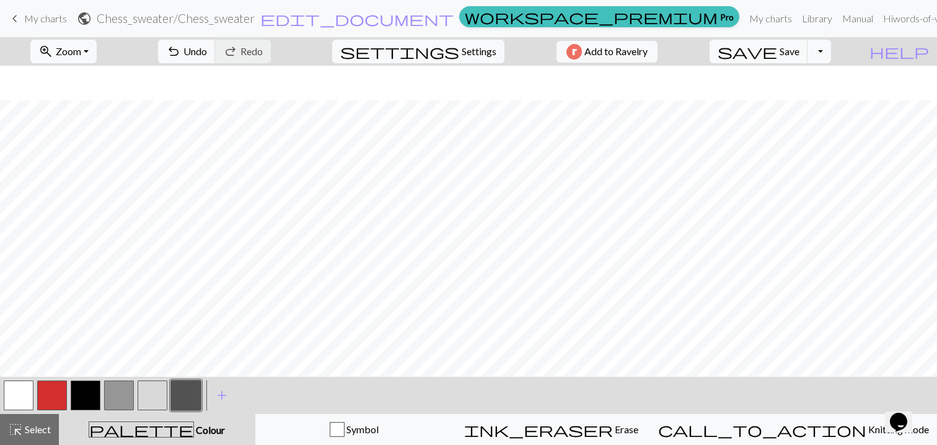
scroll to position [84, 0]
click at [25, 394] on button "button" at bounding box center [19, 396] width 30 height 30
click at [195, 400] on button "button" at bounding box center [186, 396] width 30 height 30
click at [17, 399] on button "button" at bounding box center [19, 396] width 30 height 30
click at [468, 53] on span "Settings" at bounding box center [479, 51] width 35 height 15
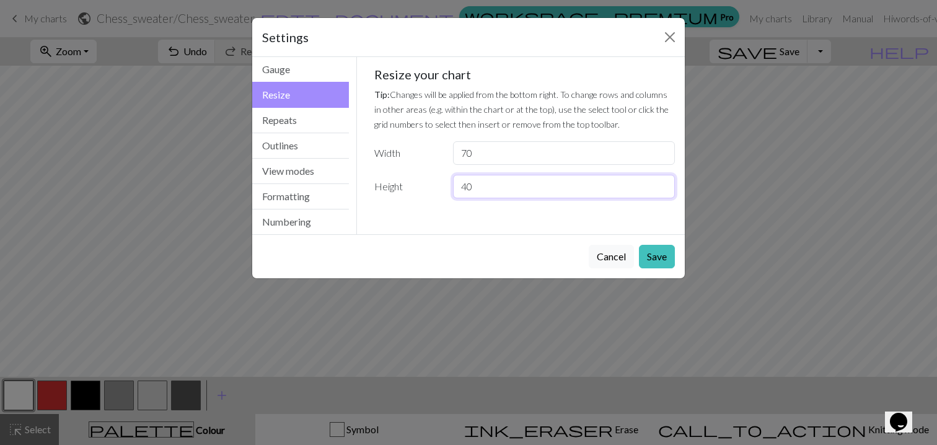
click at [489, 188] on input "40" at bounding box center [564, 187] width 222 height 24
type input "44"
click at [663, 259] on button "Save" at bounding box center [657, 257] width 36 height 24
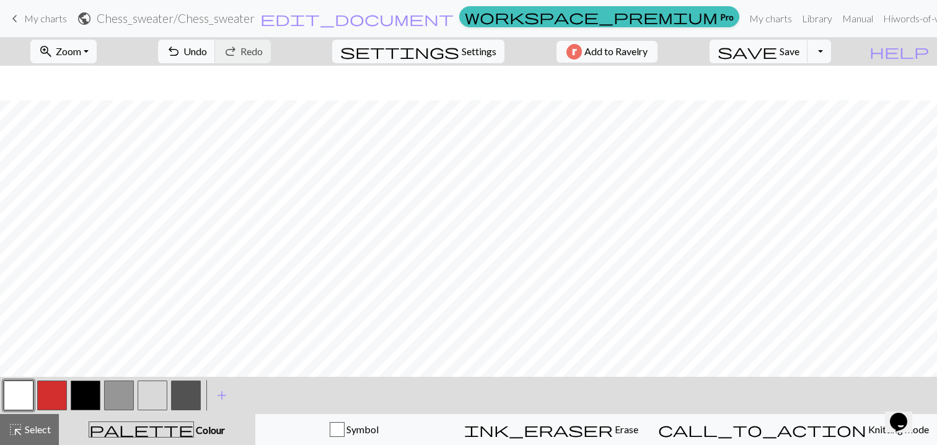
scroll to position [119, 0]
click at [183, 394] on button "button" at bounding box center [186, 396] width 30 height 30
click at [188, 396] on button "button" at bounding box center [186, 396] width 30 height 30
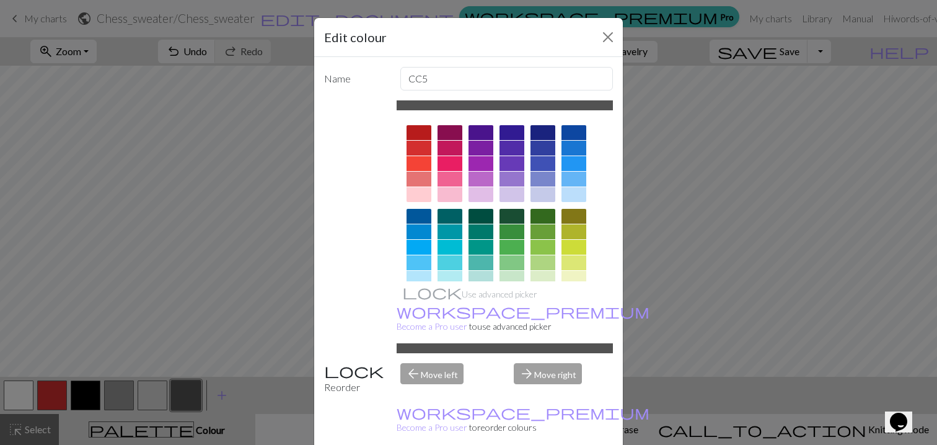
click at [194, 396] on div "Edit colour Name CC5 Use advanced picker workspace_premium Become a Pro user to…" at bounding box center [468, 222] width 937 height 445
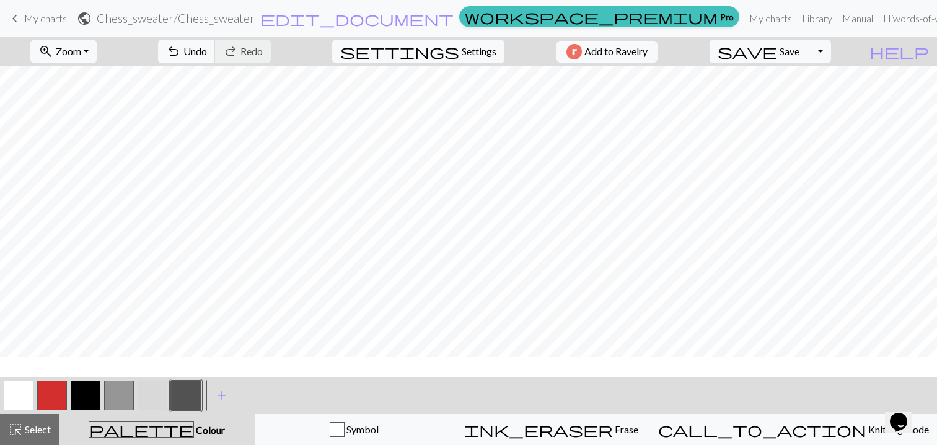
scroll to position [0, 0]
click at [27, 389] on button "button" at bounding box center [19, 396] width 30 height 30
click at [190, 390] on button "button" at bounding box center [186, 396] width 30 height 30
click at [21, 432] on span "highlight_alt" at bounding box center [15, 429] width 15 height 17
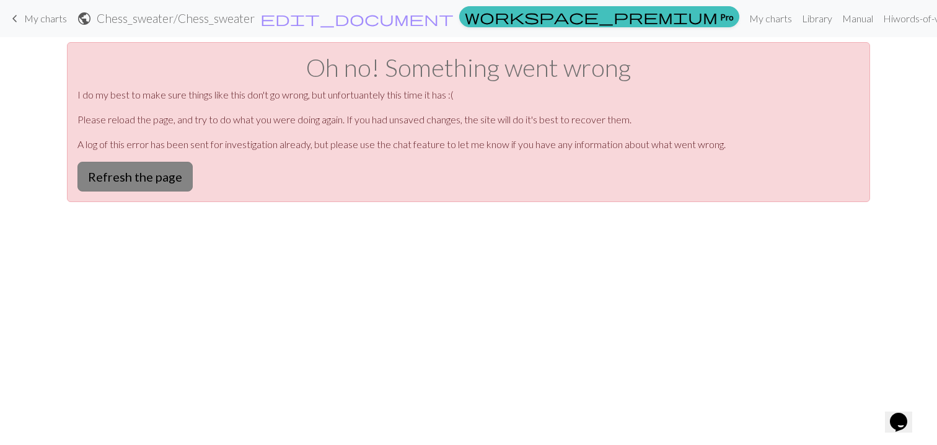
click at [147, 174] on button "Refresh the page" at bounding box center [134, 177] width 115 height 30
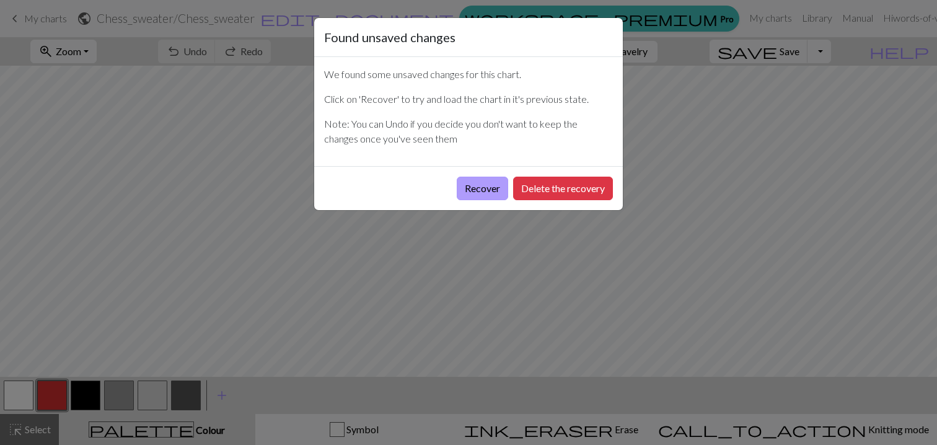
click at [489, 188] on button "Recover" at bounding box center [482, 189] width 51 height 24
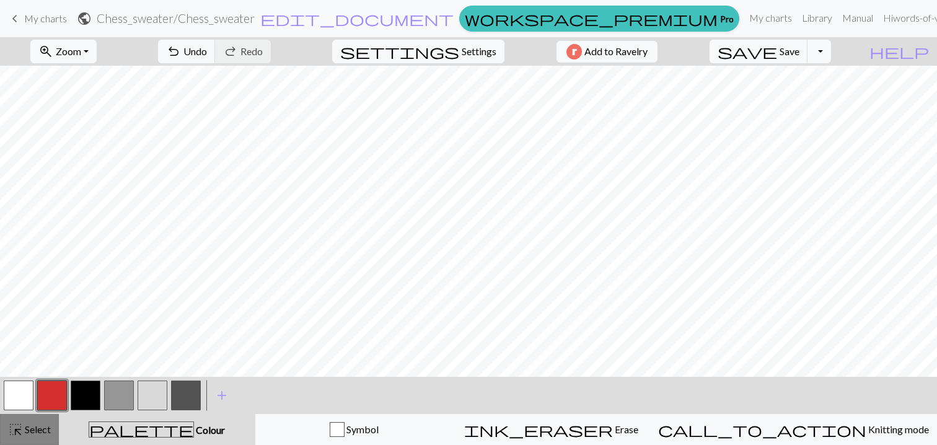
click at [22, 430] on span "highlight_alt" at bounding box center [15, 429] width 15 height 17
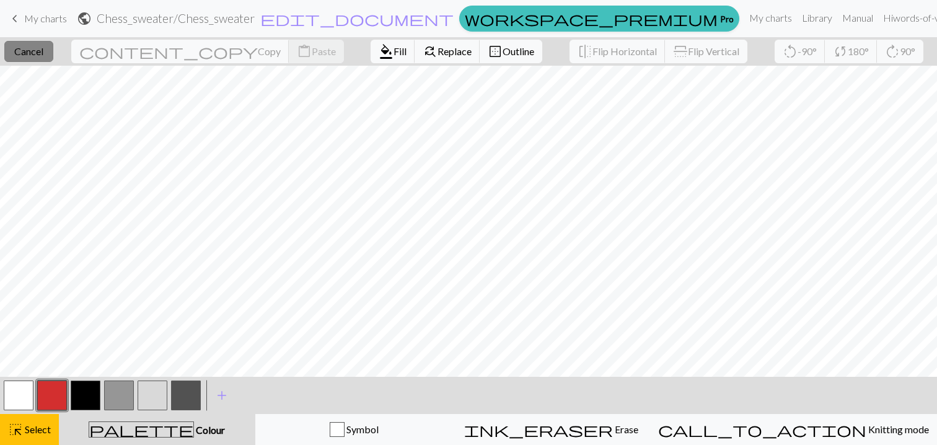
click at [45, 58] on button "close Cancel" at bounding box center [28, 51] width 49 height 21
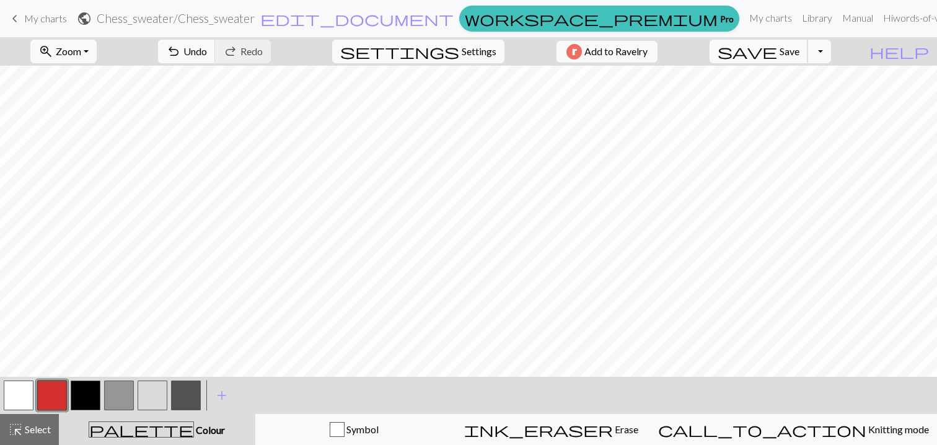
click at [777, 51] on span "save" at bounding box center [748, 51] width 60 height 17
click at [35, 425] on span "Select" at bounding box center [37, 429] width 28 height 12
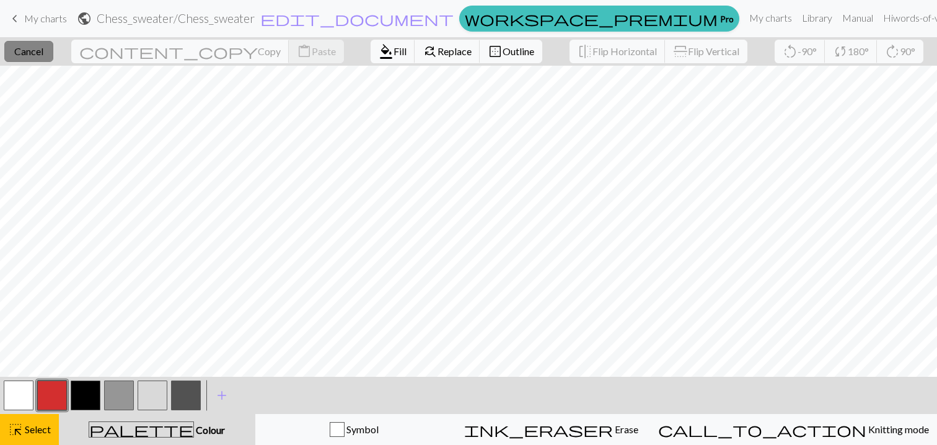
click at [41, 58] on button "close Cancel" at bounding box center [28, 51] width 49 height 21
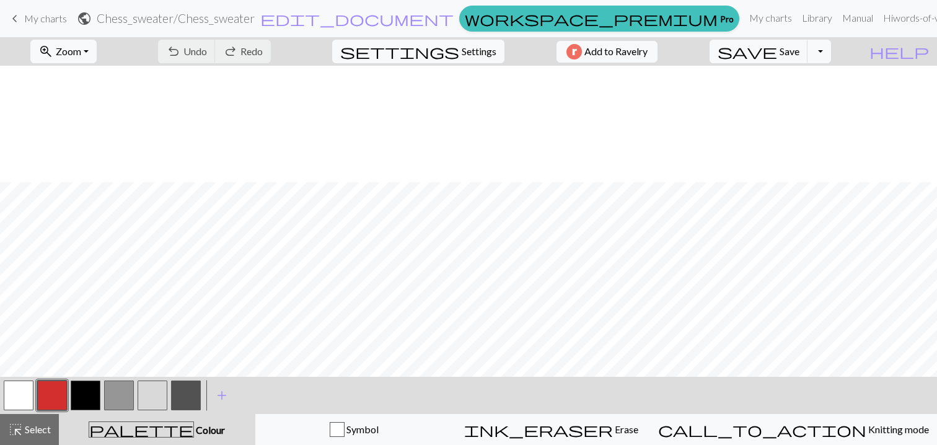
scroll to position [290, 0]
click at [474, 50] on span "Settings" at bounding box center [479, 51] width 35 height 15
select select "aran"
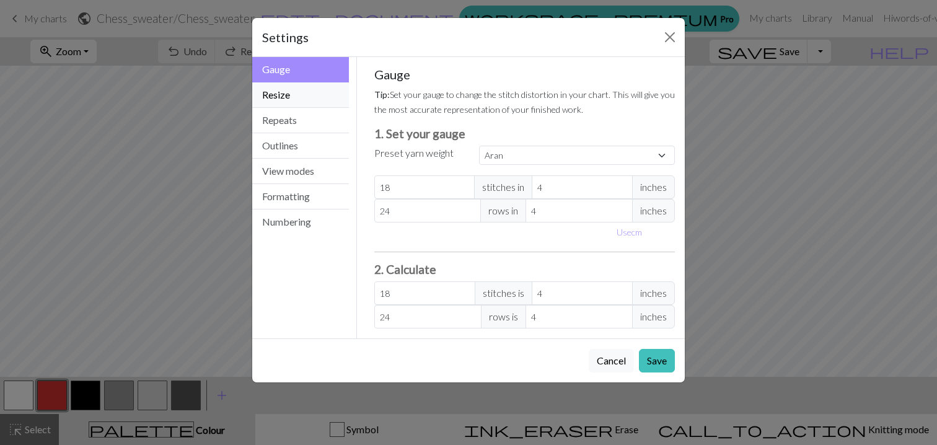
click at [299, 100] on button "Resize" at bounding box center [300, 94] width 97 height 25
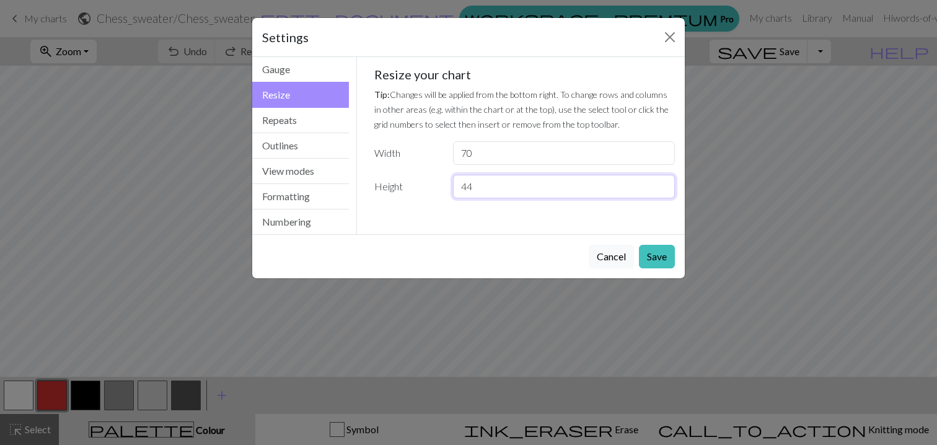
click at [502, 188] on input "44" at bounding box center [564, 187] width 222 height 24
type input "42"
click at [661, 260] on button "Save" at bounding box center [657, 257] width 36 height 24
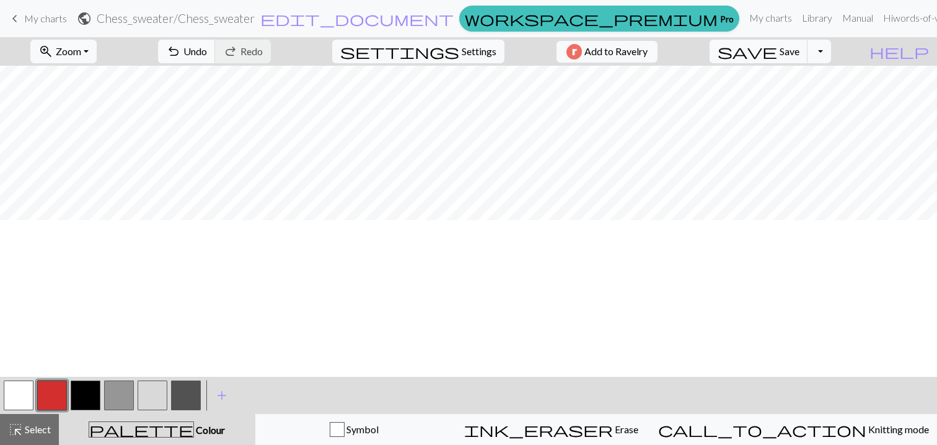
scroll to position [0, 0]
click at [800, 51] on span "Save" at bounding box center [790, 51] width 20 height 12
click at [81, 53] on span "Zoom" at bounding box center [68, 51] width 25 height 12
click at [81, 143] on button "50%" at bounding box center [80, 149] width 98 height 20
click at [24, 396] on button "button" at bounding box center [19, 396] width 30 height 30
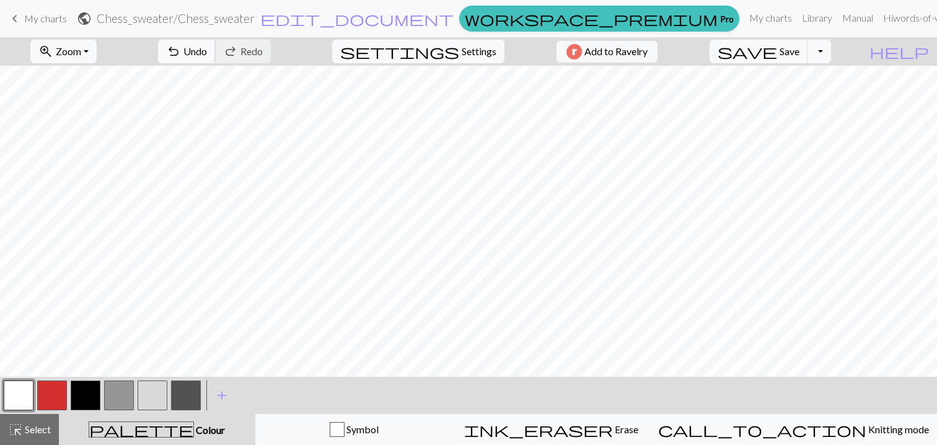
click at [207, 51] on span "Undo" at bounding box center [195, 51] width 24 height 12
click at [207, 47] on span "Undo" at bounding box center [195, 51] width 24 height 12
click at [192, 393] on button "button" at bounding box center [186, 396] width 30 height 30
click at [12, 393] on button "button" at bounding box center [19, 396] width 30 height 30
click at [187, 396] on button "button" at bounding box center [186, 396] width 30 height 30
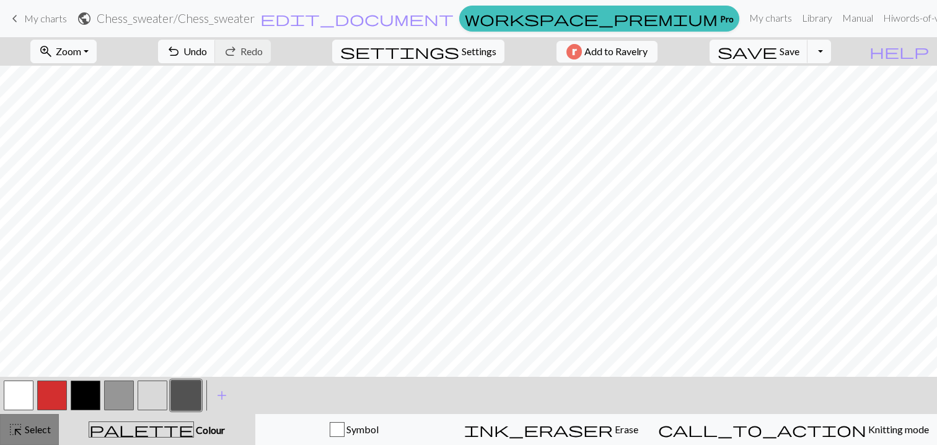
click at [24, 434] on span "Select" at bounding box center [37, 429] width 28 height 12
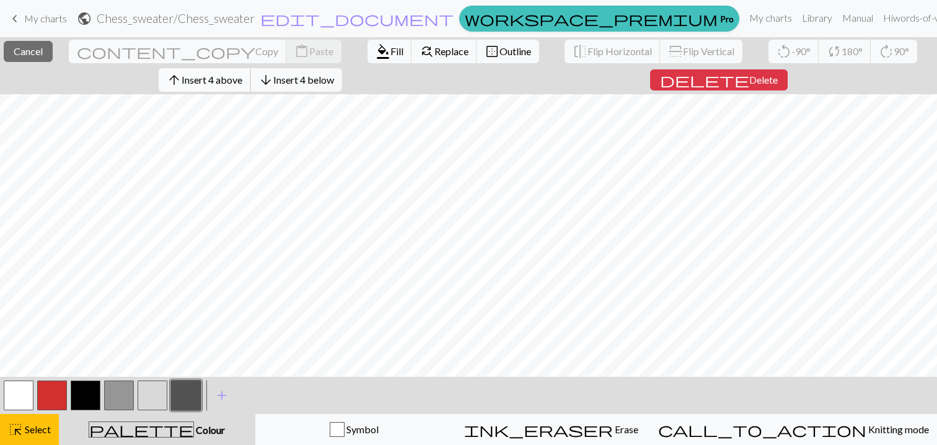
click at [242, 77] on span "Insert 4 above" at bounding box center [212, 80] width 61 height 12
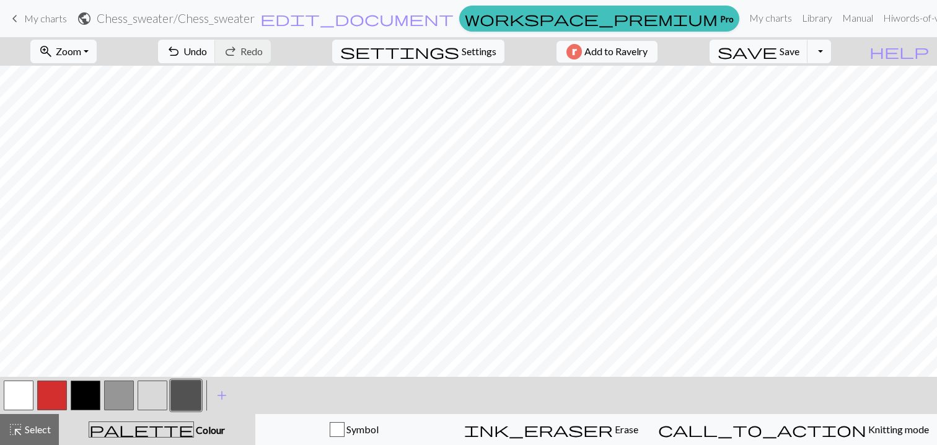
click at [185, 392] on button "button" at bounding box center [186, 396] width 30 height 30
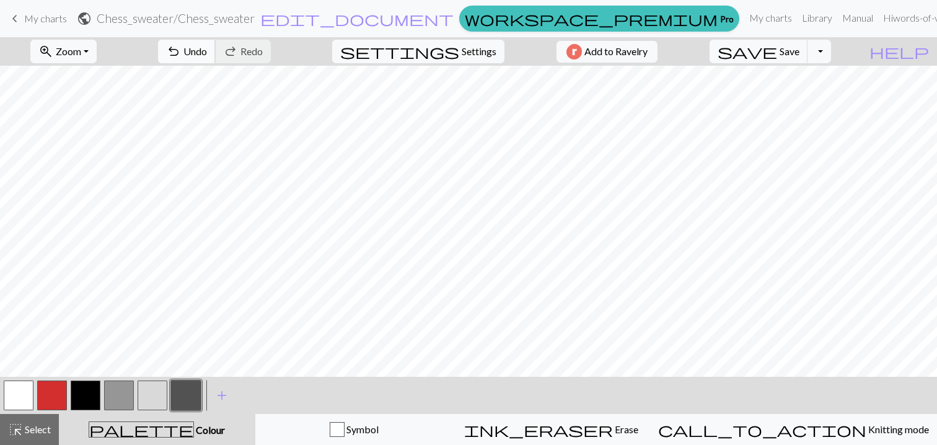
click at [207, 56] on span "Undo" at bounding box center [195, 51] width 24 height 12
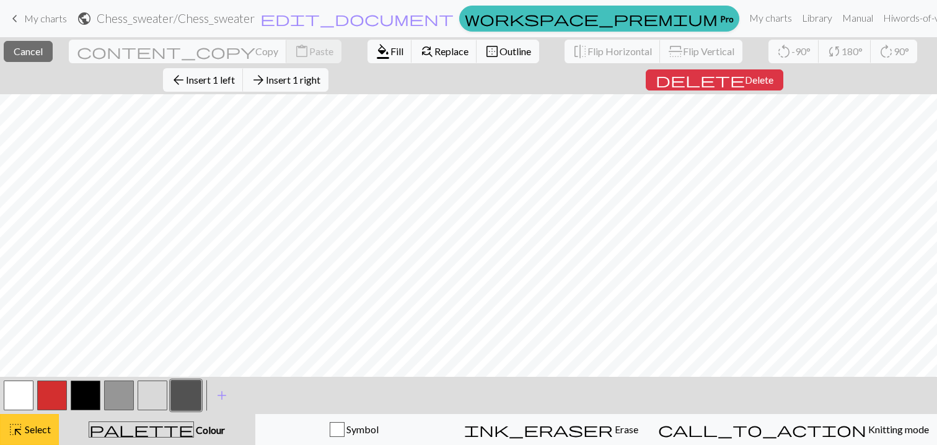
click at [42, 431] on span "Select" at bounding box center [37, 429] width 28 height 12
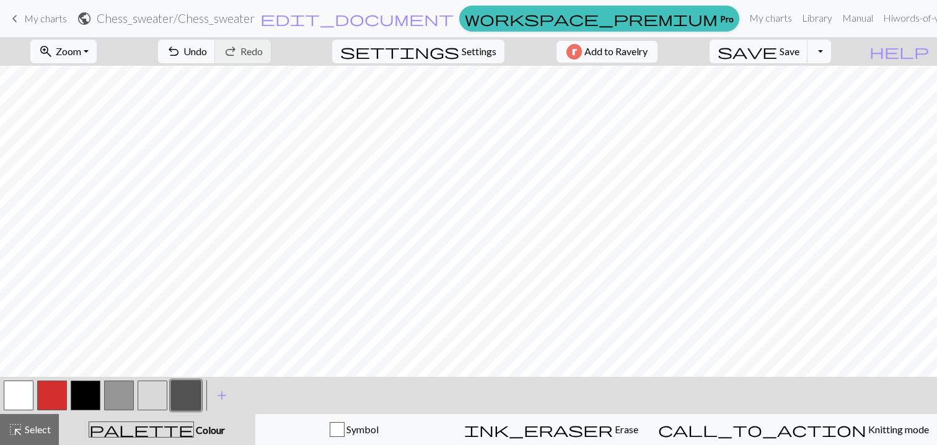
click at [20, 392] on button "button" at bounding box center [19, 396] width 30 height 30
click at [186, 392] on button "button" at bounding box center [186, 396] width 30 height 30
click at [22, 432] on span "highlight_alt" at bounding box center [15, 429] width 15 height 17
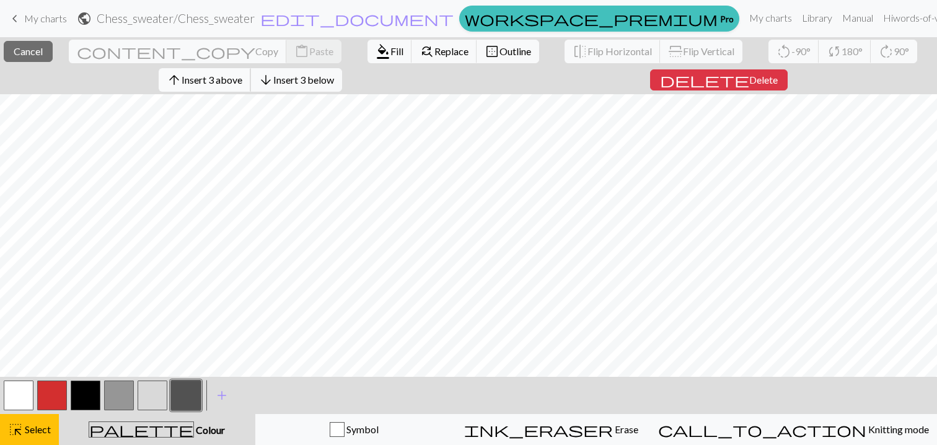
click at [242, 77] on span "Insert 3 above" at bounding box center [212, 80] width 61 height 12
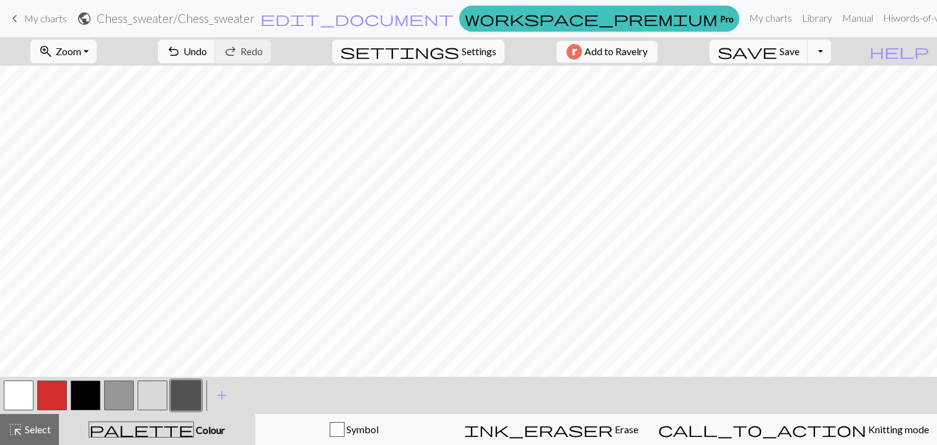
click at [14, 396] on button "button" at bounding box center [19, 396] width 30 height 30
click at [183, 399] on button "button" at bounding box center [186, 396] width 30 height 30
click at [73, 45] on button "zoom_in Zoom Zoom" at bounding box center [63, 52] width 66 height 24
click at [64, 79] on button "Fit all" at bounding box center [80, 79] width 98 height 20
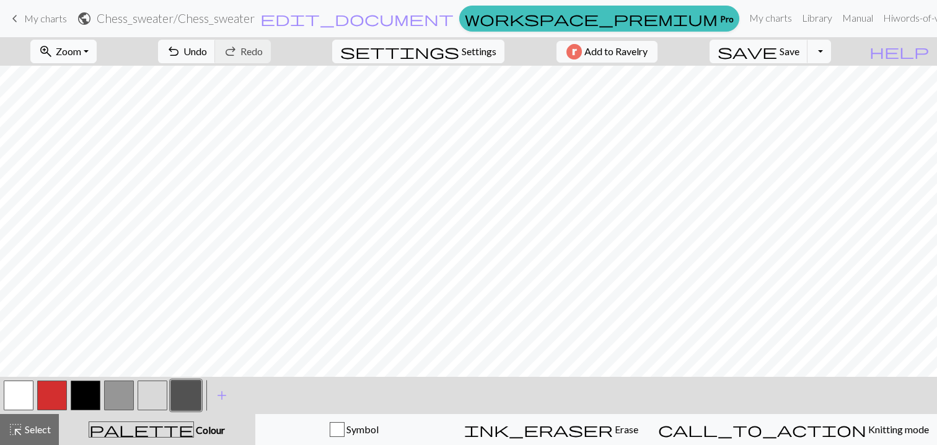
click at [81, 51] on span "Zoom" at bounding box center [68, 51] width 25 height 12
click at [89, 94] on button "Fit width" at bounding box center [80, 99] width 98 height 20
click at [198, 396] on button "button" at bounding box center [186, 396] width 30 height 30
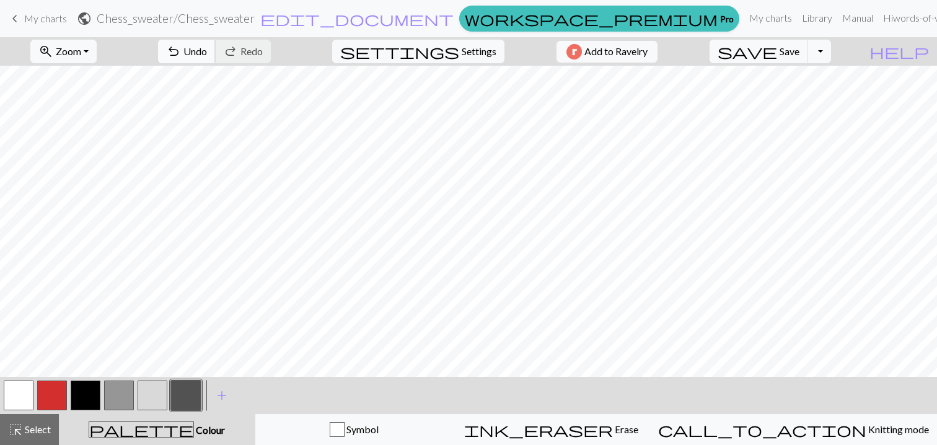
click at [216, 55] on button "undo Undo Undo" at bounding box center [187, 52] width 58 height 24
click at [802, 50] on button "save Save Save" at bounding box center [759, 52] width 99 height 24
